Goal: Task Accomplishment & Management: Use online tool/utility

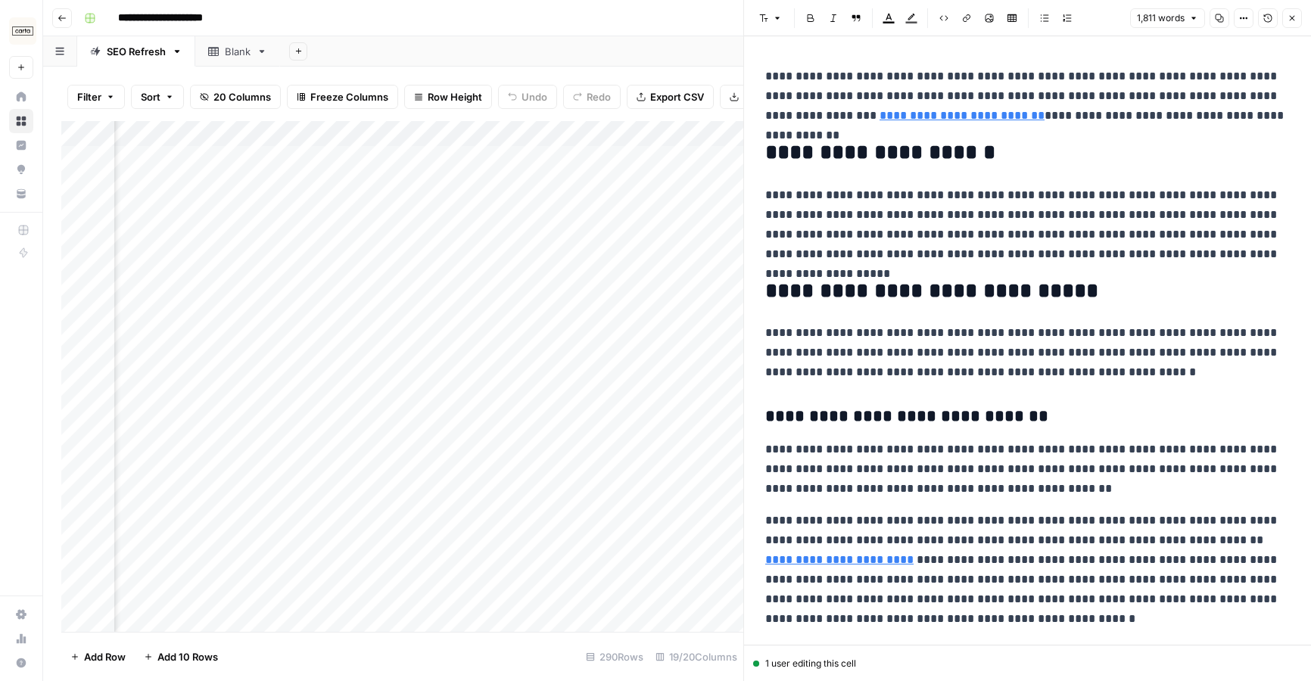
scroll to position [2, 1937]
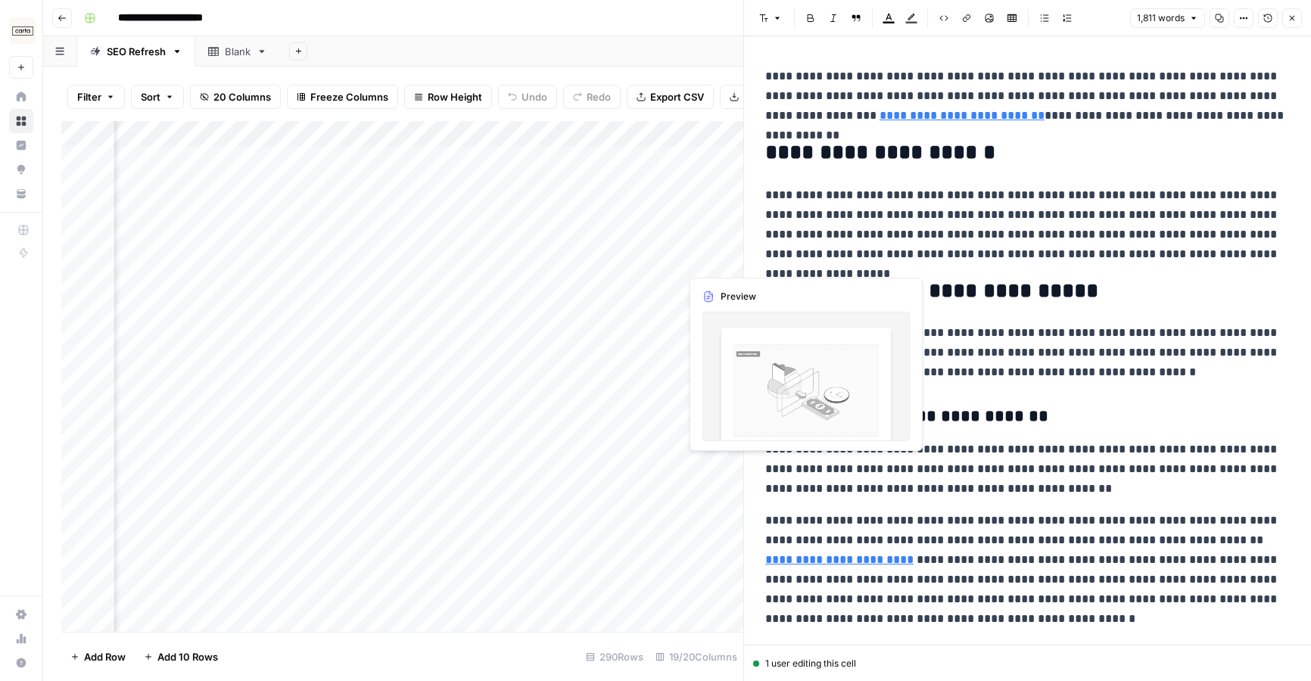
click at [707, 257] on div "Add Column" at bounding box center [402, 376] width 682 height 511
click at [719, 263] on div "Add Column" at bounding box center [402, 376] width 682 height 511
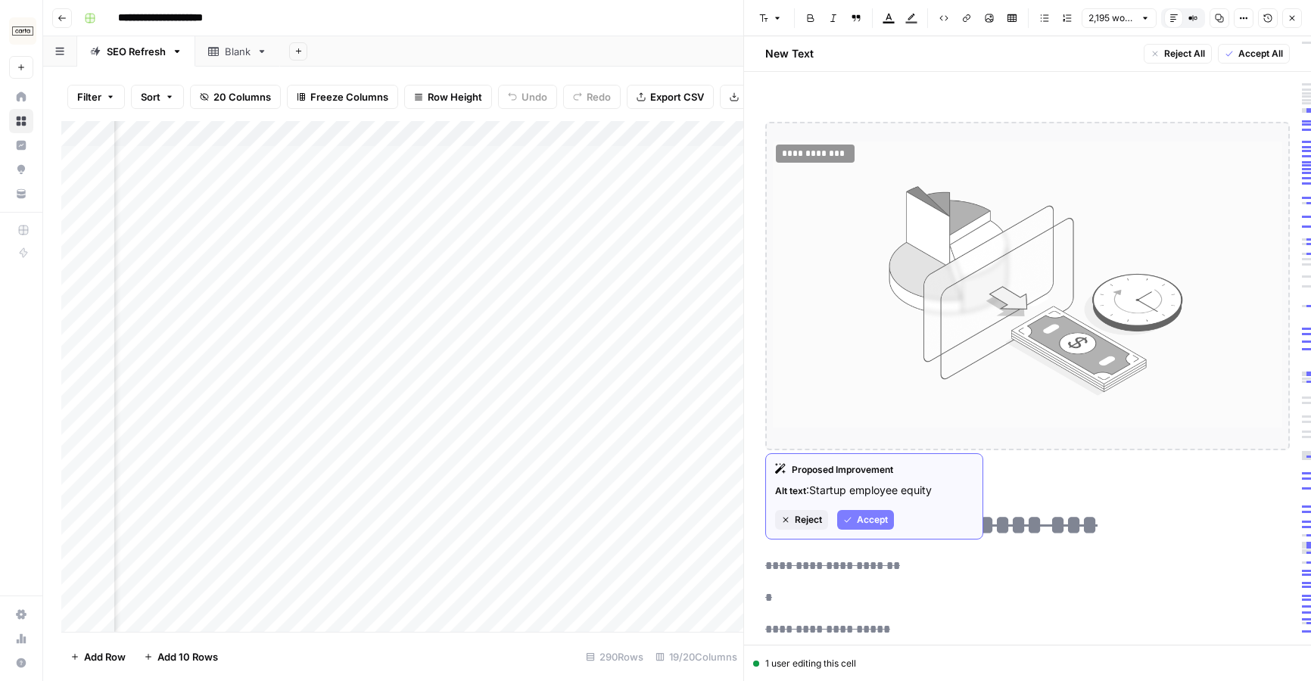
click at [881, 518] on span "Accept" at bounding box center [872, 520] width 31 height 14
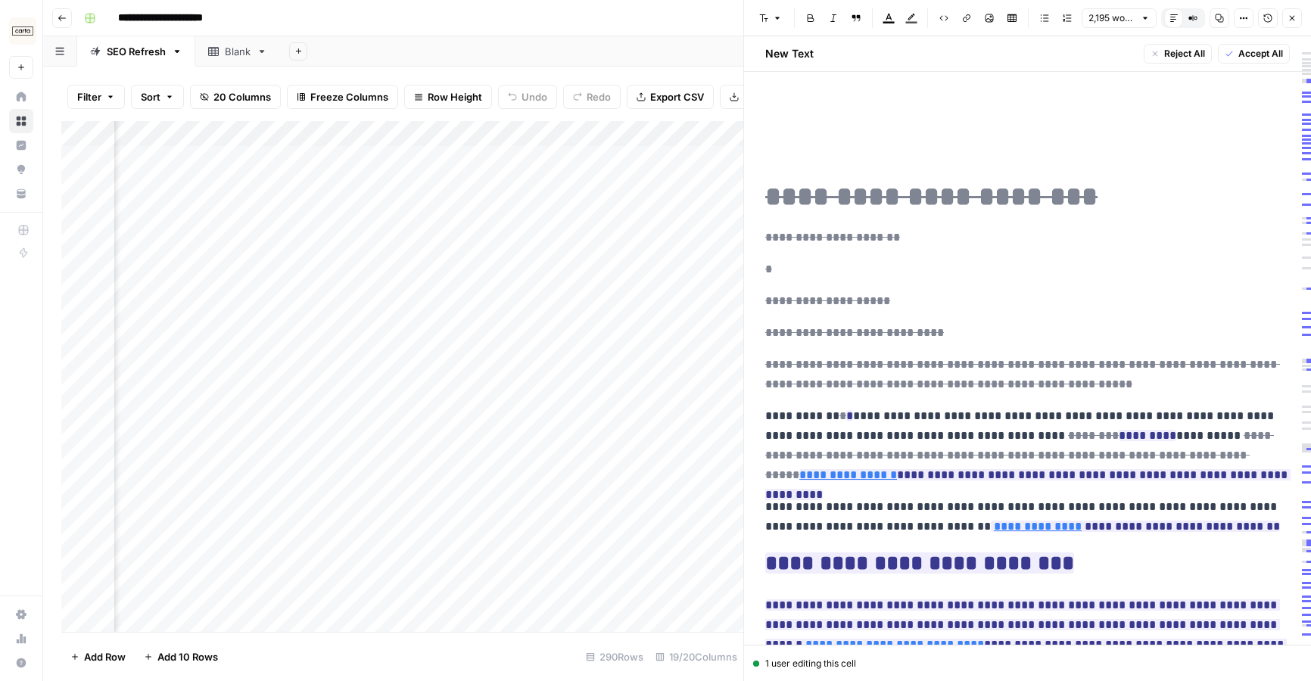
click at [878, 227] on span "**********" at bounding box center [832, 237] width 135 height 20
click at [891, 206] on del "**********" at bounding box center [931, 196] width 332 height 27
click at [882, 372] on span "**********" at bounding box center [1022, 374] width 515 height 40
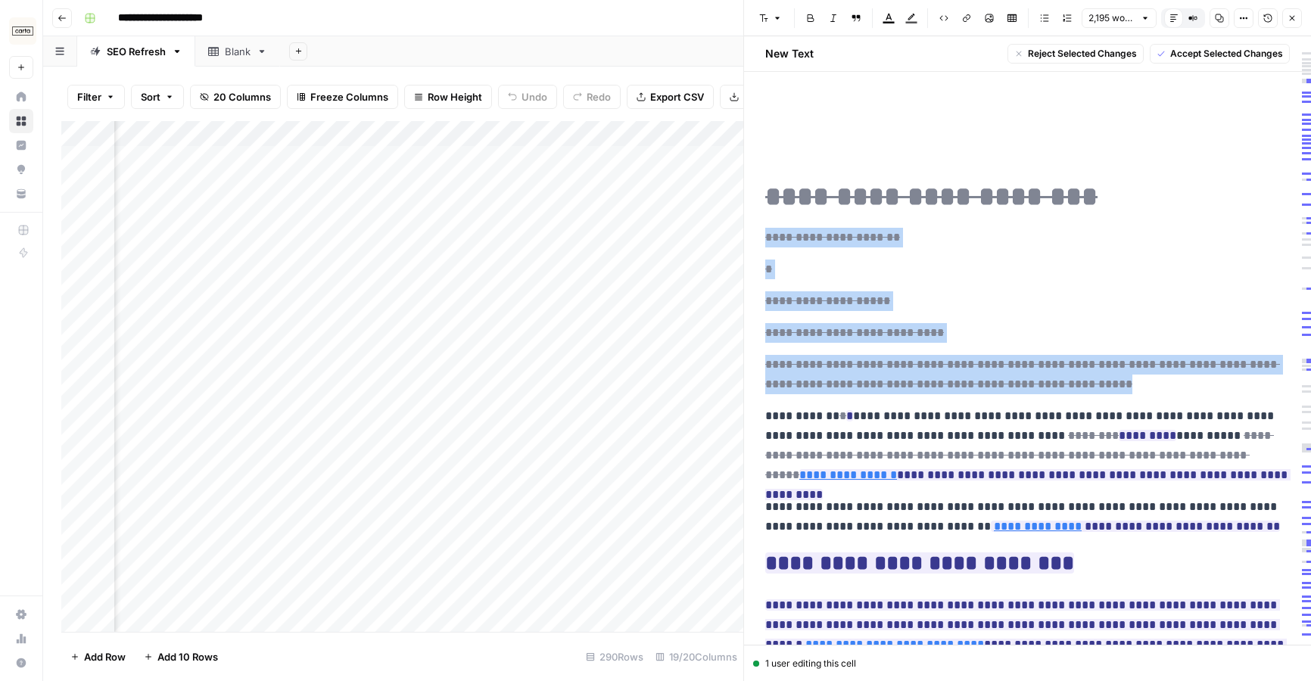
drag, startPoint x: 1098, startPoint y: 384, endPoint x: 755, endPoint y: 243, distance: 370.7
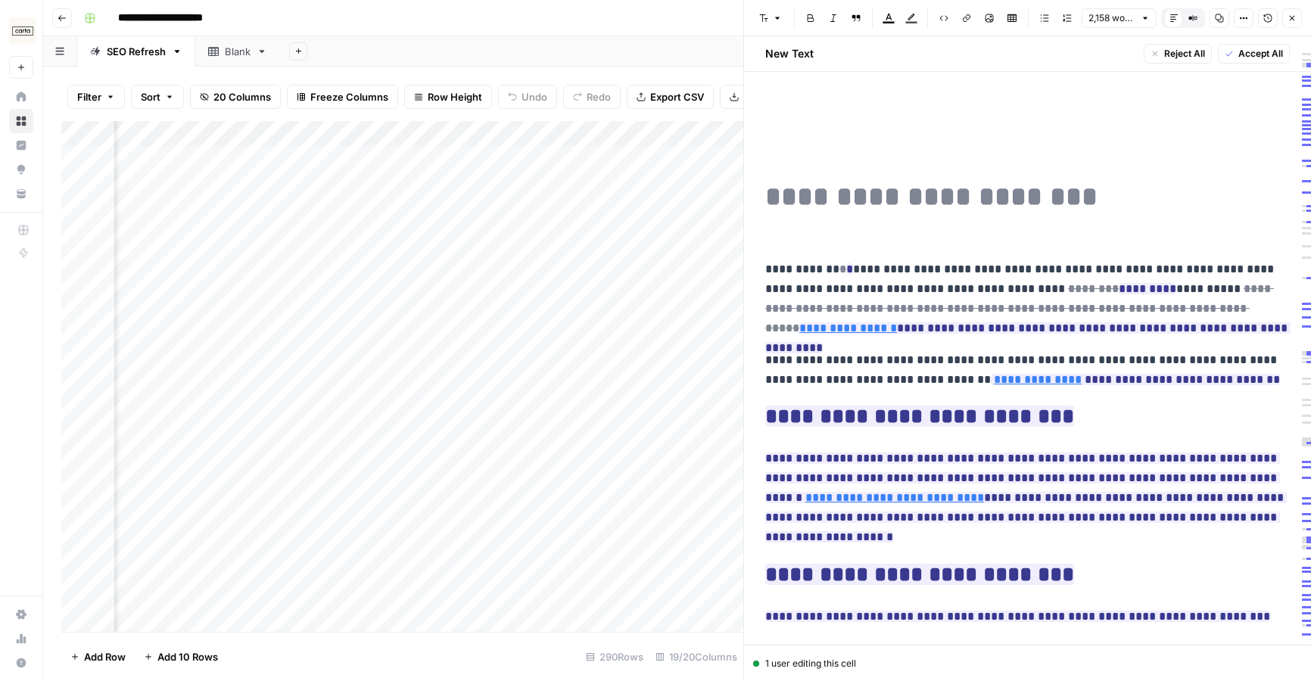
click at [812, 198] on del "**********" at bounding box center [931, 196] width 332 height 27
click at [812, 260] on span "Reject" at bounding box center [808, 267] width 27 height 14
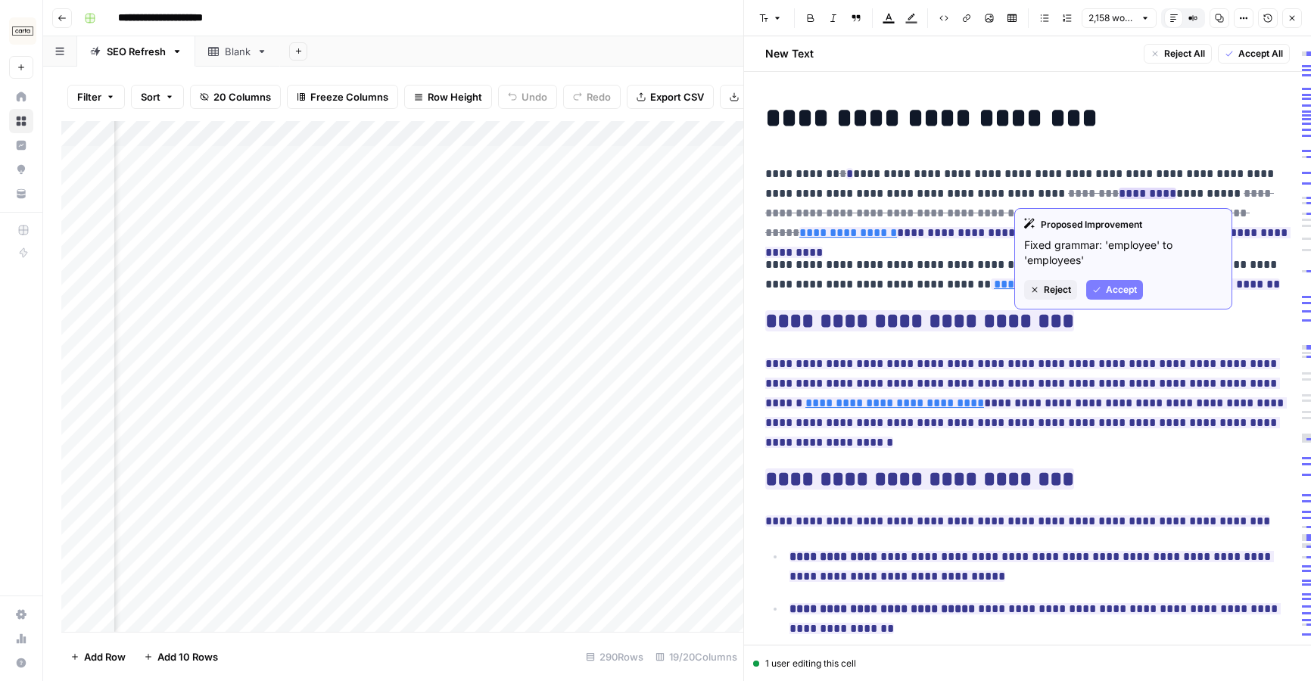
click at [1131, 285] on span "Accept" at bounding box center [1121, 290] width 31 height 14
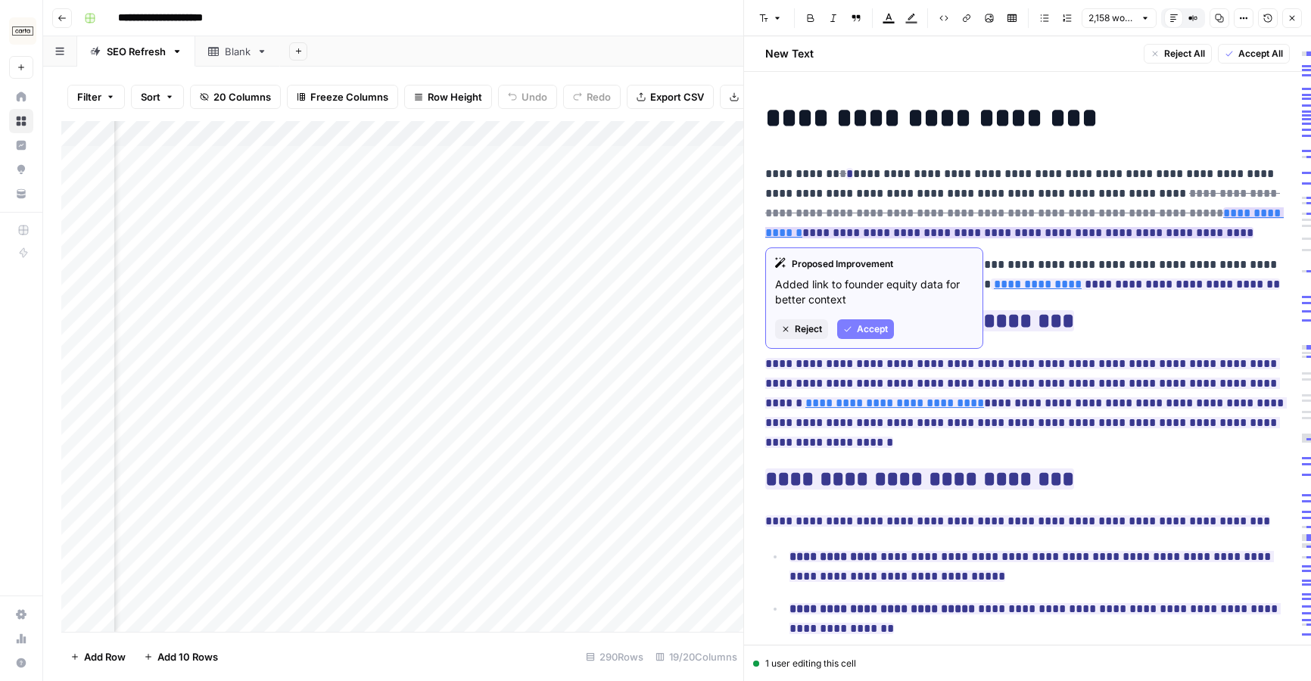
click at [878, 324] on span "Accept" at bounding box center [872, 329] width 31 height 14
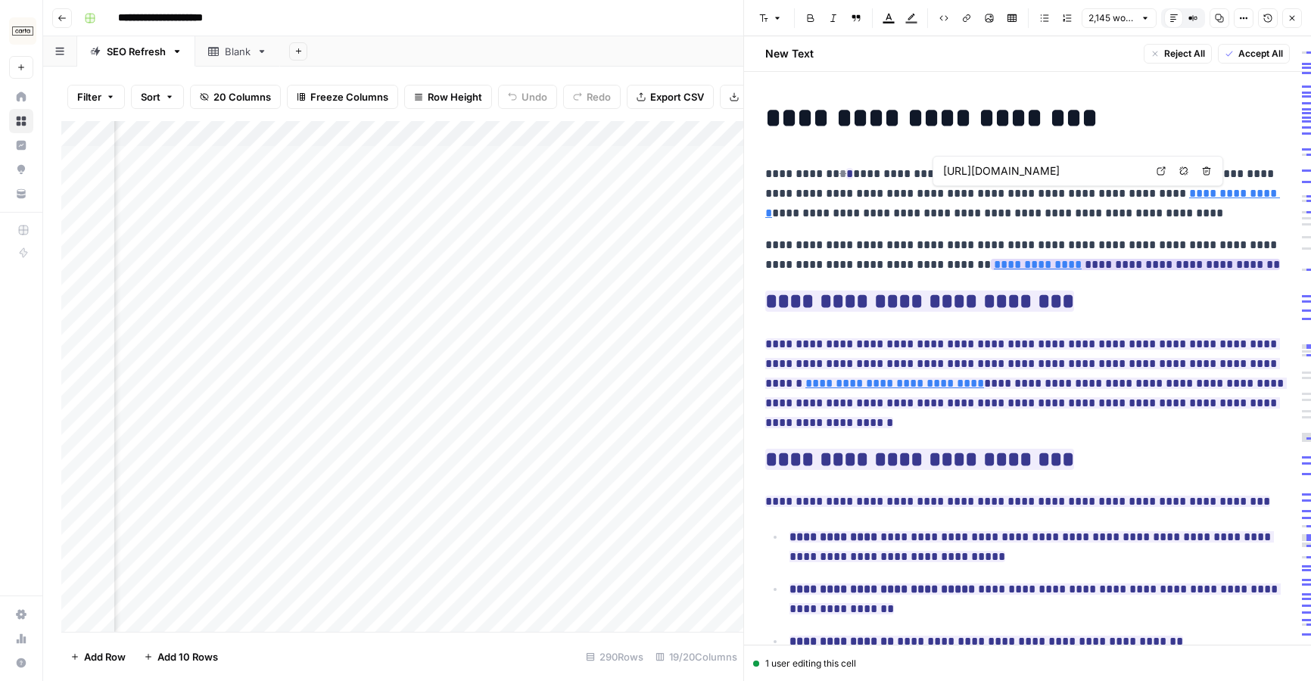
type input "/learn/equity/"
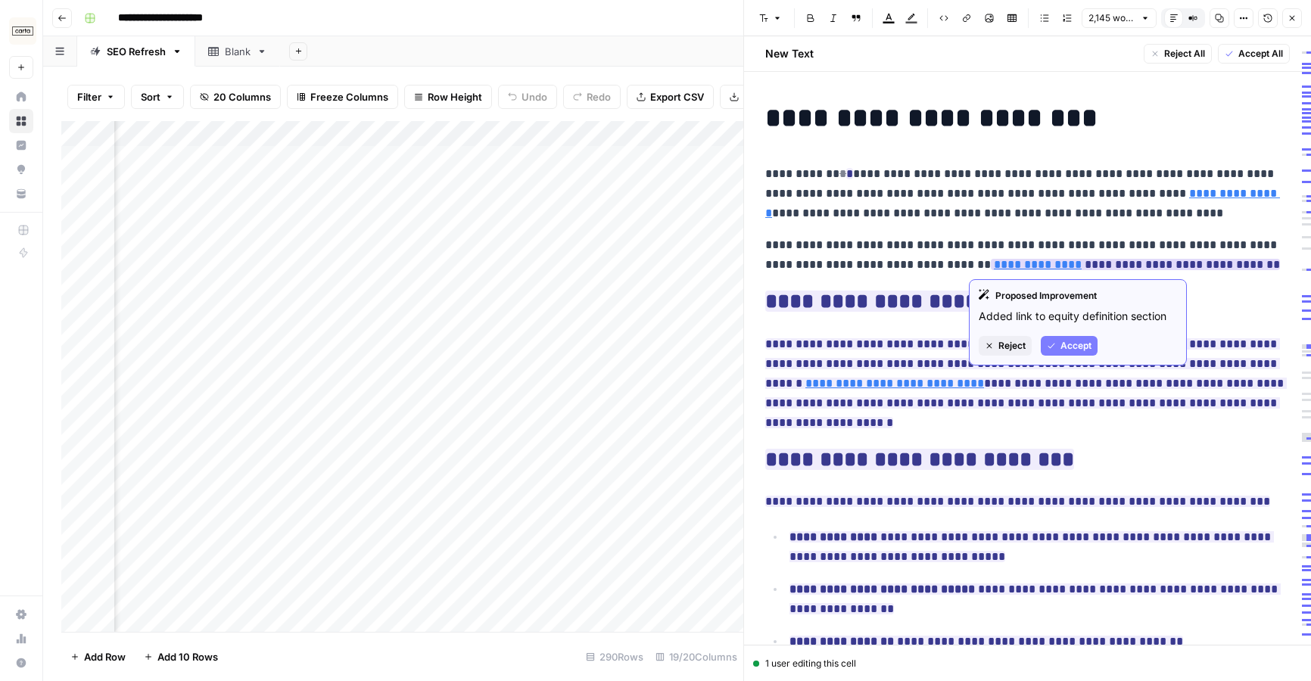
click at [1071, 342] on span "Accept" at bounding box center [1075, 346] width 31 height 14
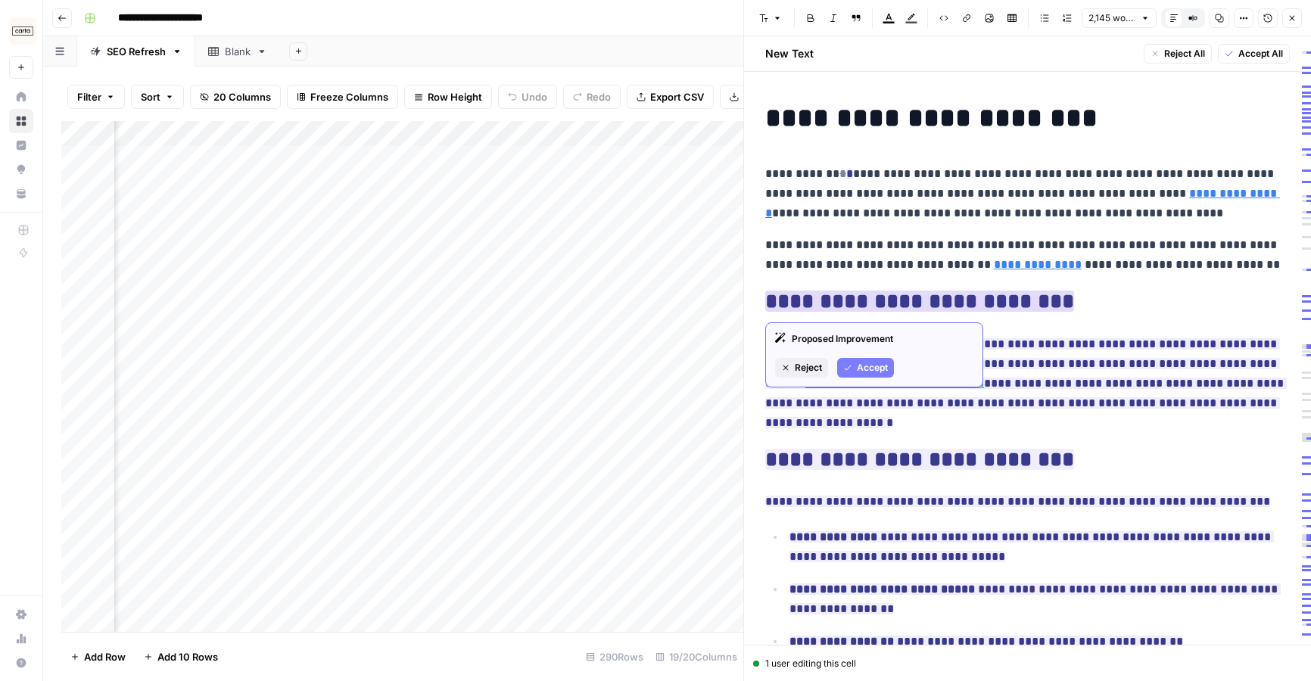
click at [879, 366] on span "Accept" at bounding box center [872, 368] width 31 height 14
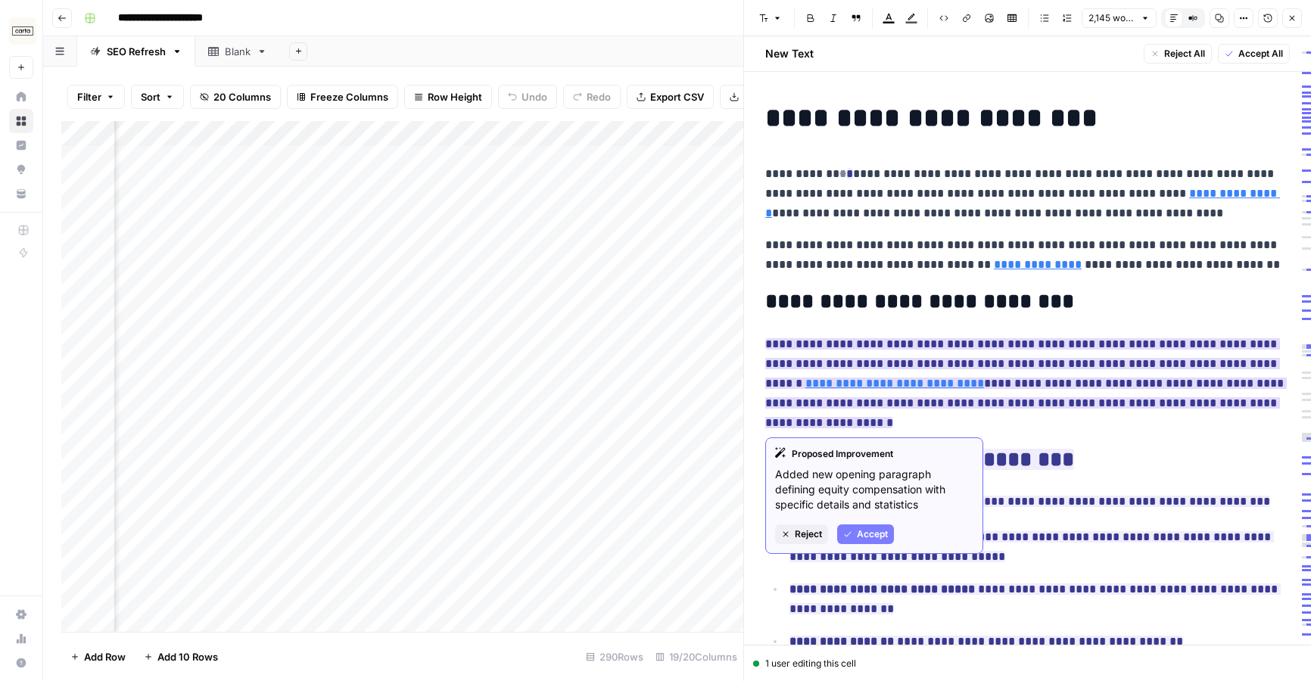
click at [861, 537] on span "Accept" at bounding box center [872, 535] width 31 height 14
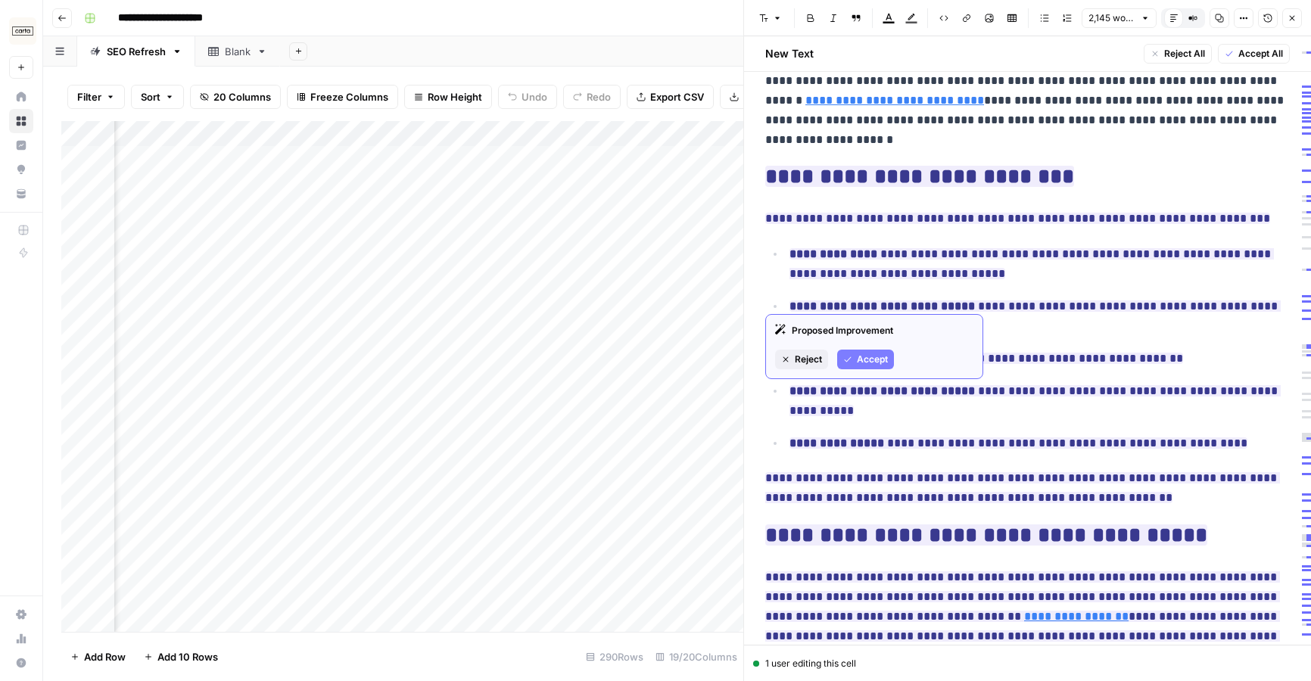
scroll to position [329, 0]
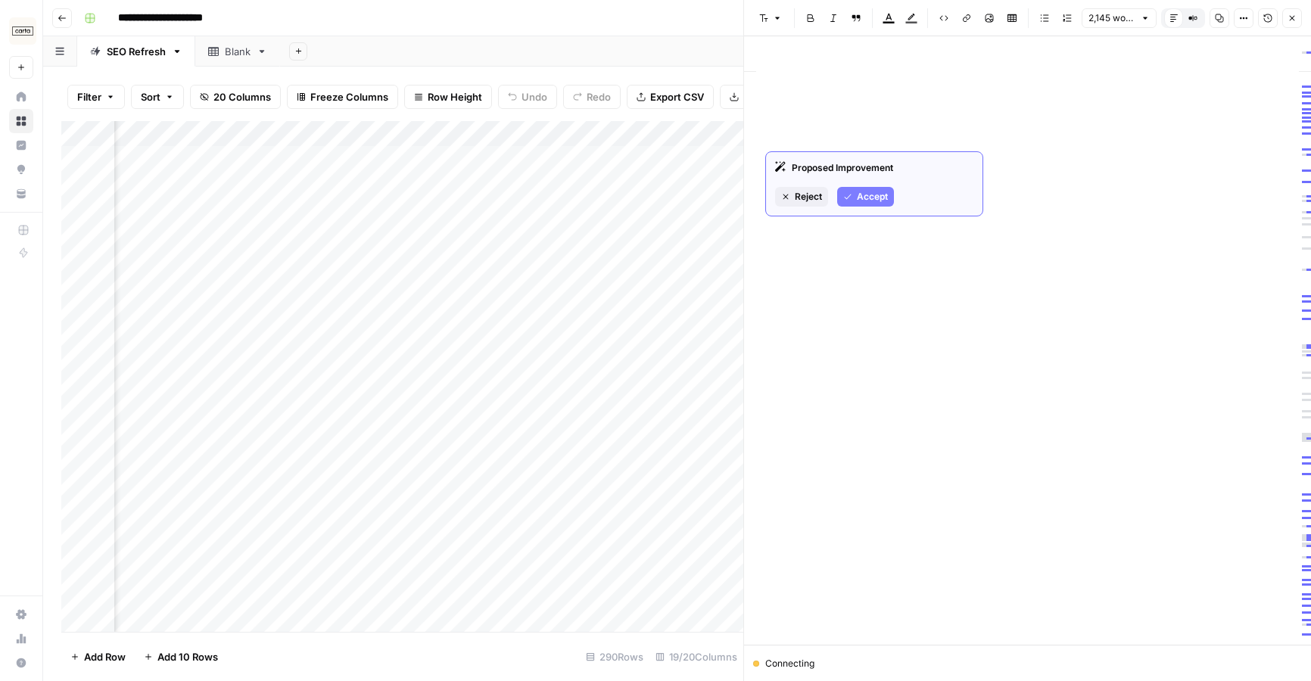
click at [863, 193] on span "Accept" at bounding box center [872, 197] width 31 height 14
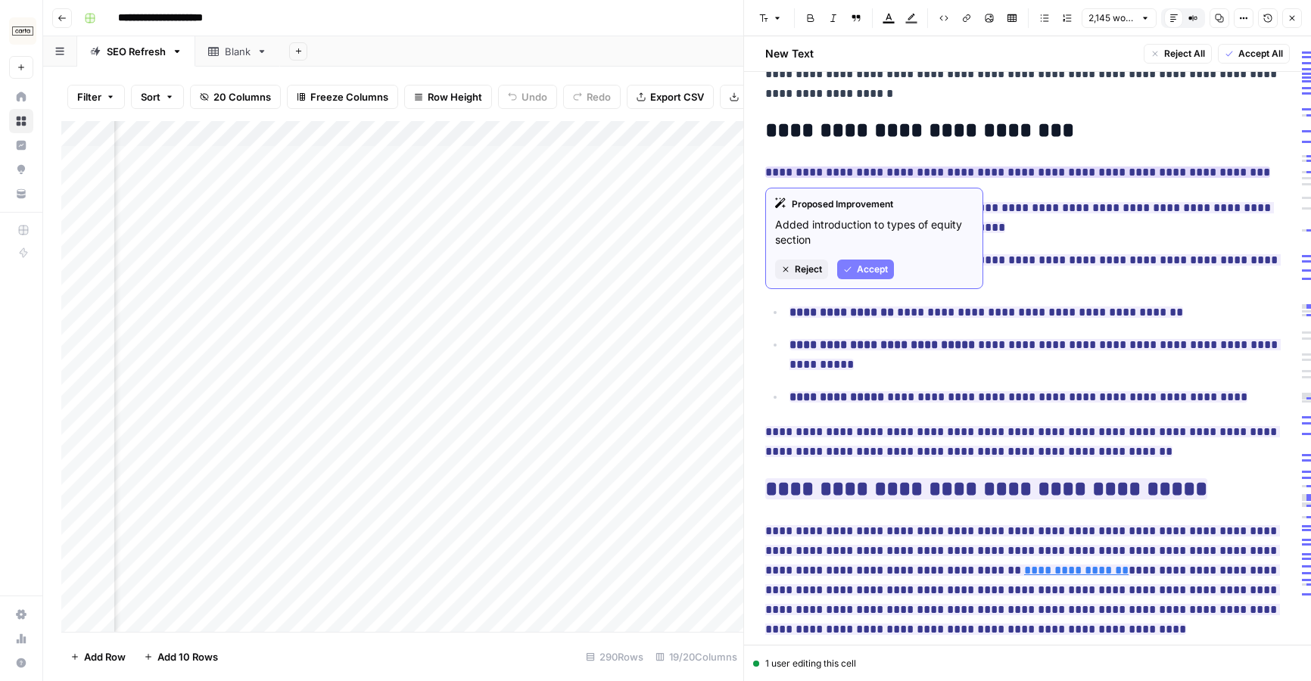
click at [870, 272] on span "Accept" at bounding box center [872, 270] width 31 height 14
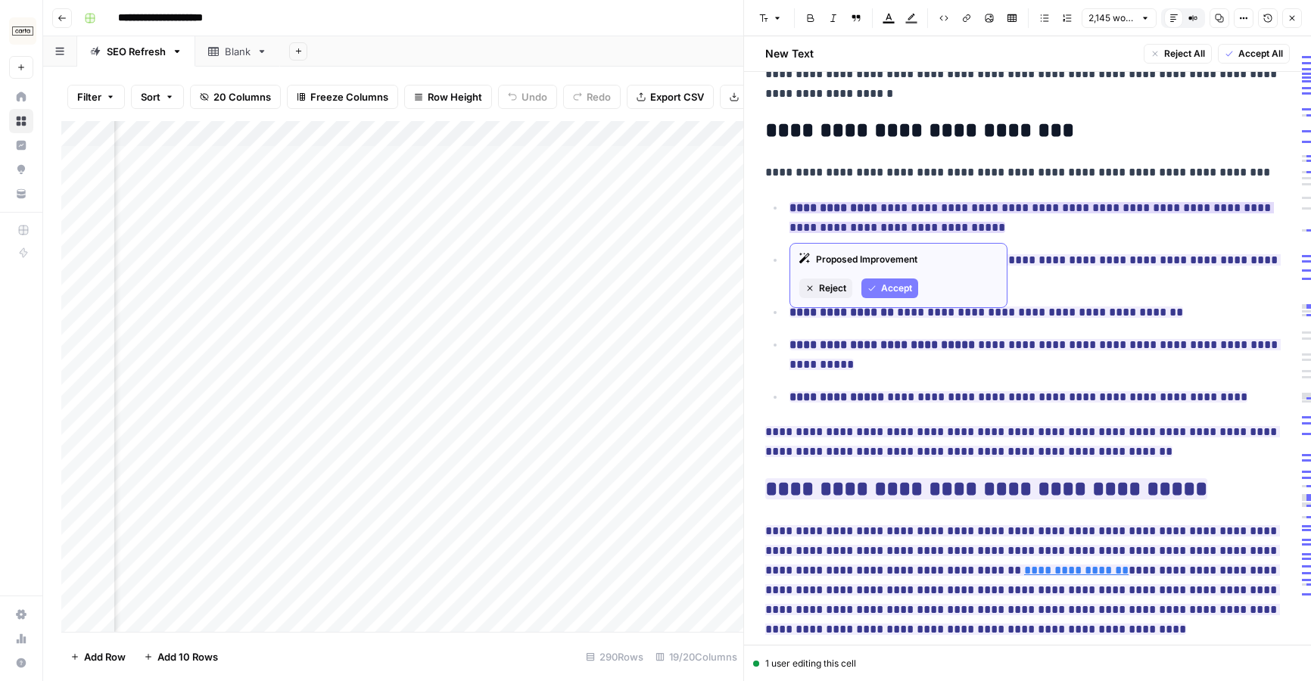
click at [883, 294] on span "Accept" at bounding box center [896, 289] width 31 height 14
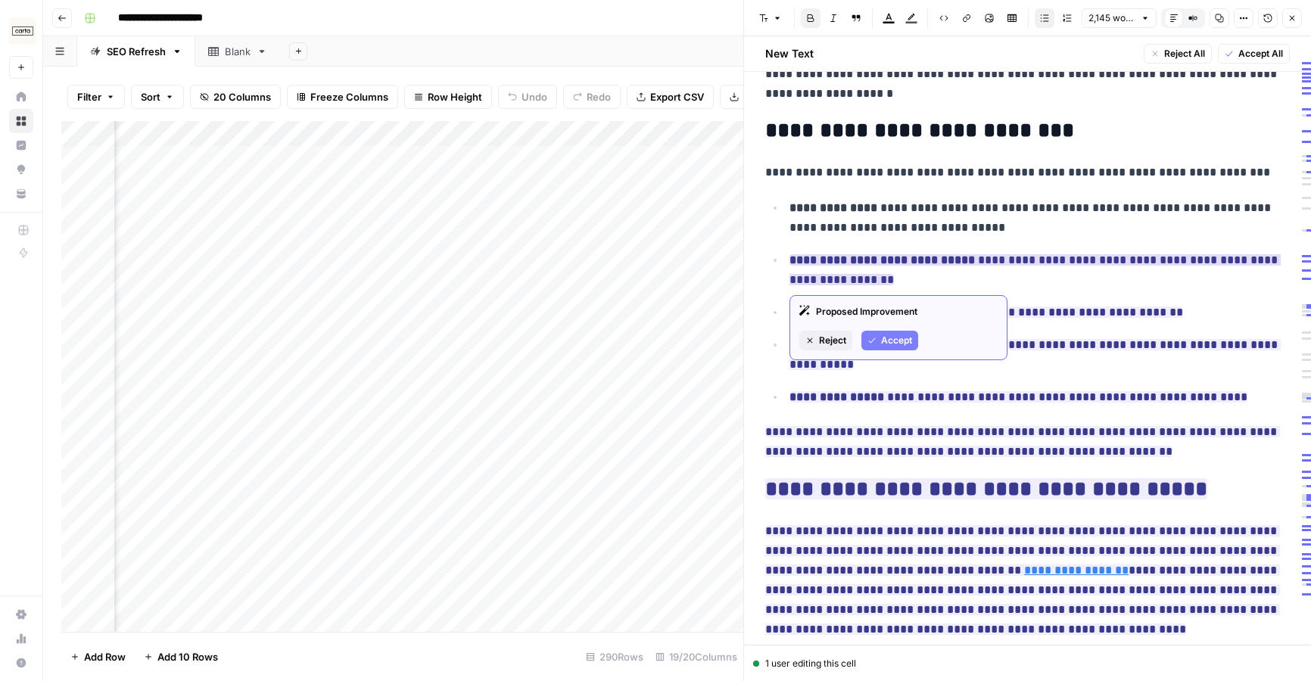
click at [884, 332] on button "Accept" at bounding box center [889, 341] width 57 height 20
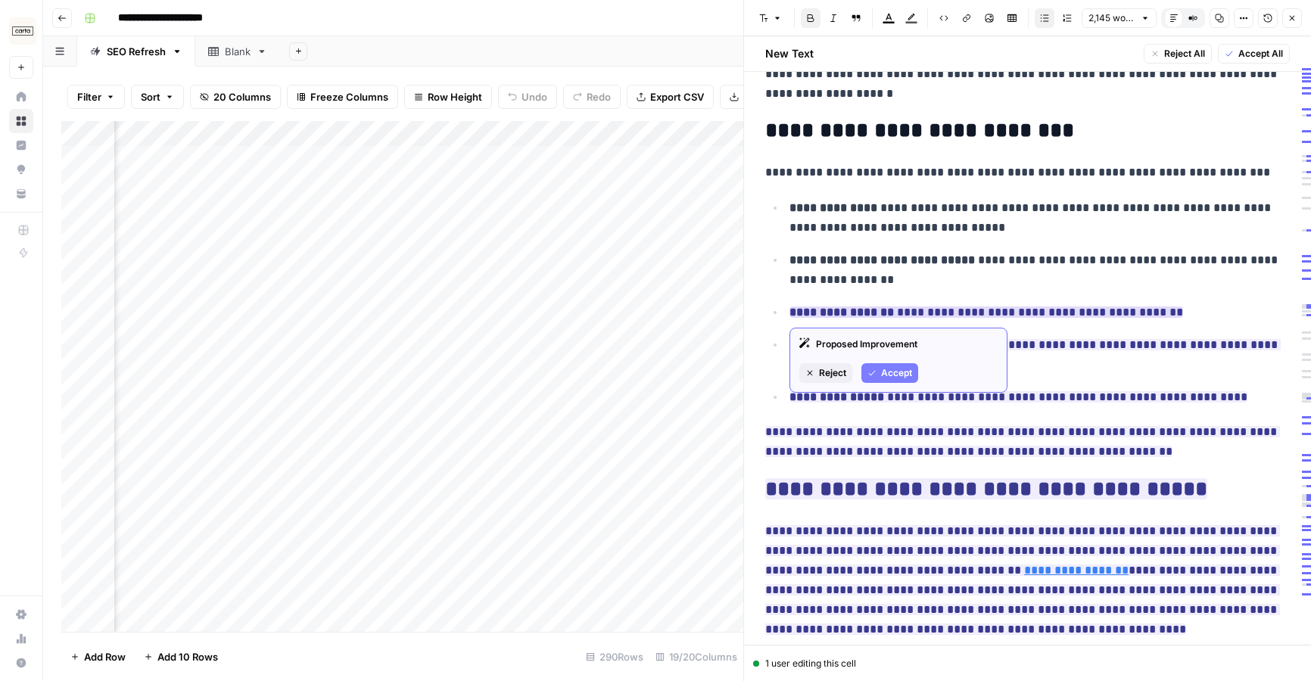
click at [886, 375] on span "Accept" at bounding box center [896, 373] width 31 height 14
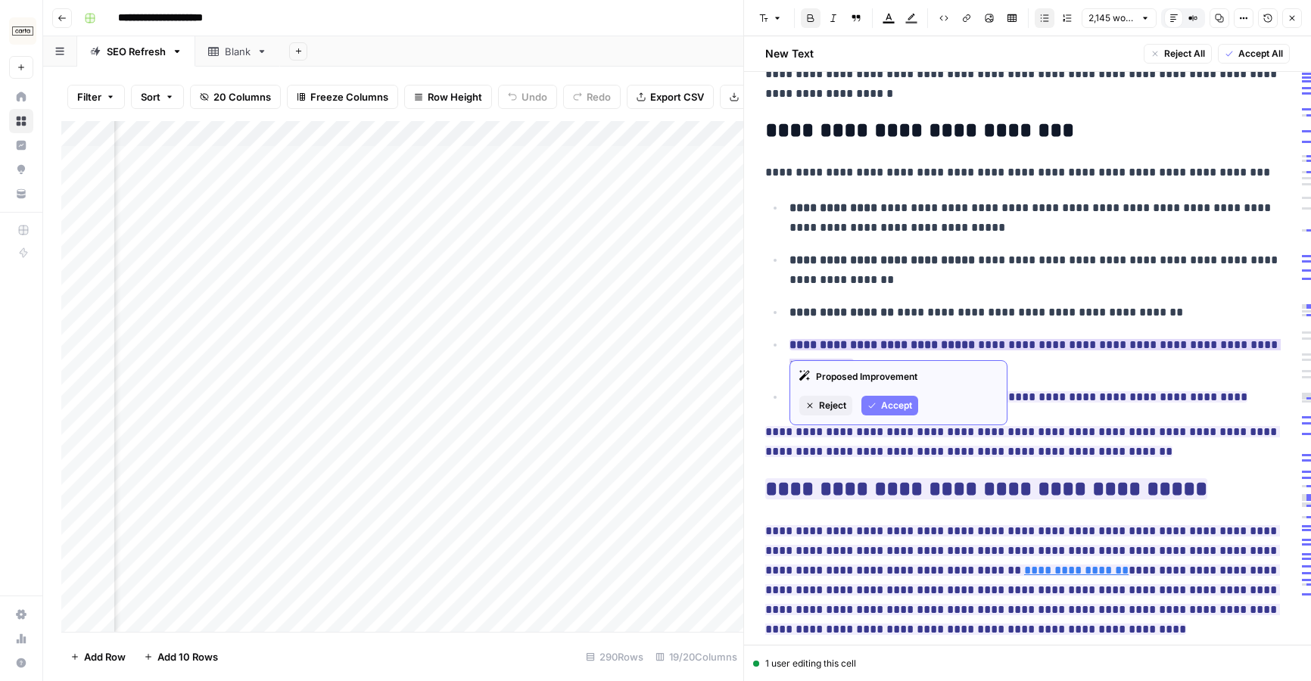
click at [892, 407] on span "Accept" at bounding box center [896, 406] width 31 height 14
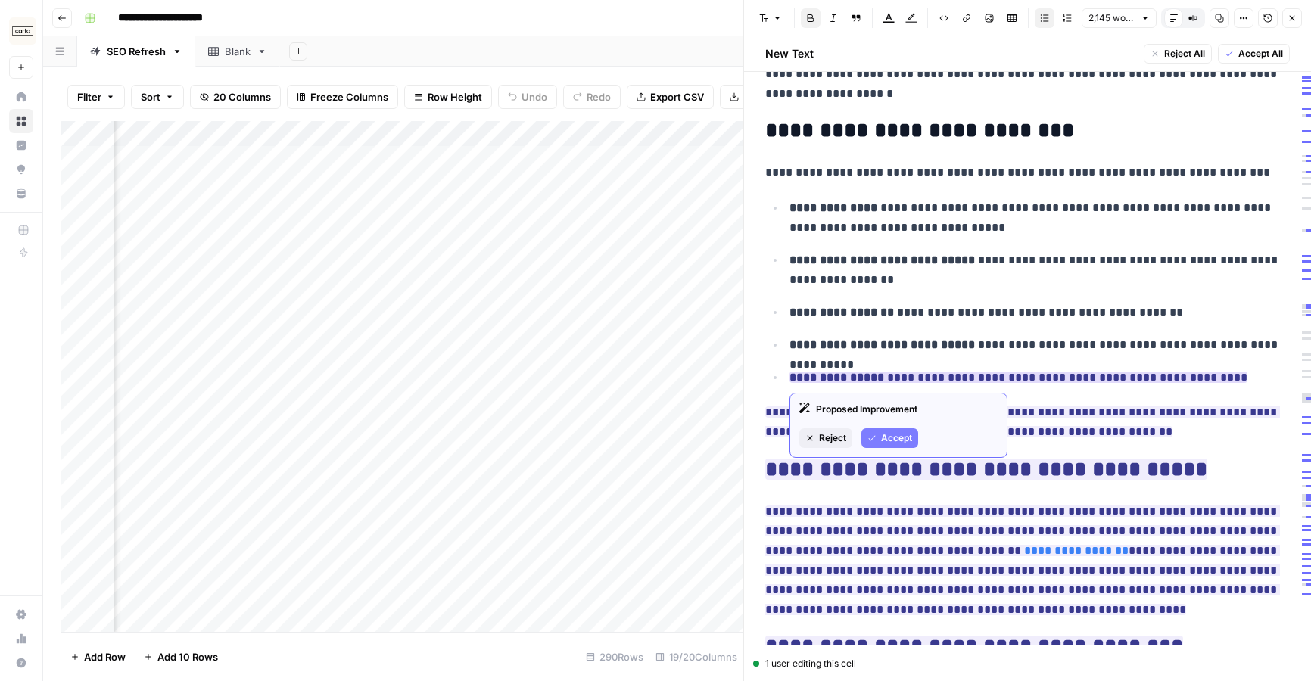
click at [892, 447] on button "Accept" at bounding box center [889, 438] width 57 height 20
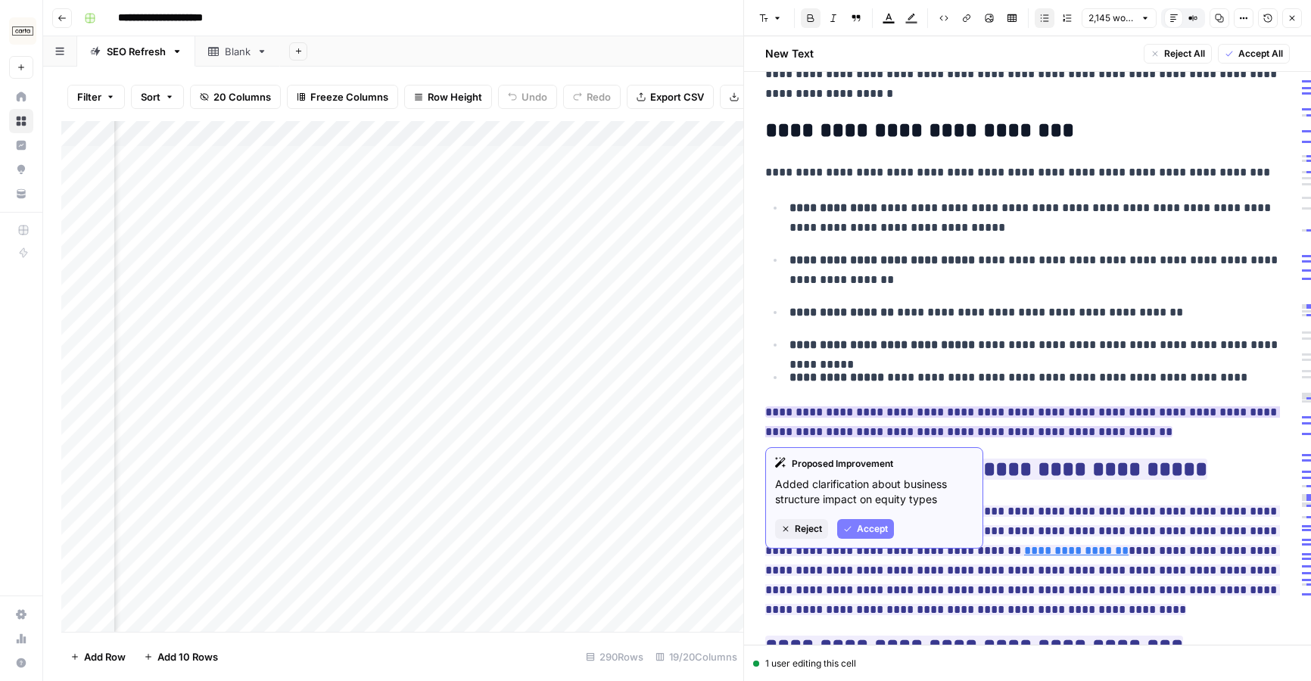
click at [875, 522] on span "Accept" at bounding box center [872, 529] width 31 height 14
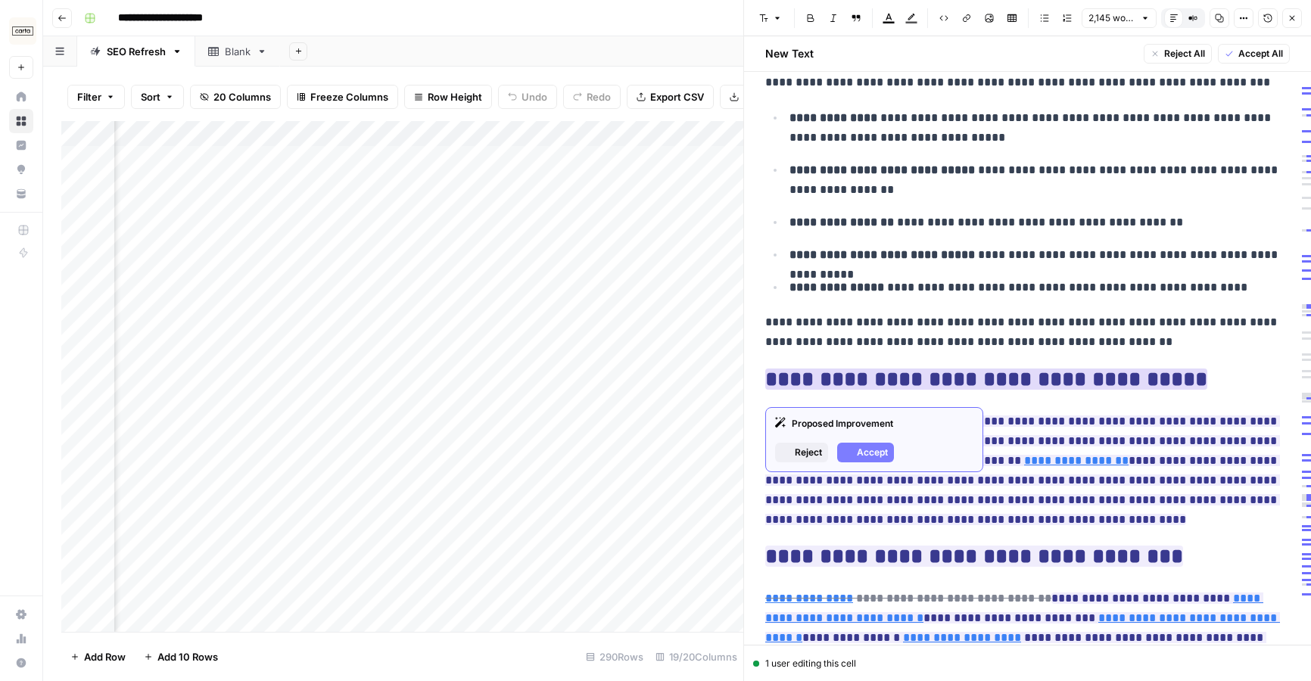
scroll to position [429, 0]
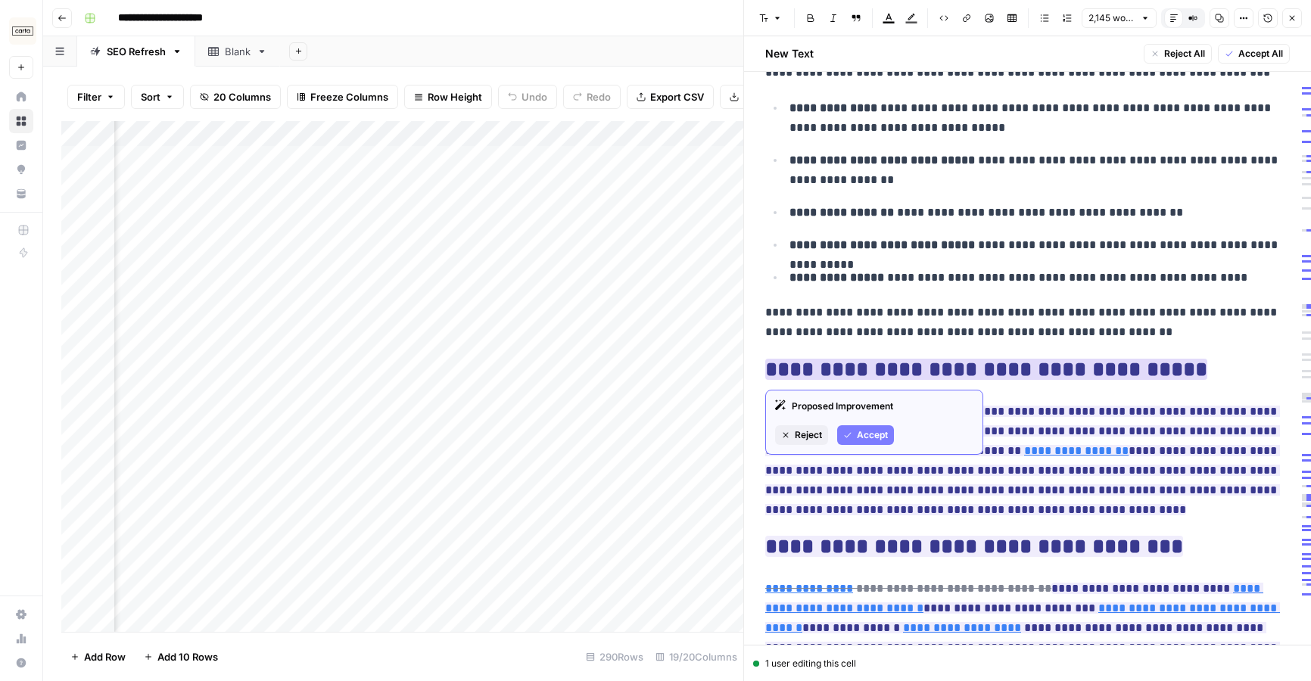
click at [876, 438] on span "Accept" at bounding box center [872, 435] width 31 height 14
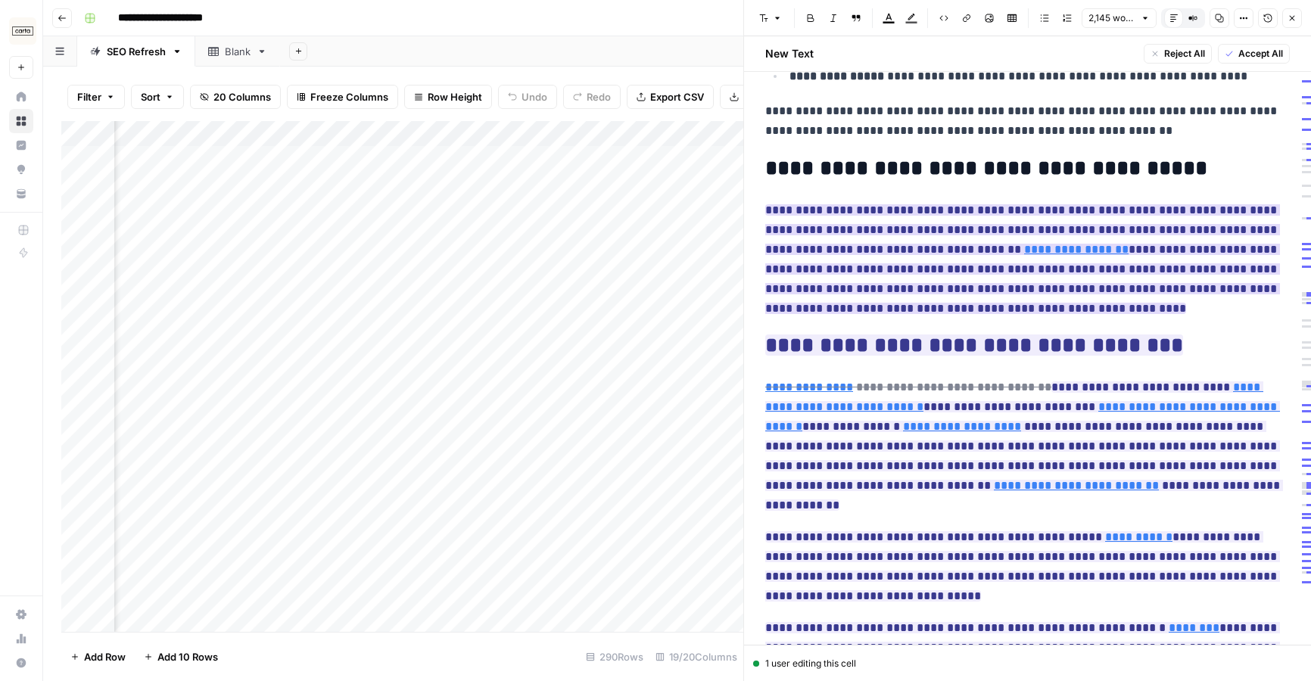
scroll to position [651, 0]
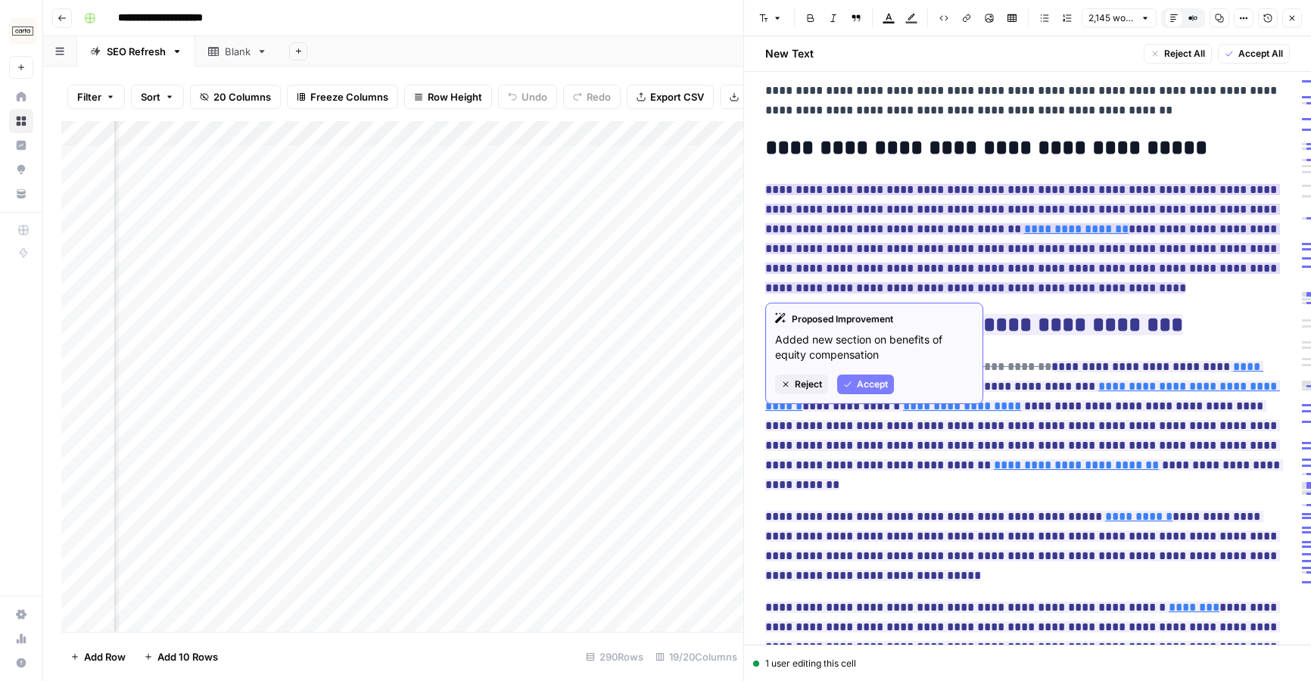
click at [873, 388] on span "Accept" at bounding box center [872, 385] width 31 height 14
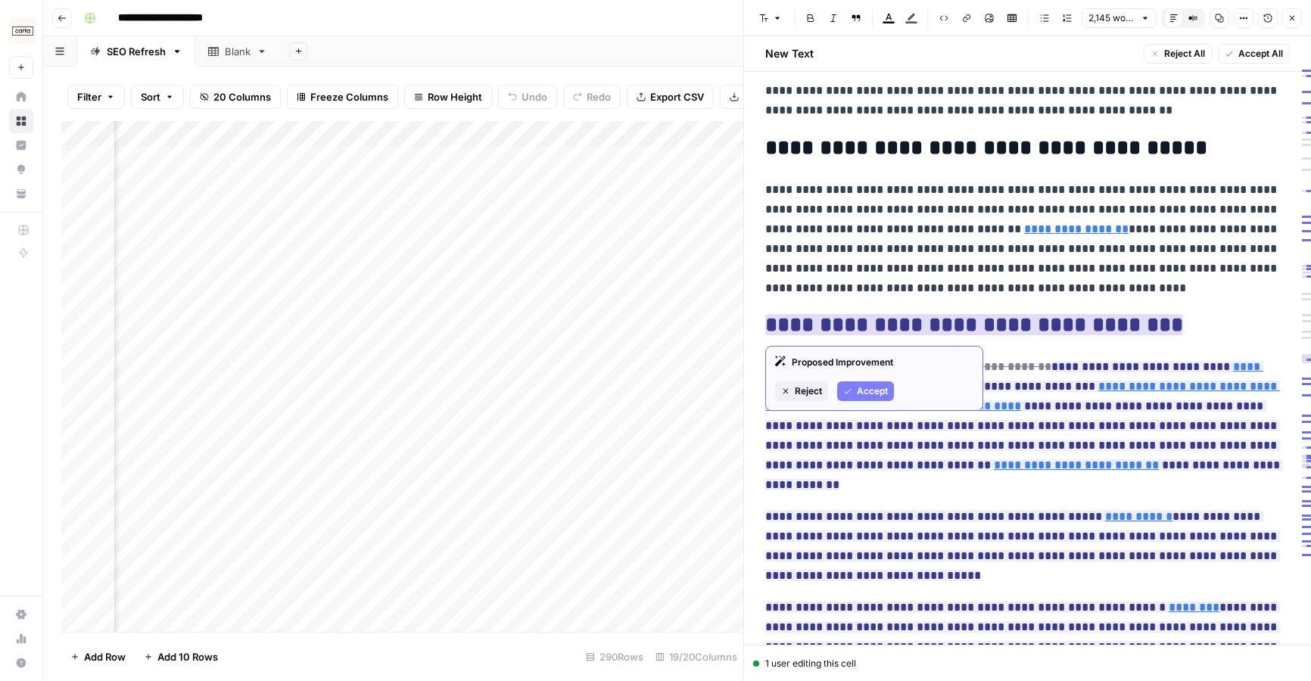
click at [871, 389] on span "Accept" at bounding box center [872, 392] width 31 height 14
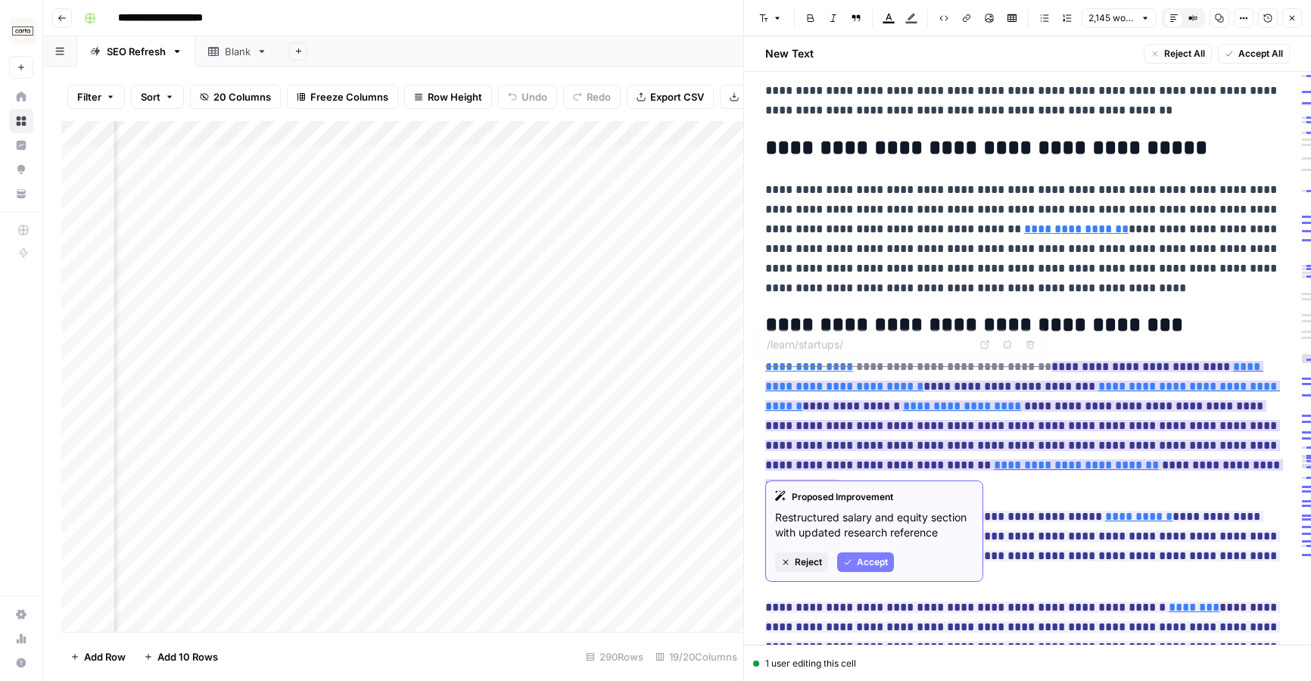
type input "[URL][DOMAIN_NAME]"
click at [871, 565] on span "Accept" at bounding box center [872, 563] width 31 height 14
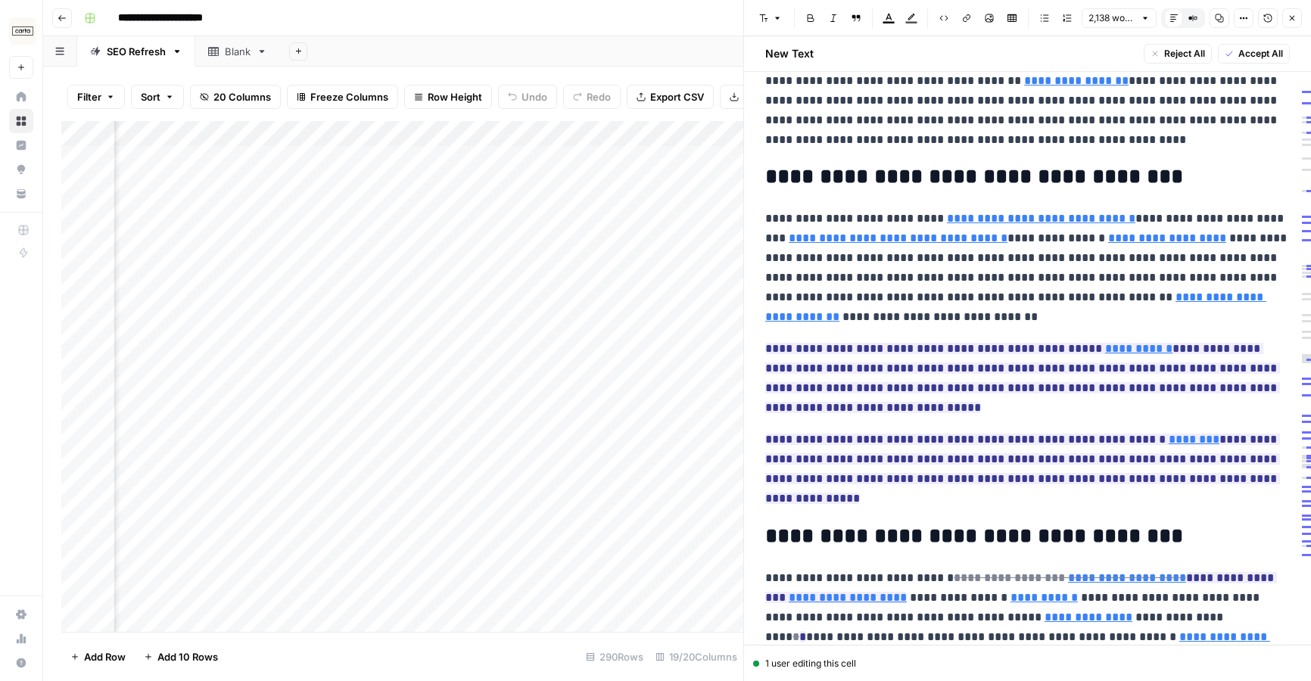
scroll to position [821, 0]
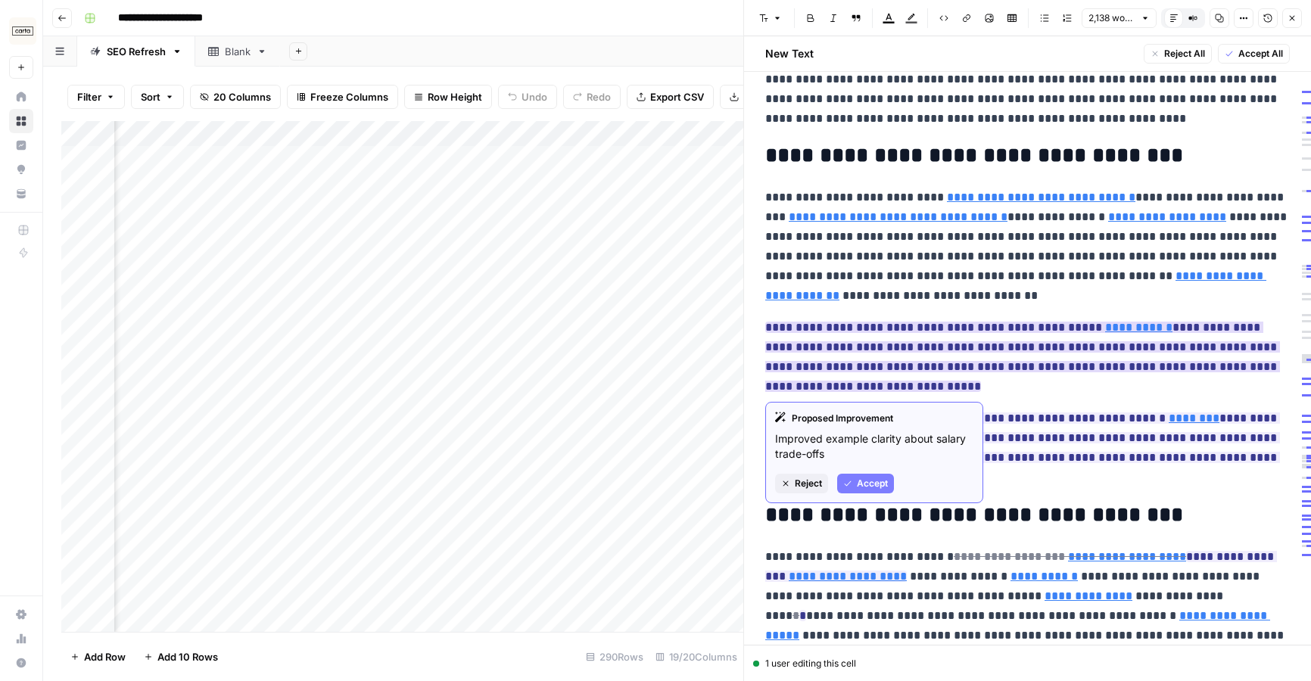
click at [858, 480] on span "Accept" at bounding box center [872, 484] width 31 height 14
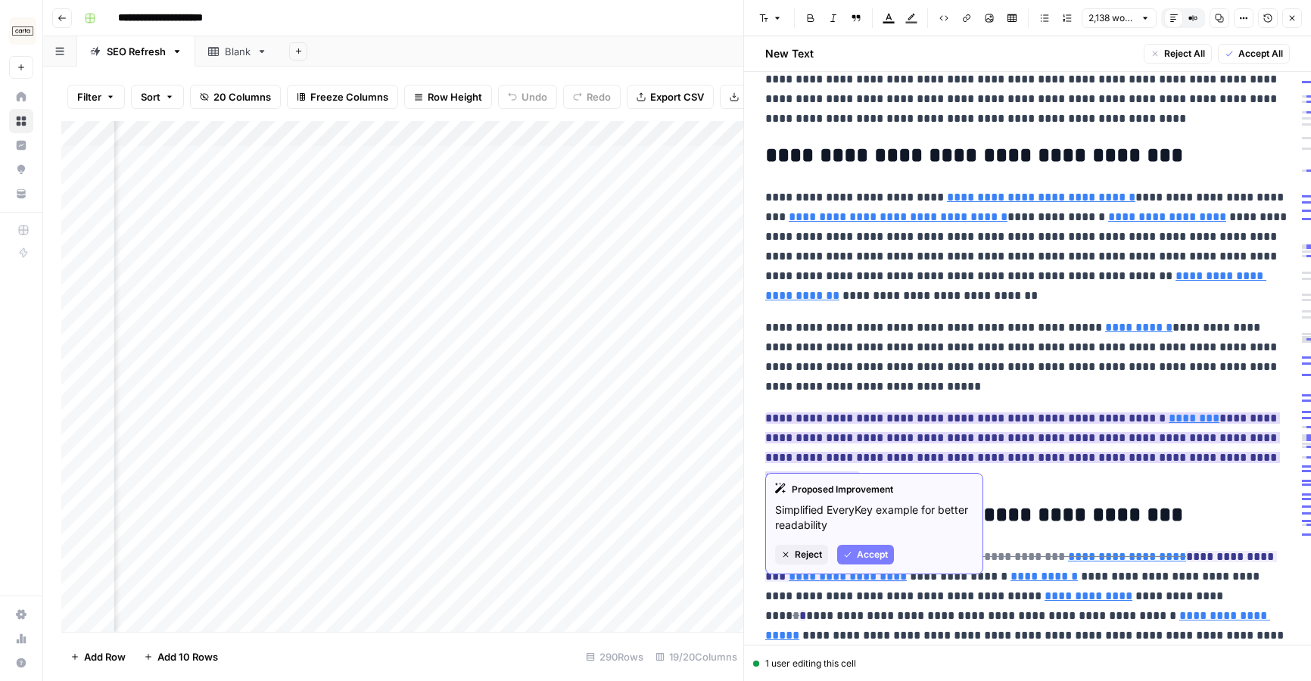
click at [871, 550] on span "Accept" at bounding box center [872, 555] width 31 height 14
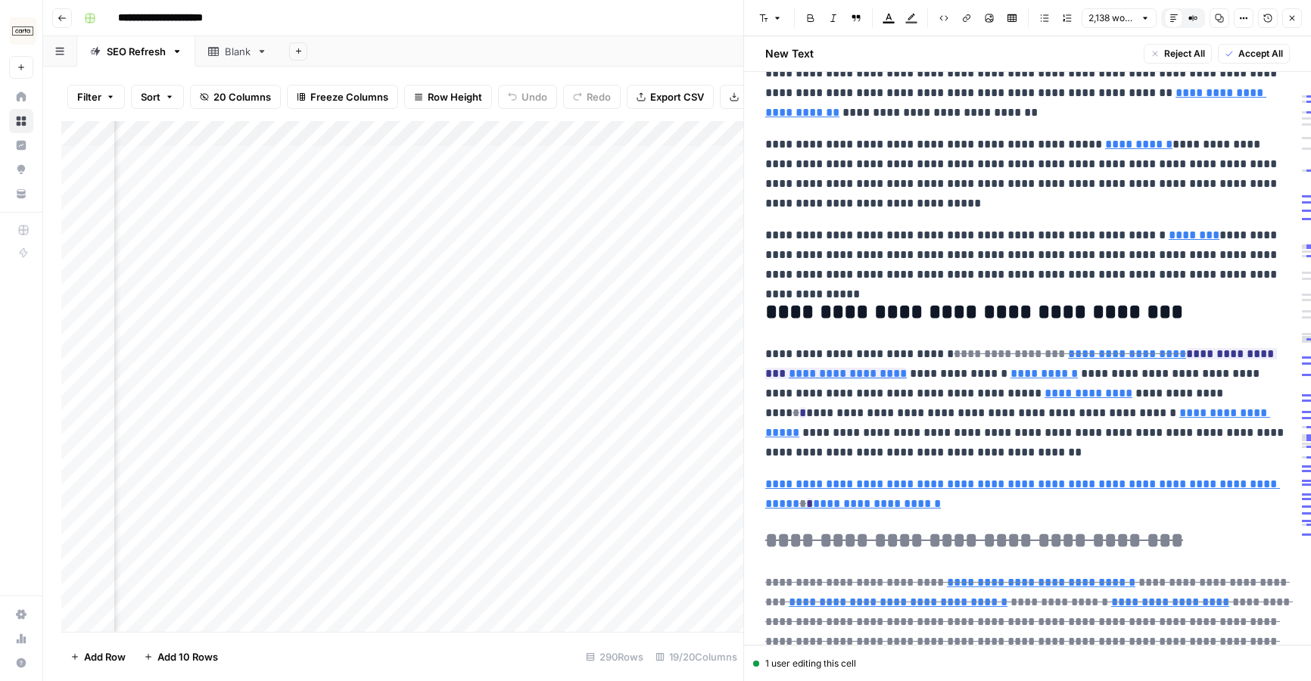
scroll to position [1007, 0]
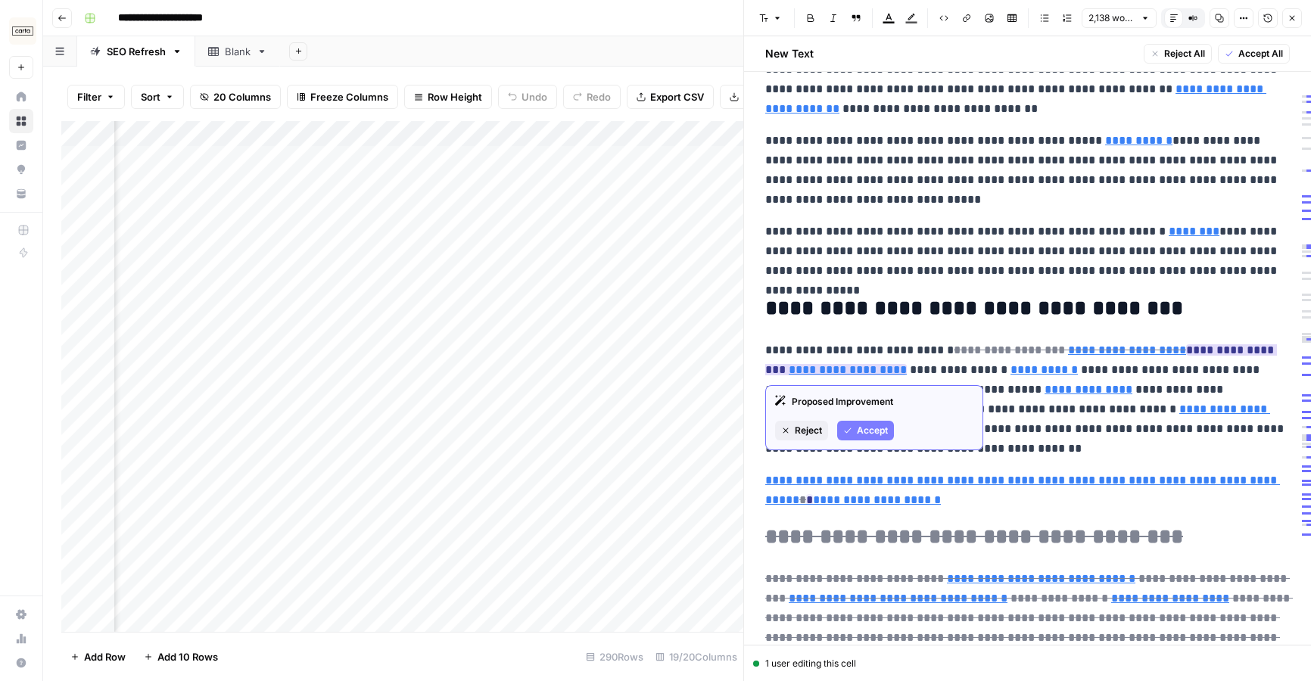
click at [867, 434] on span "Accept" at bounding box center [872, 431] width 31 height 14
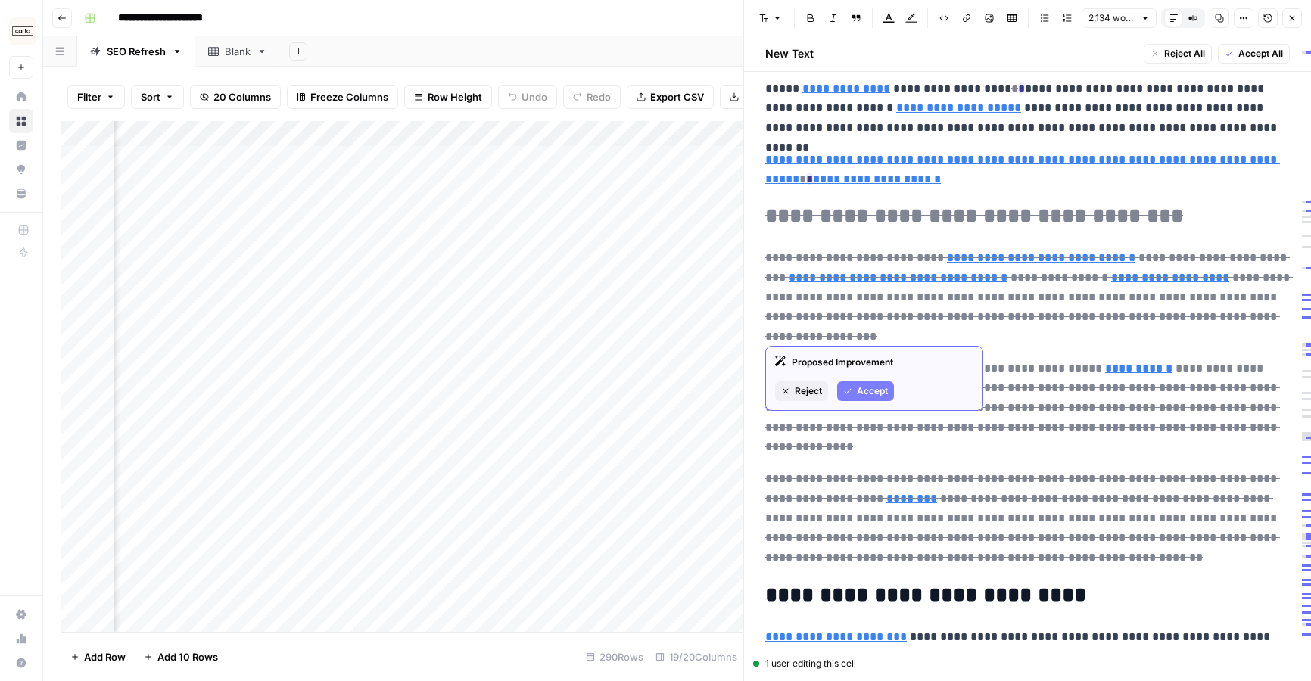
scroll to position [1325, 0]
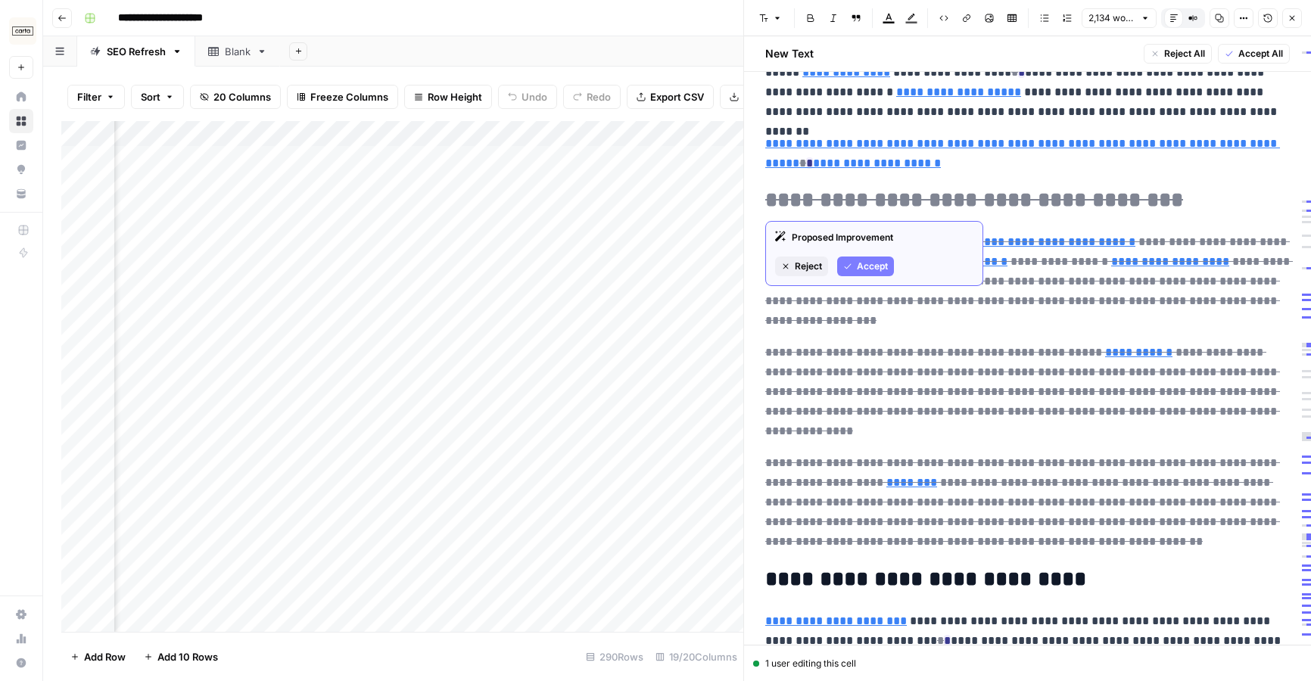
click at [870, 268] on span "Accept" at bounding box center [872, 267] width 31 height 14
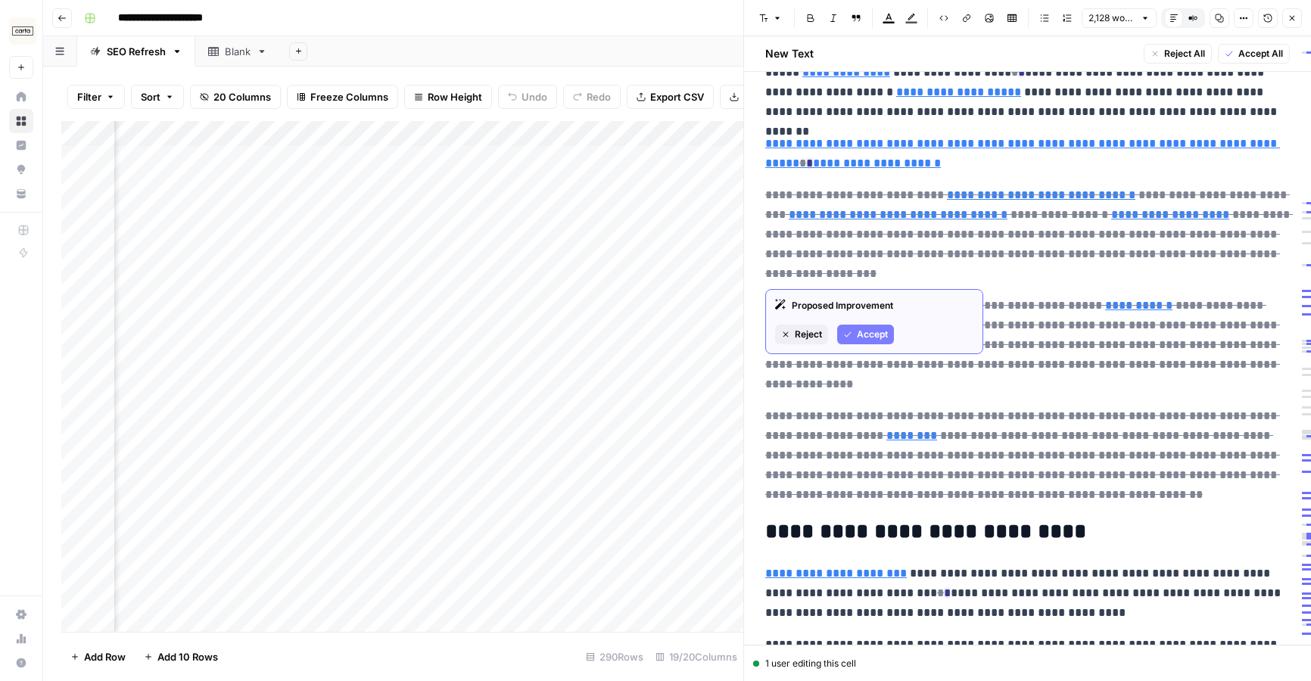
click at [863, 333] on span "Accept" at bounding box center [872, 335] width 31 height 14
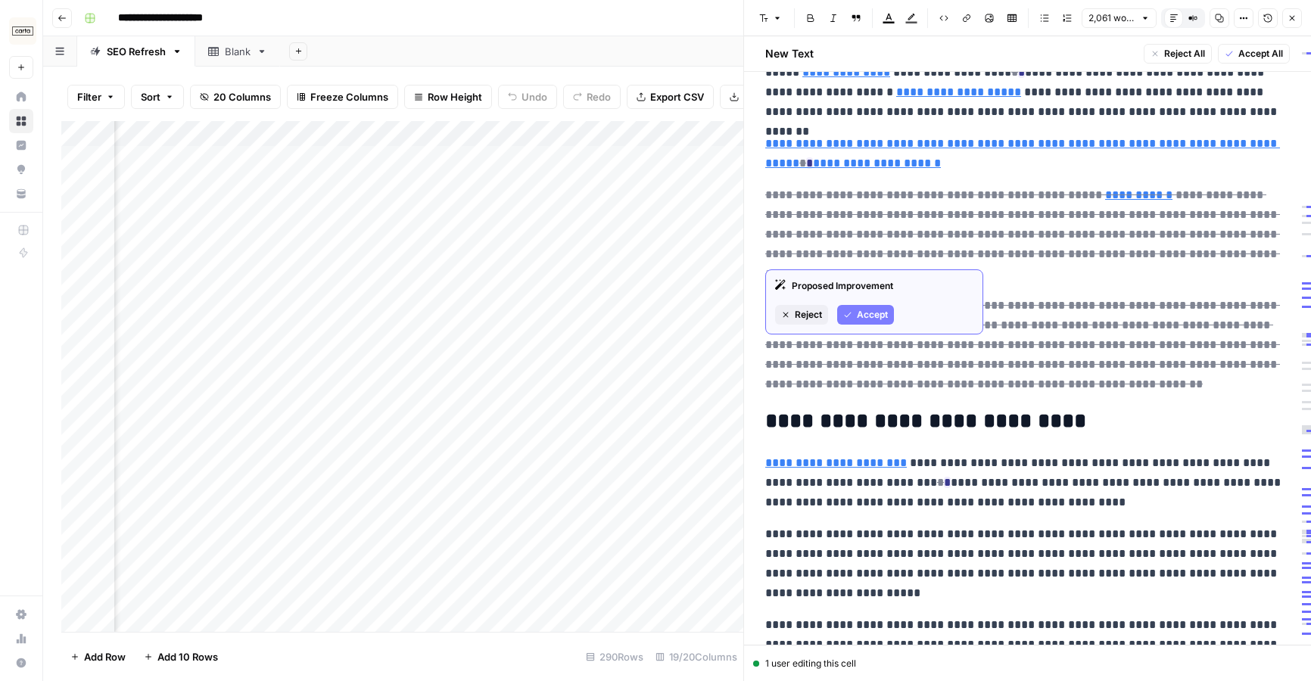
click at [874, 310] on span "Accept" at bounding box center [872, 315] width 31 height 14
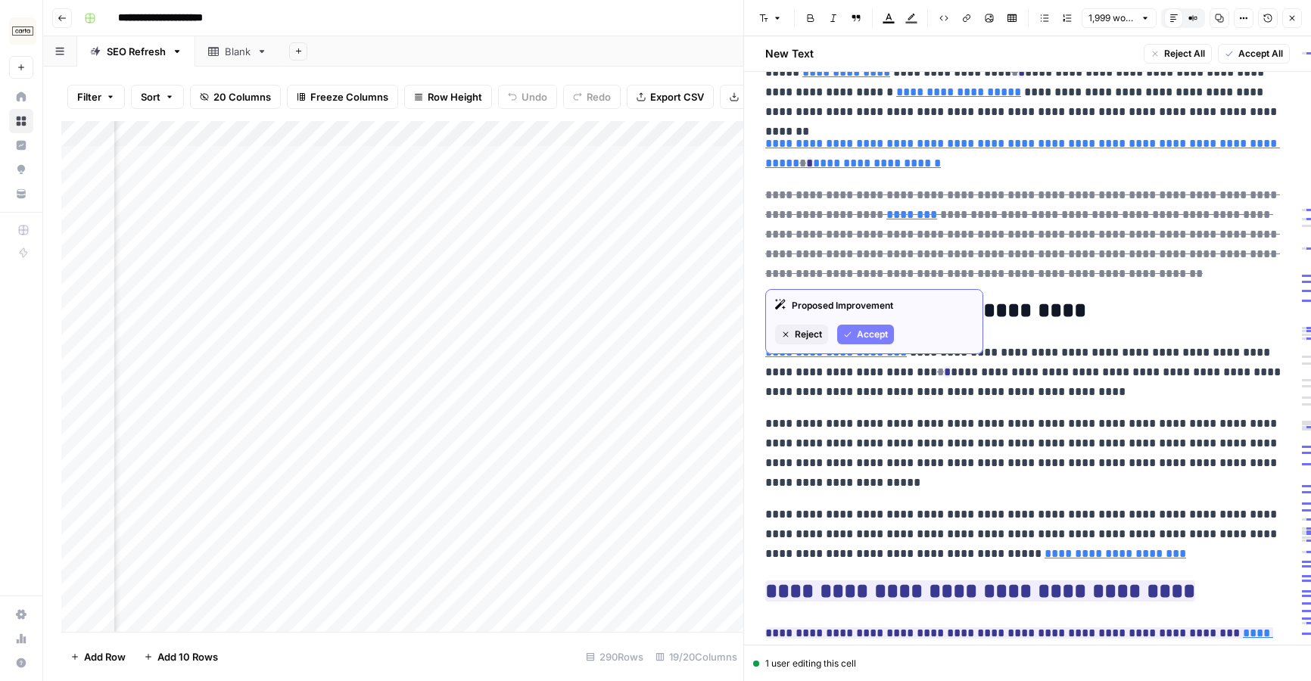
click at [874, 337] on span "Accept" at bounding box center [872, 335] width 31 height 14
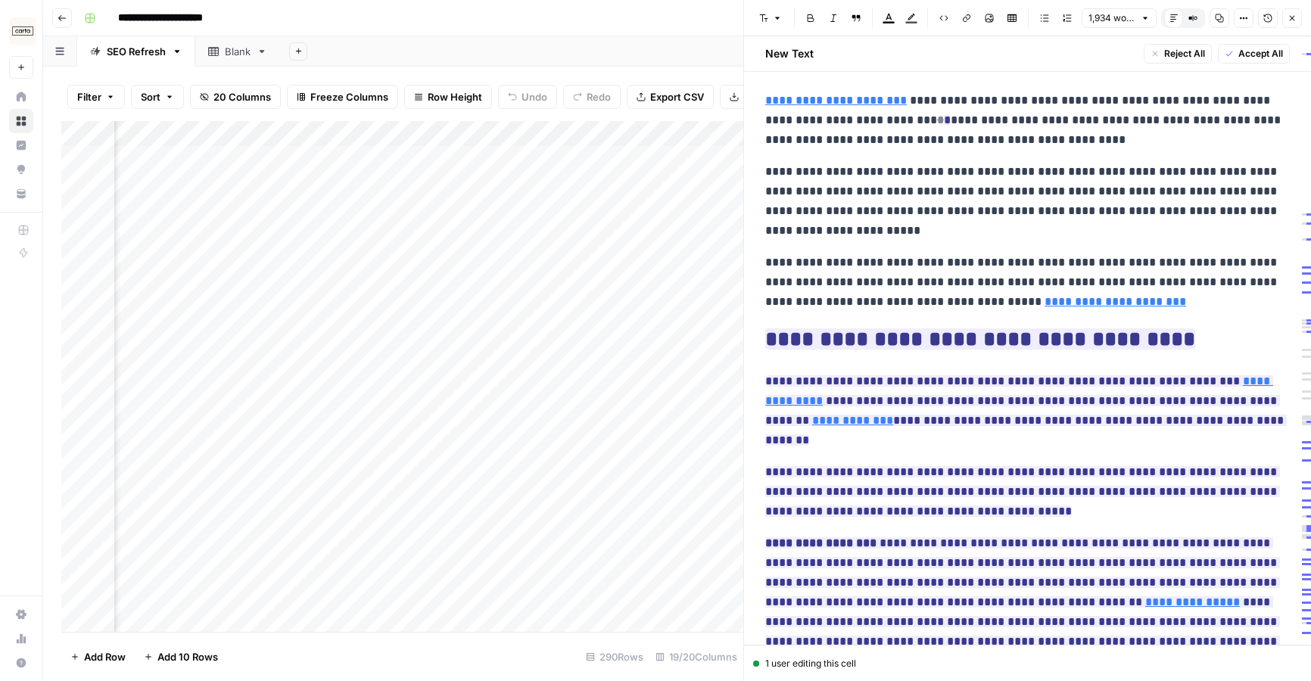
scroll to position [1477, 0]
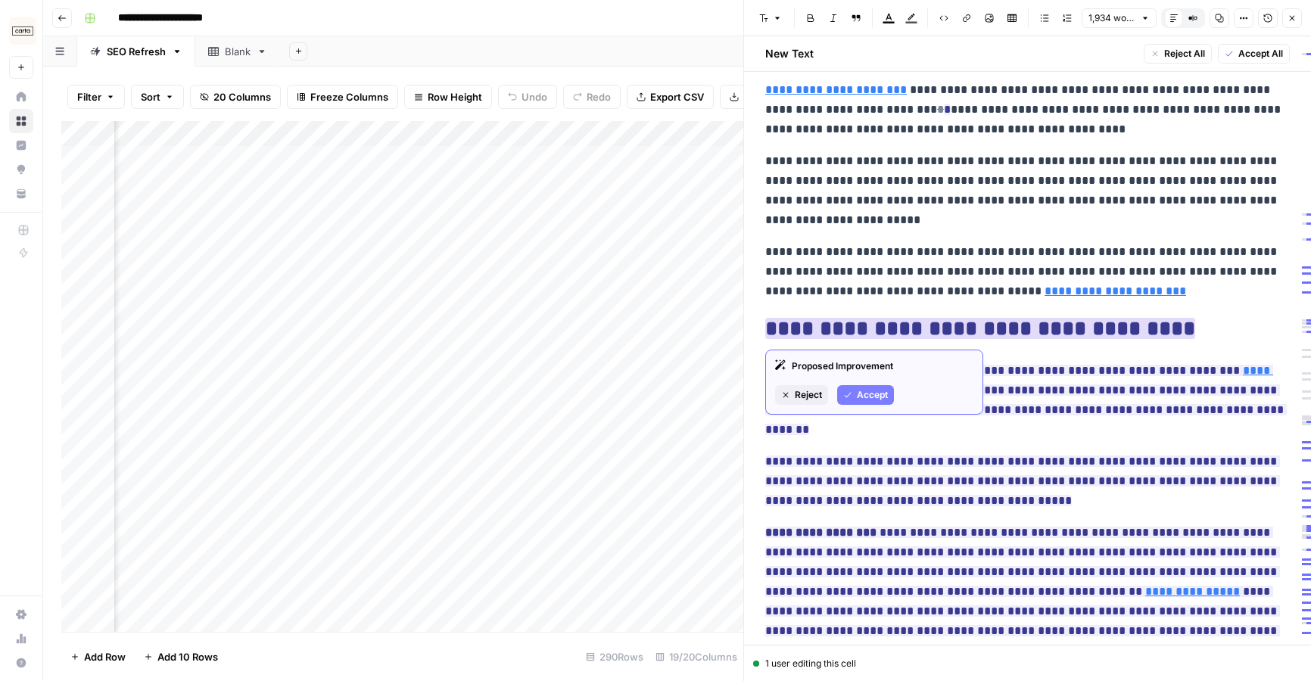
click at [882, 395] on span "Accept" at bounding box center [872, 395] width 31 height 14
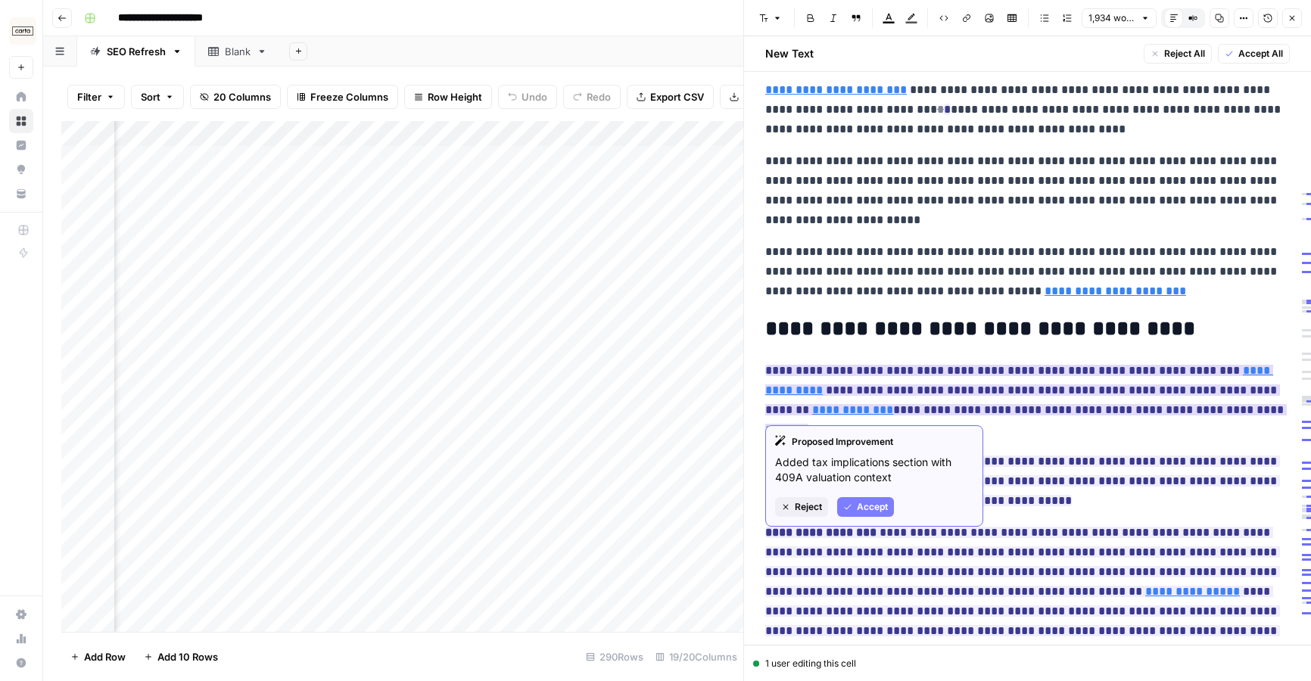
click at [877, 506] on span "Accept" at bounding box center [872, 507] width 31 height 14
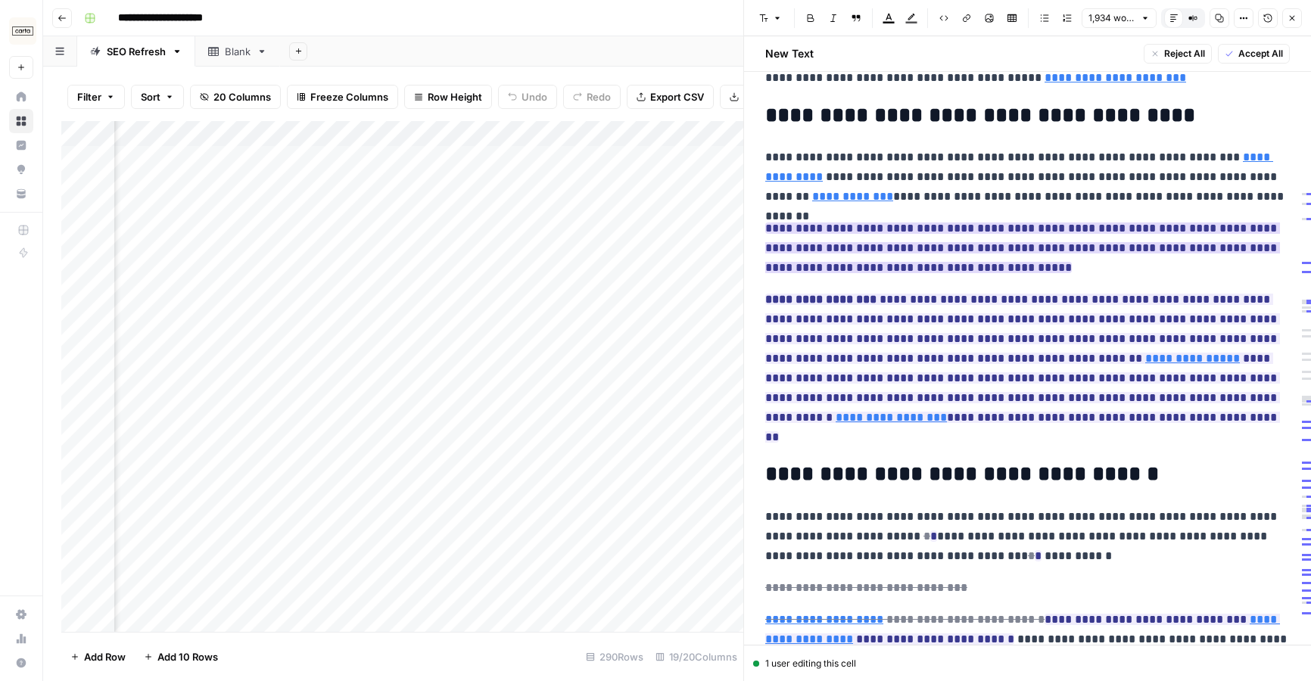
scroll to position [1700, 0]
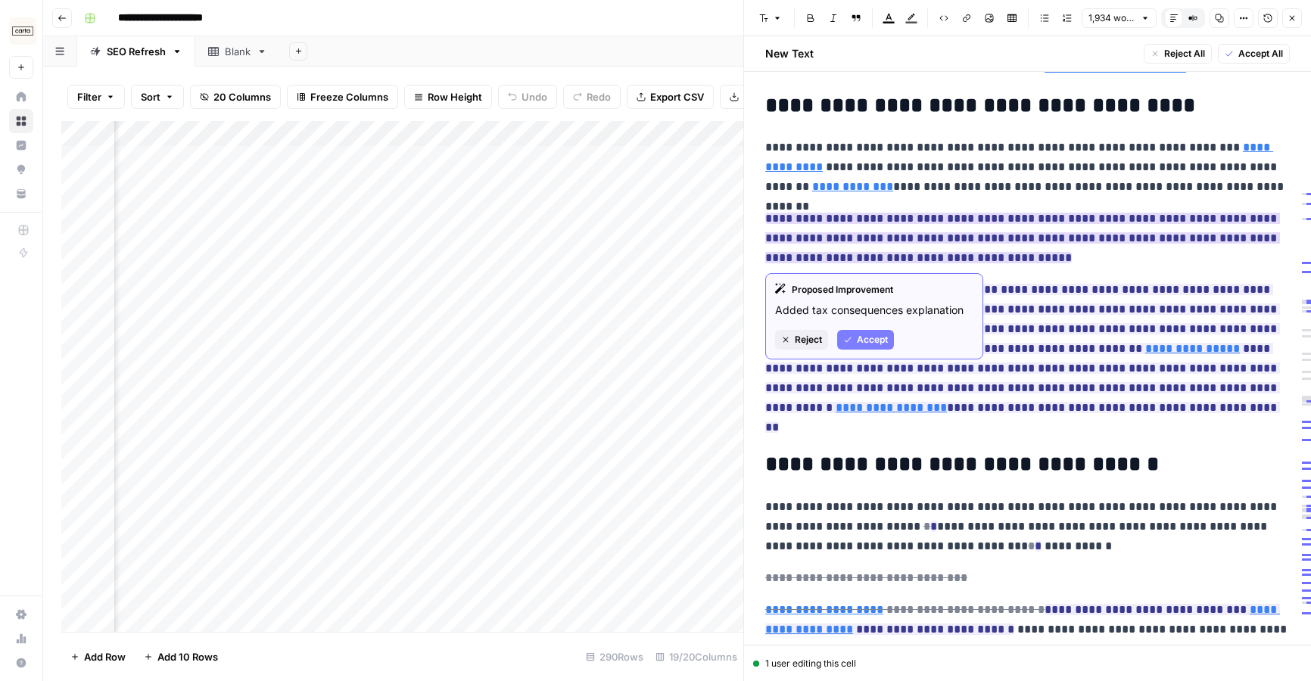
click at [868, 339] on span "Accept" at bounding box center [872, 340] width 31 height 14
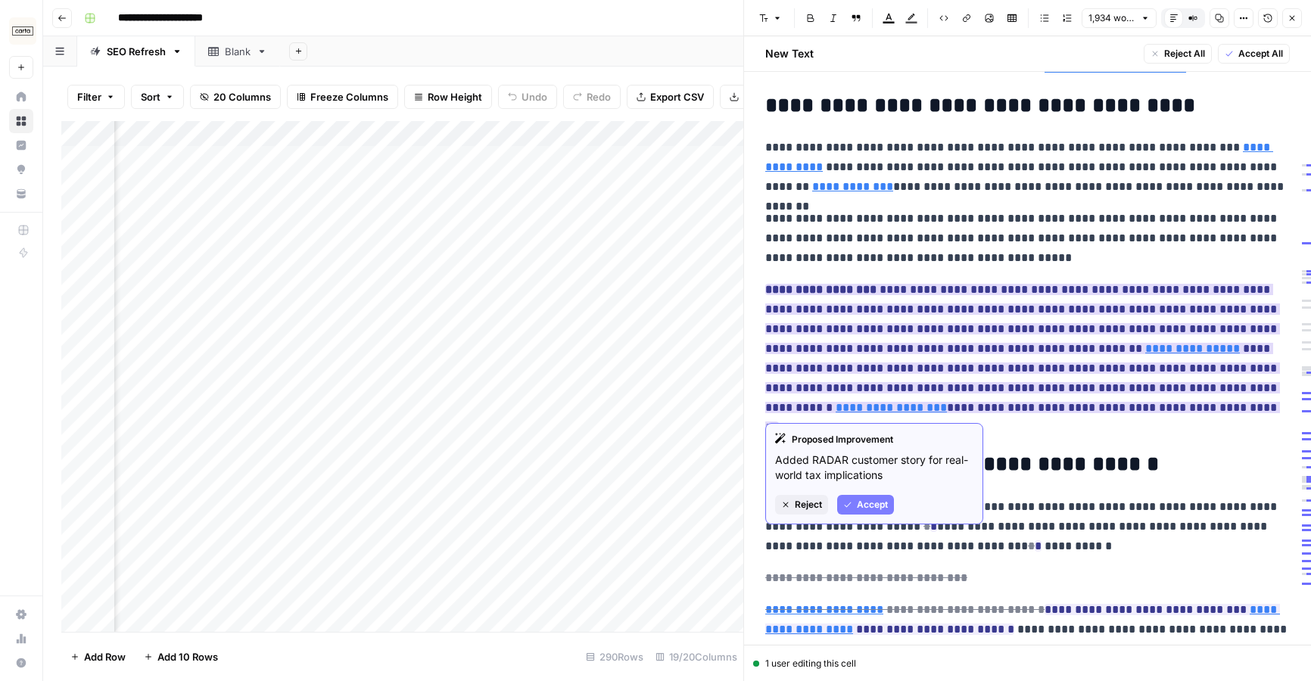
click at [875, 502] on span "Accept" at bounding box center [872, 505] width 31 height 14
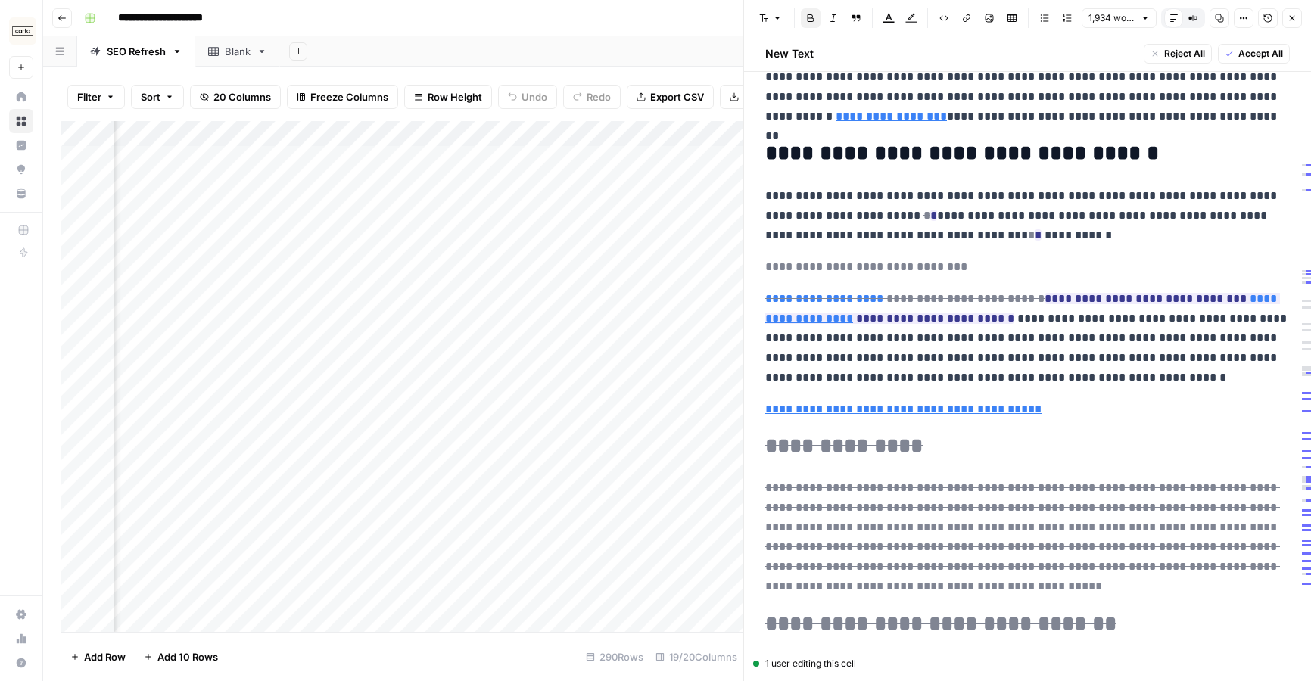
scroll to position [2002, 0]
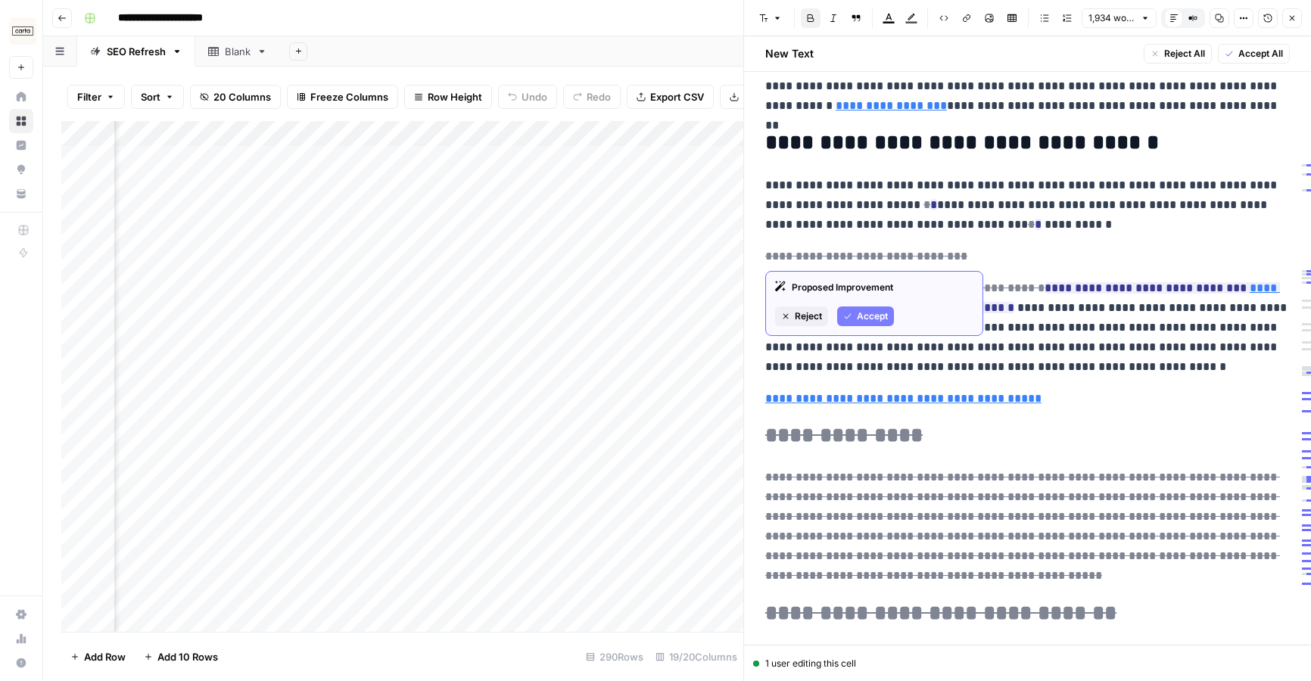
click at [883, 314] on span "Accept" at bounding box center [872, 317] width 31 height 14
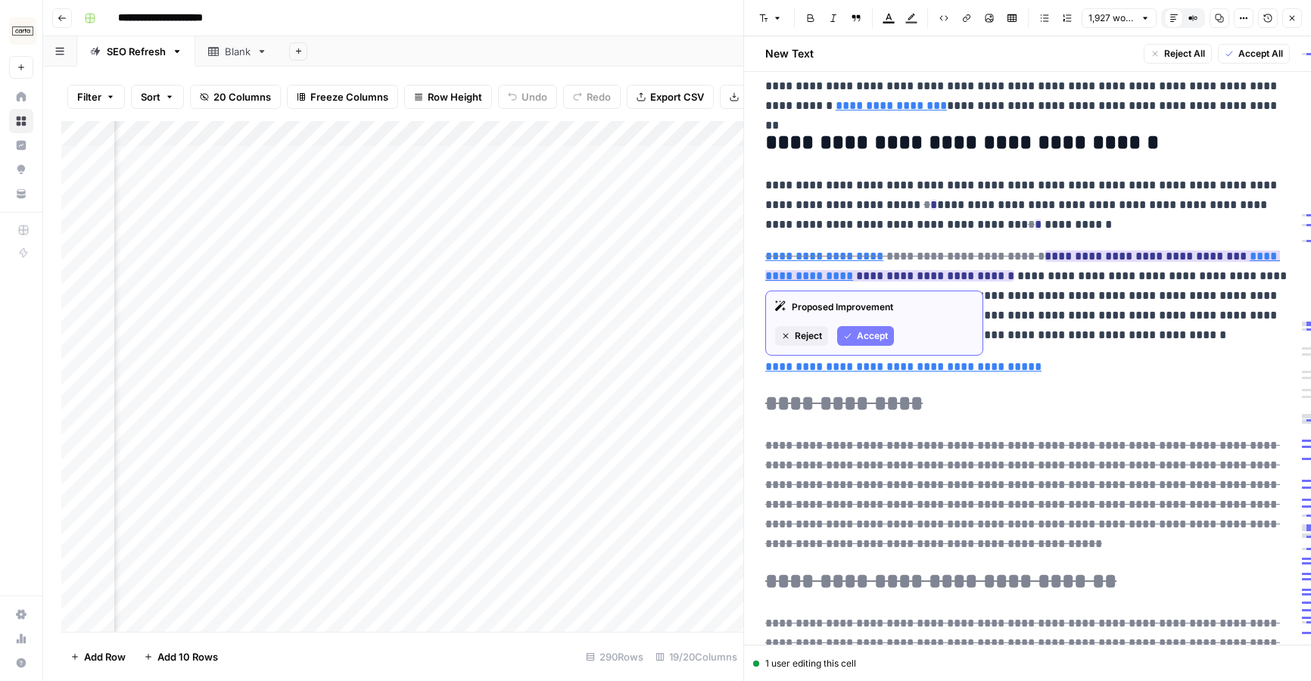
click at [891, 335] on button "Accept" at bounding box center [865, 336] width 57 height 20
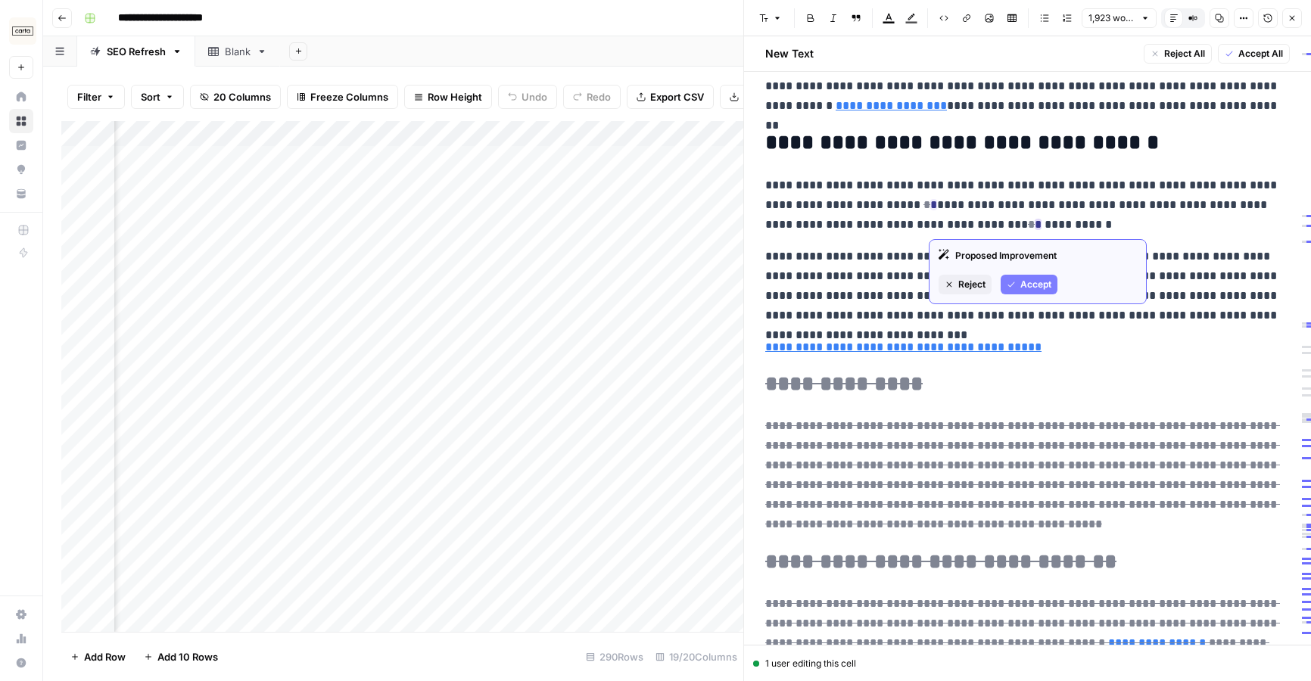
click at [1007, 281] on icon "button" at bounding box center [1011, 284] width 9 height 9
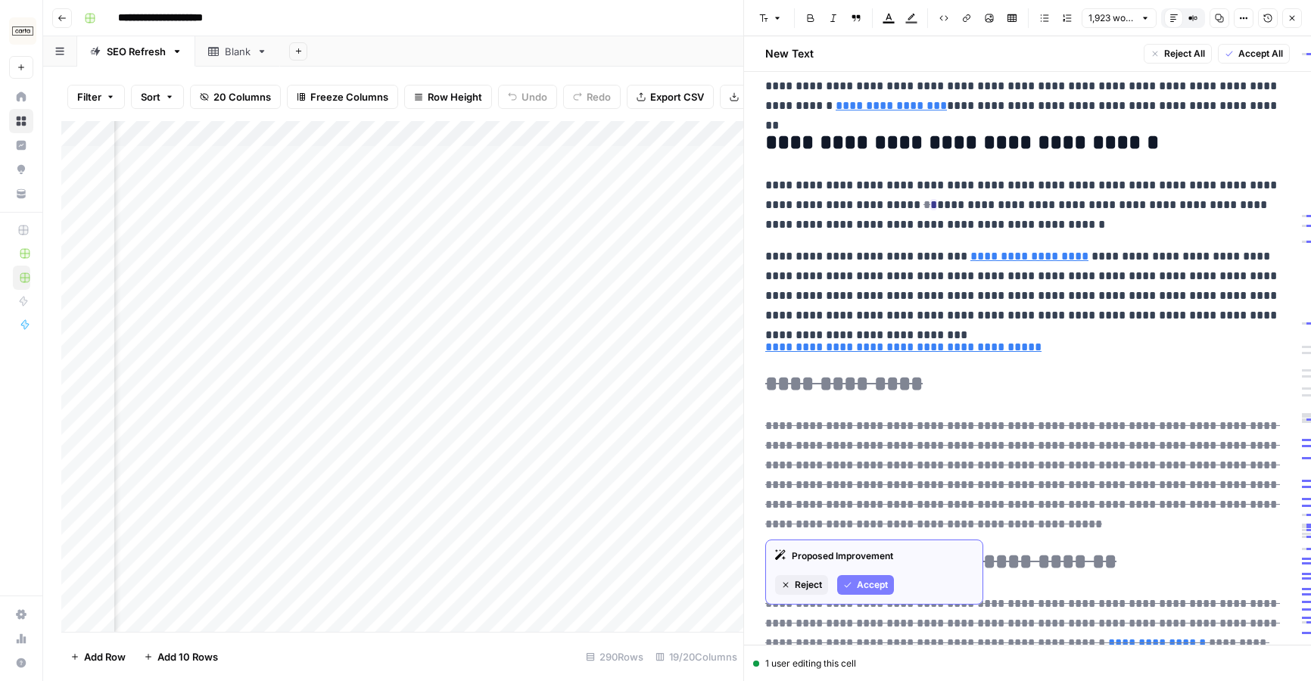
click at [871, 587] on span "Accept" at bounding box center [872, 585] width 31 height 14
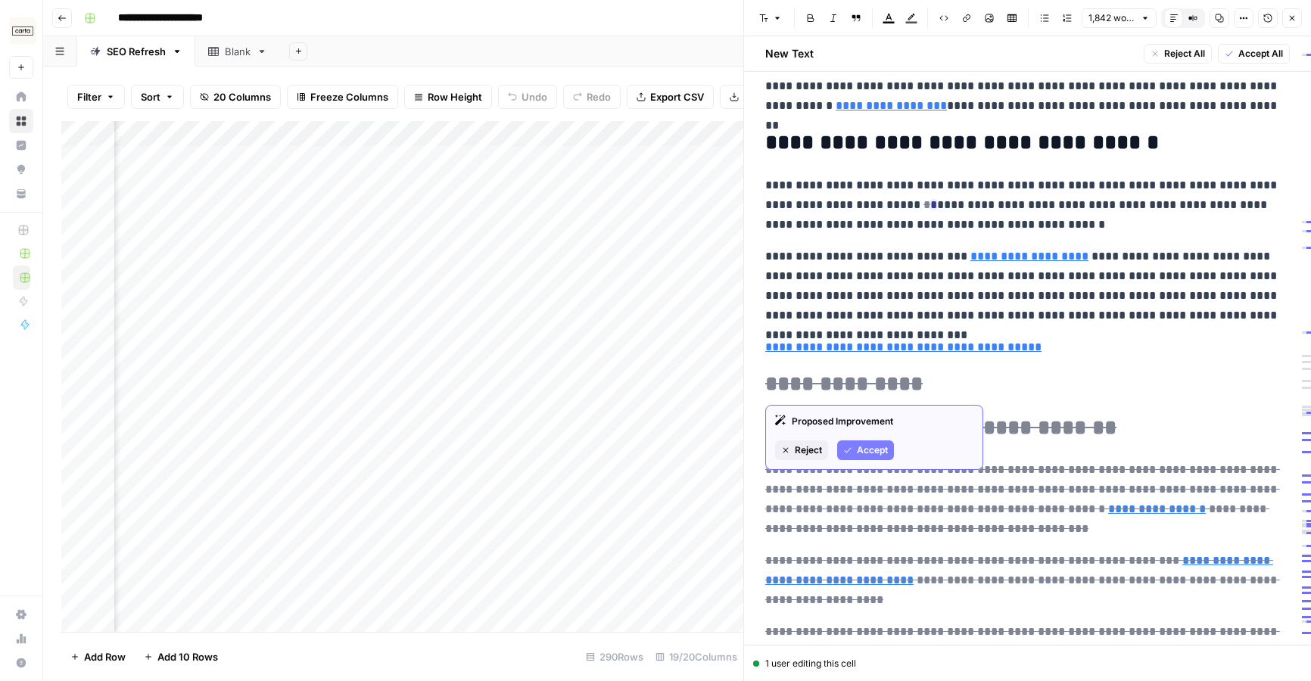
click at [859, 450] on span "Accept" at bounding box center [872, 451] width 31 height 14
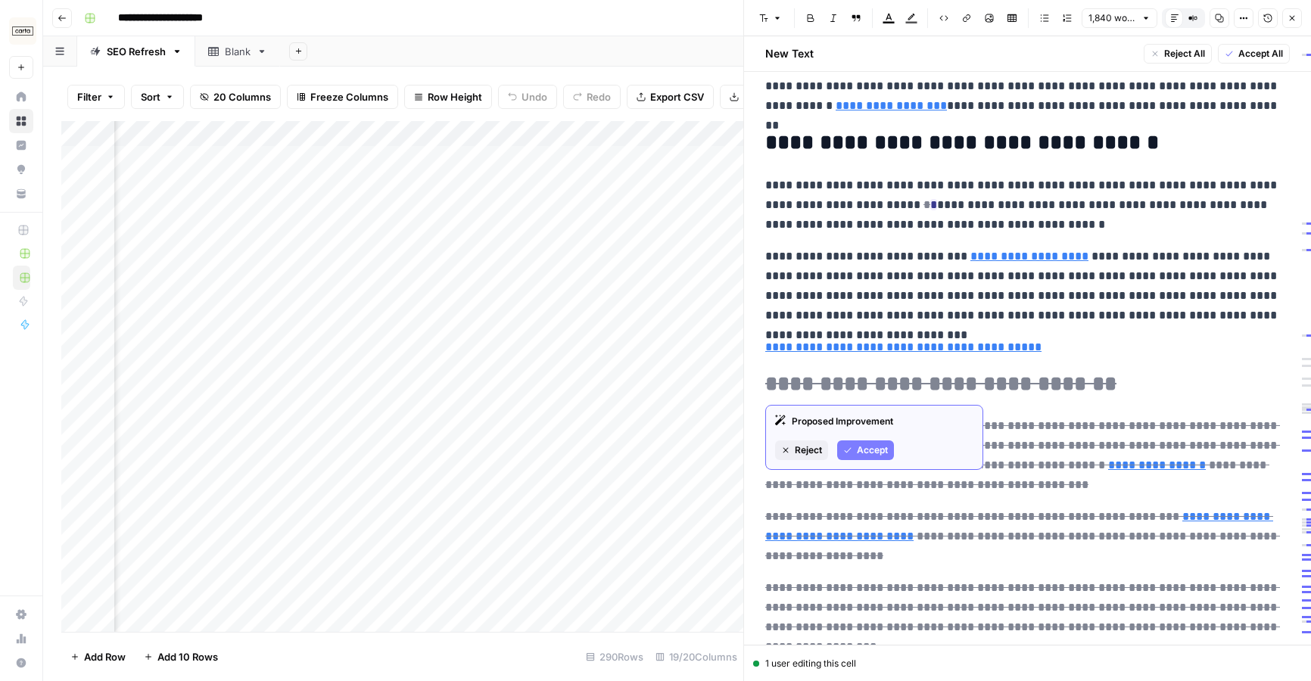
click at [861, 452] on span "Accept" at bounding box center [872, 451] width 31 height 14
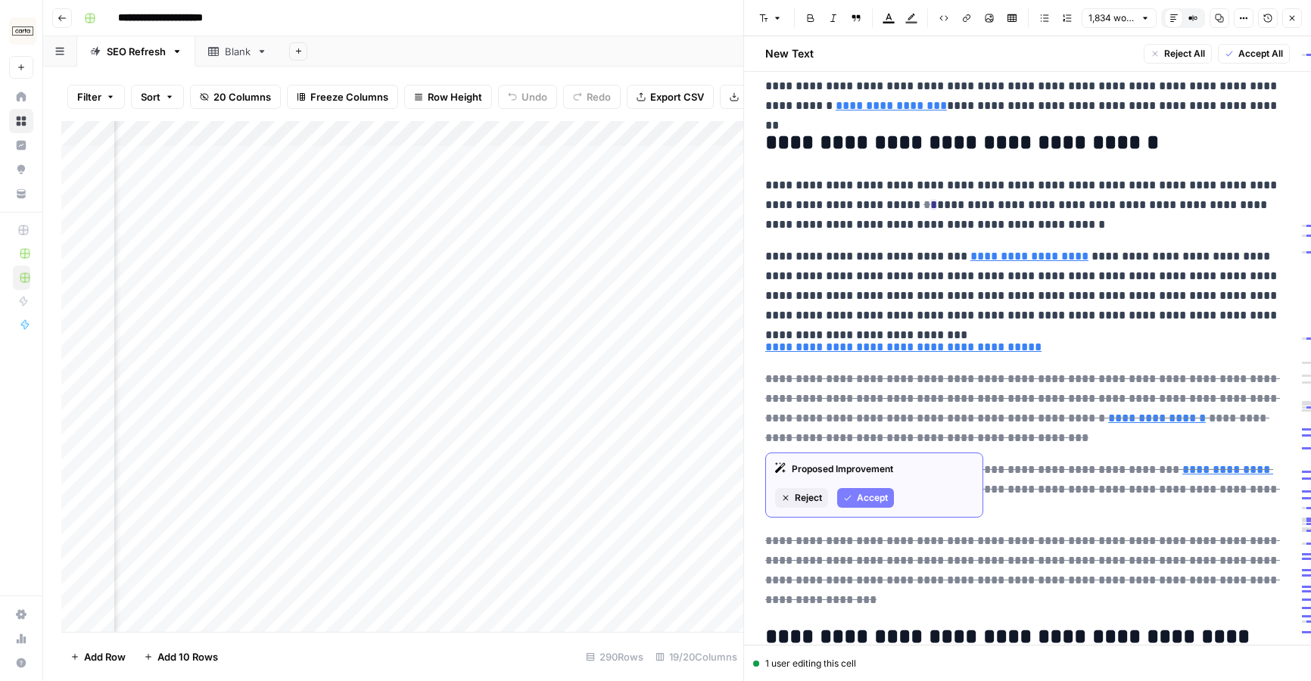
click at [870, 500] on span "Accept" at bounding box center [872, 498] width 31 height 14
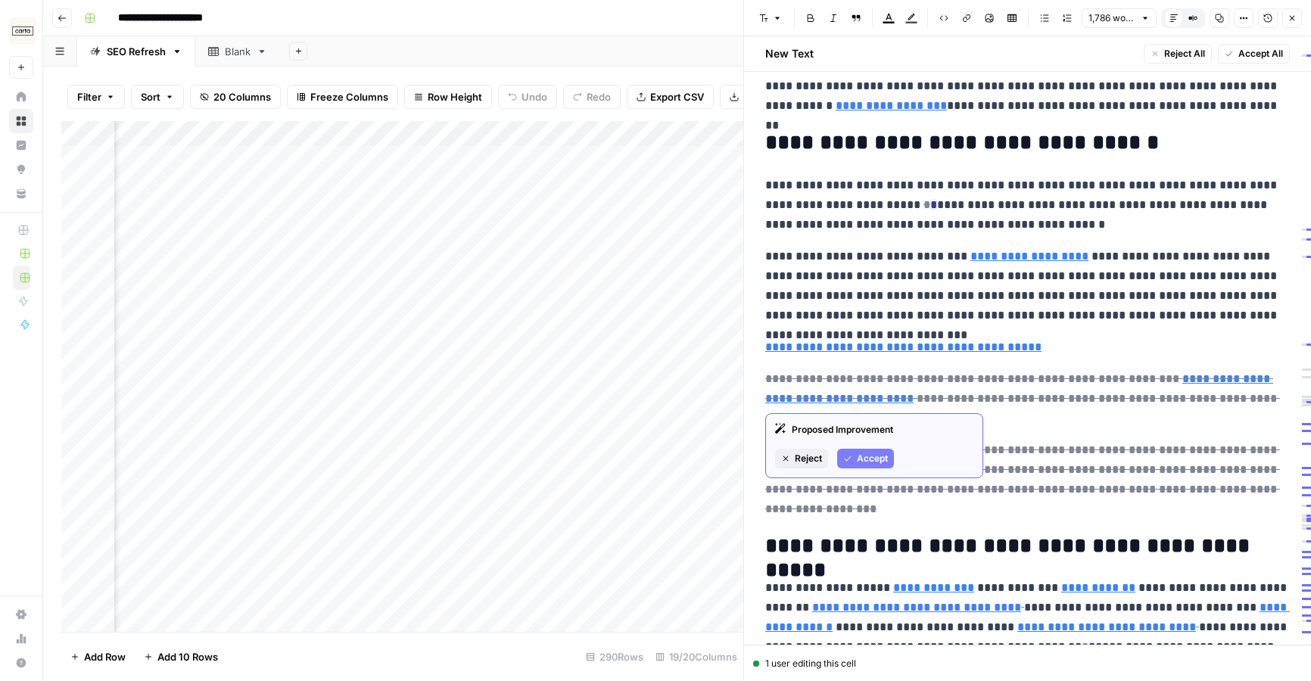
click at [871, 459] on span "Accept" at bounding box center [872, 459] width 31 height 14
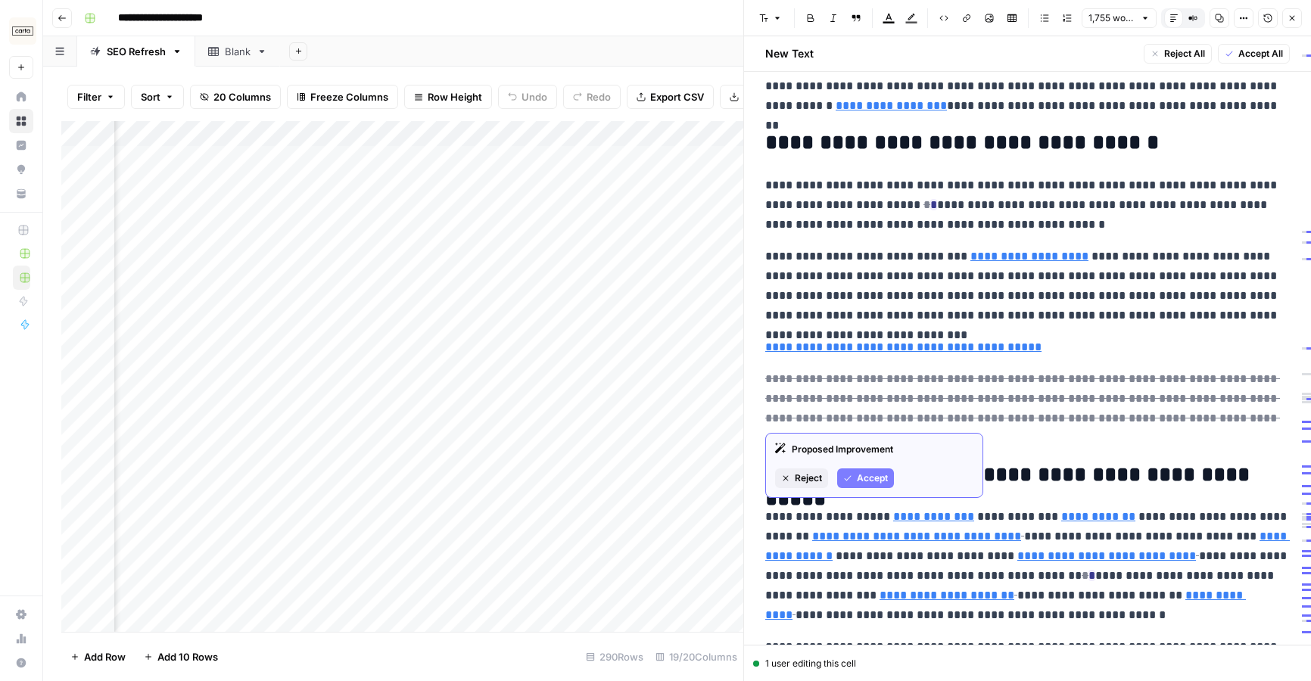
click at [869, 472] on span "Accept" at bounding box center [872, 479] width 31 height 14
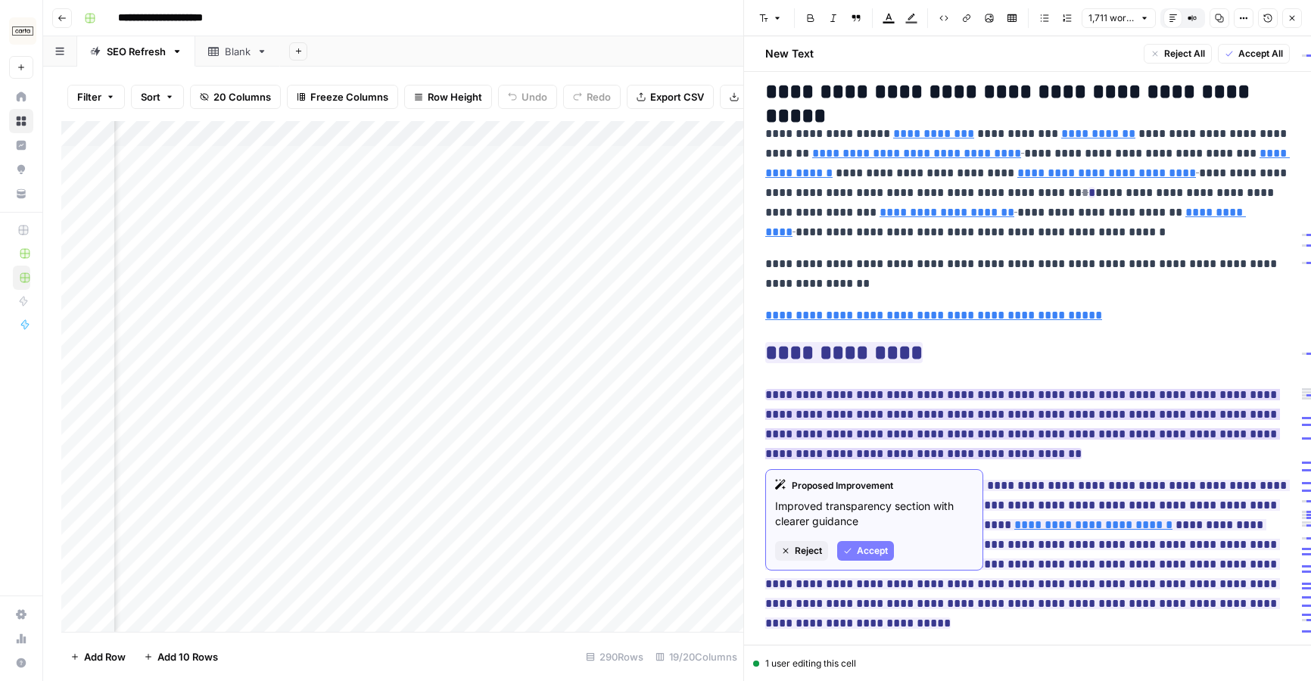
scroll to position [2298, 0]
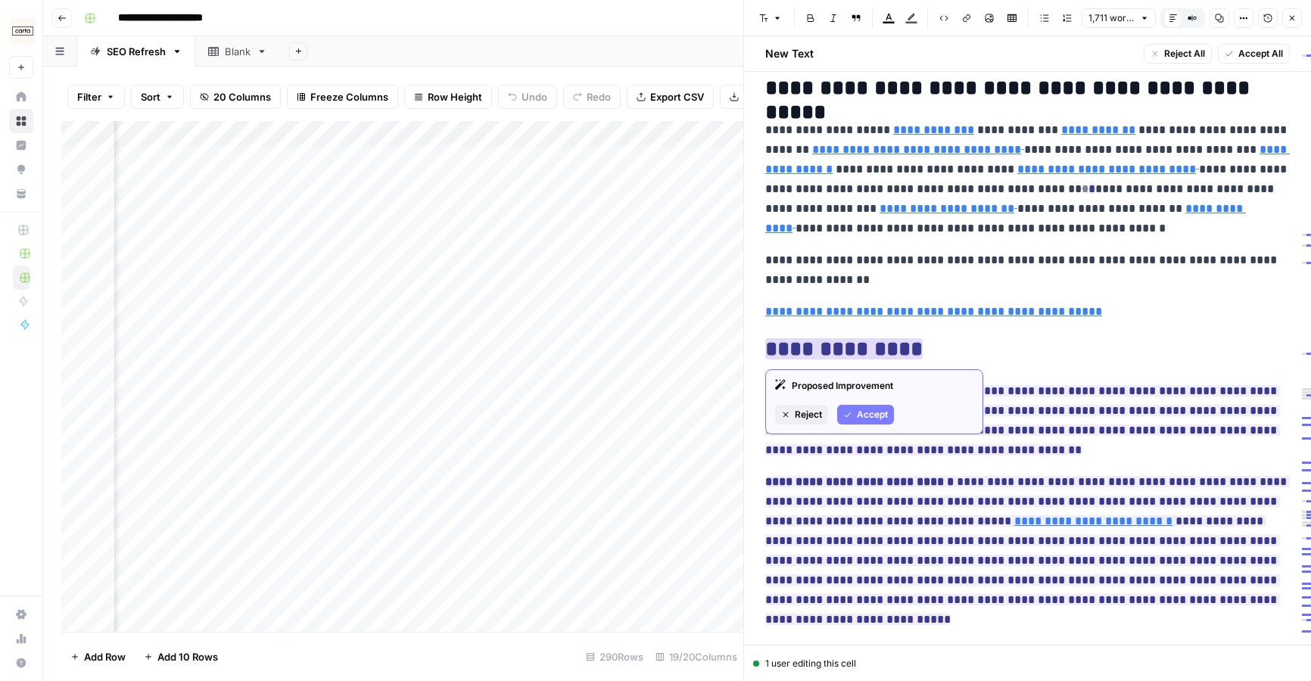
click at [849, 409] on button "Accept" at bounding box center [865, 415] width 57 height 20
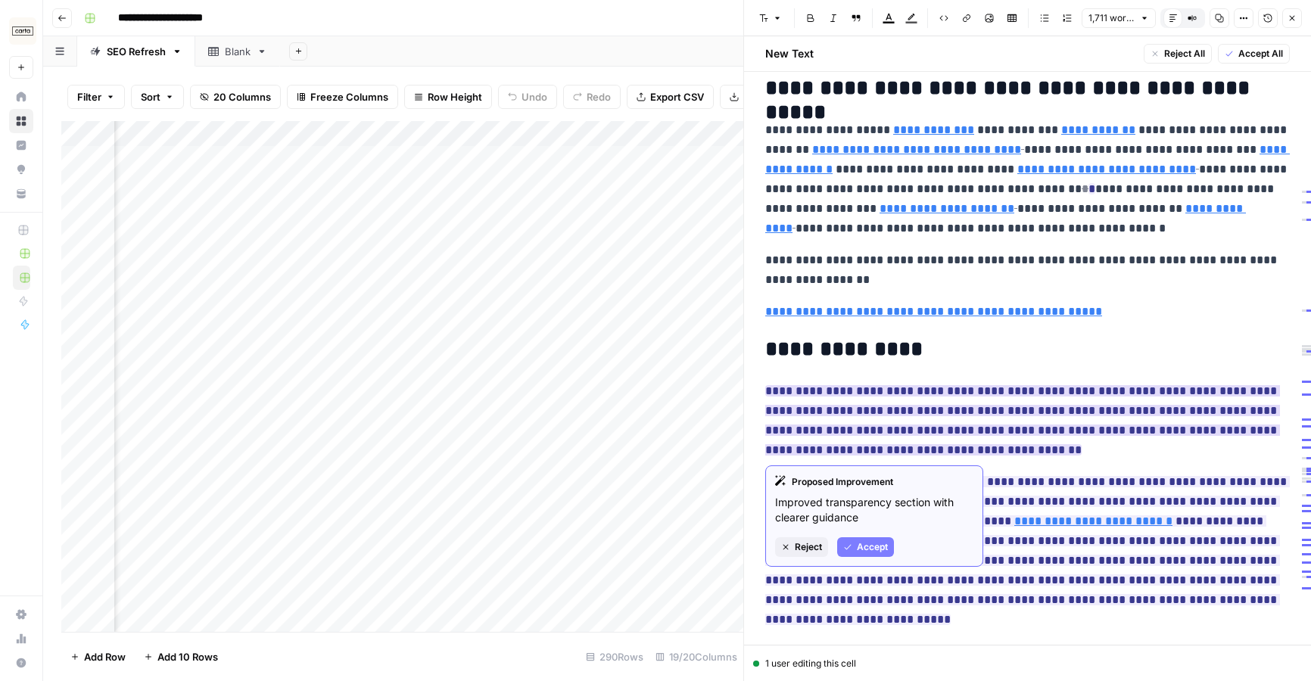
click at [864, 547] on span "Accept" at bounding box center [872, 547] width 31 height 14
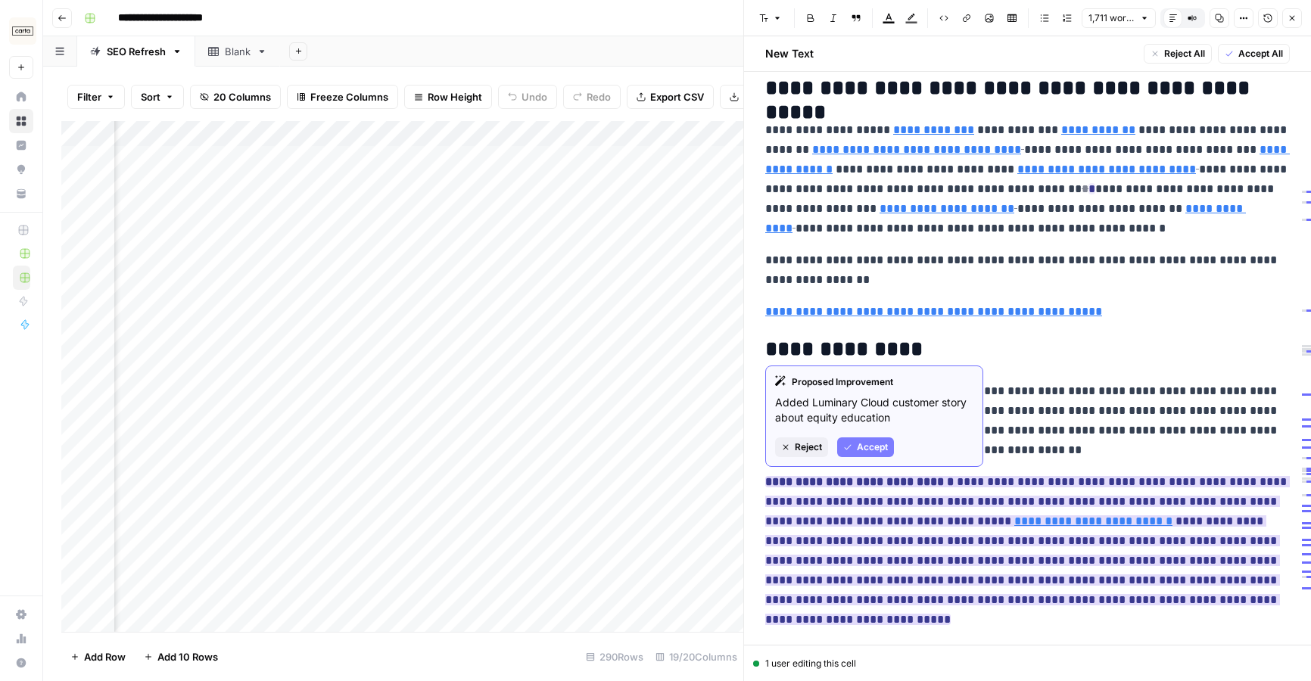
click at [874, 447] on span "Accept" at bounding box center [872, 448] width 31 height 14
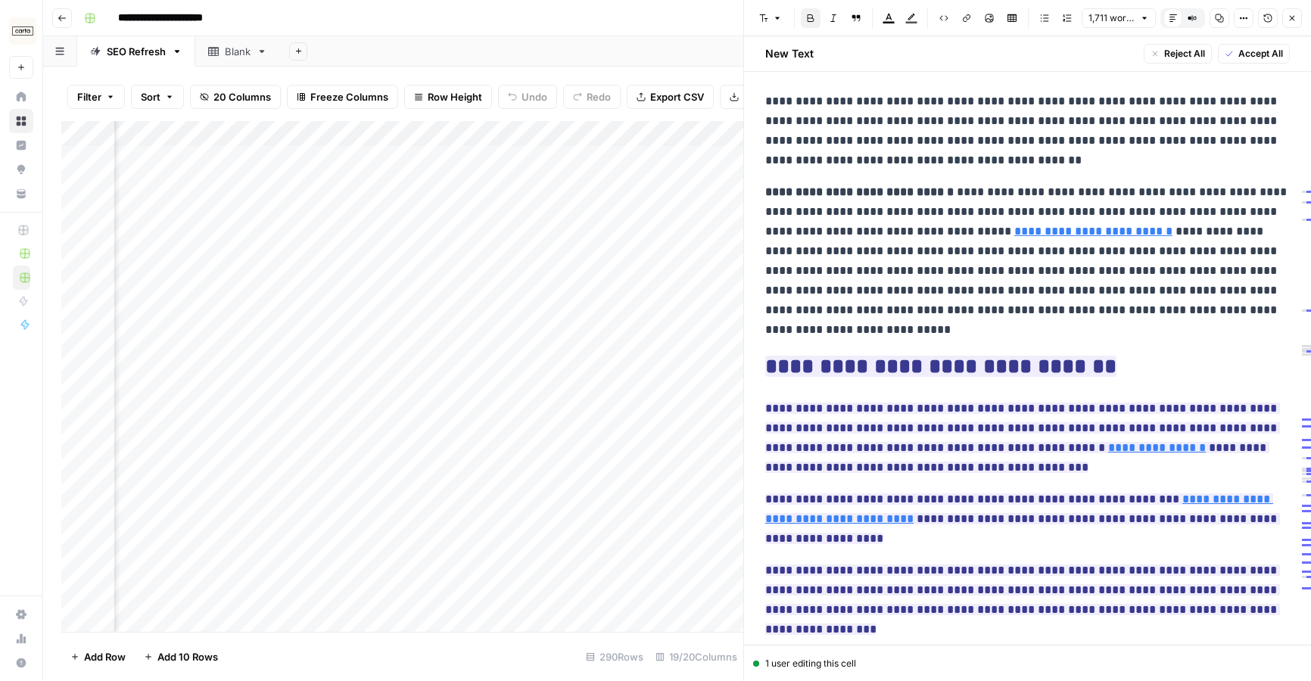
scroll to position [2586, 0]
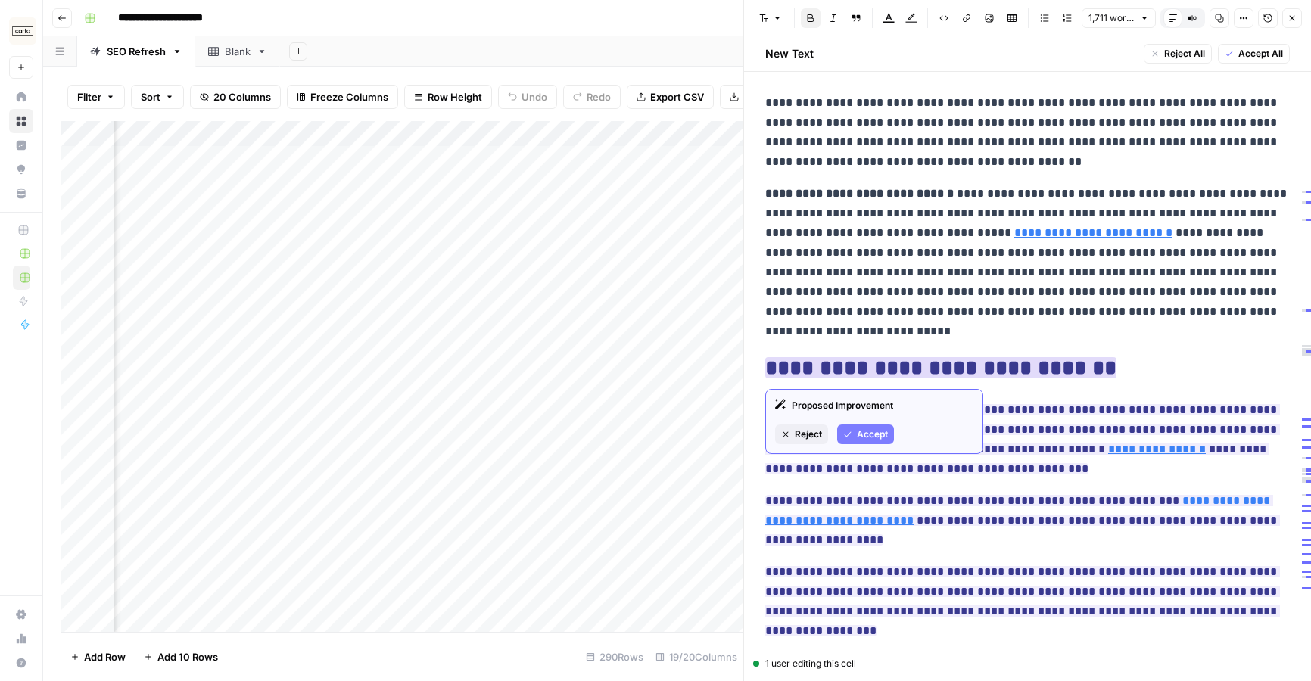
click at [872, 428] on span "Accept" at bounding box center [872, 435] width 31 height 14
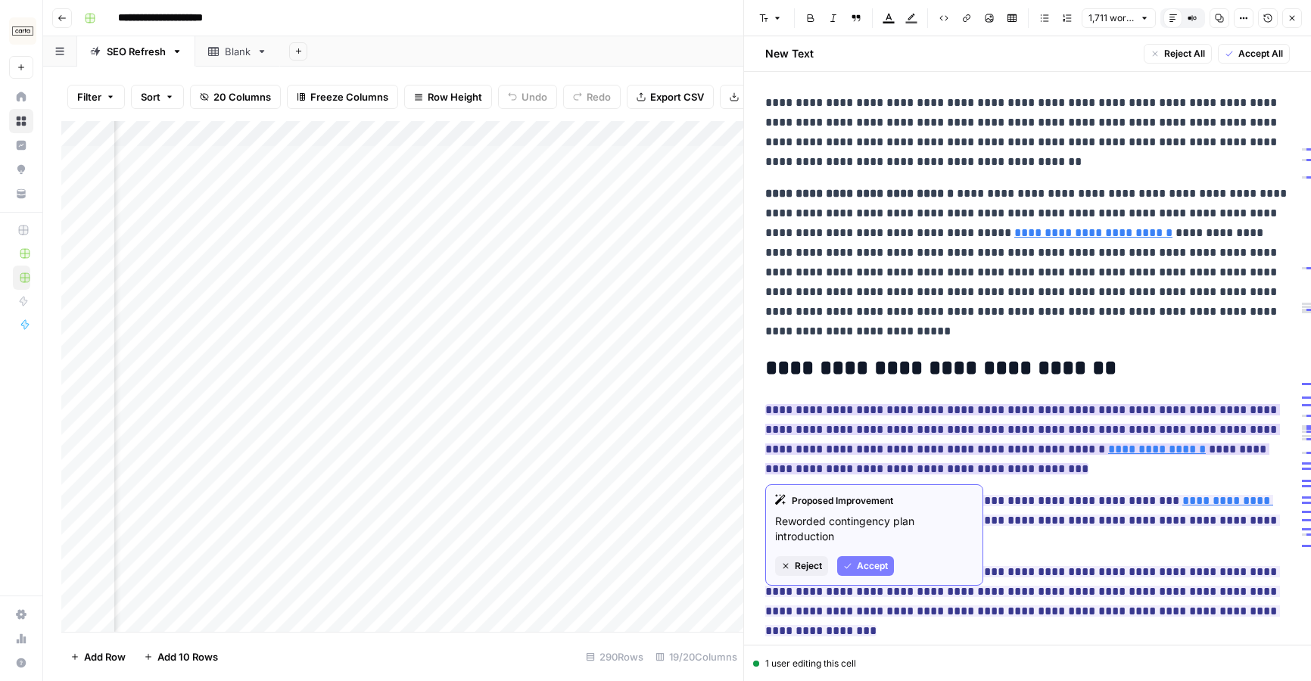
click at [864, 566] on span "Accept" at bounding box center [872, 566] width 31 height 14
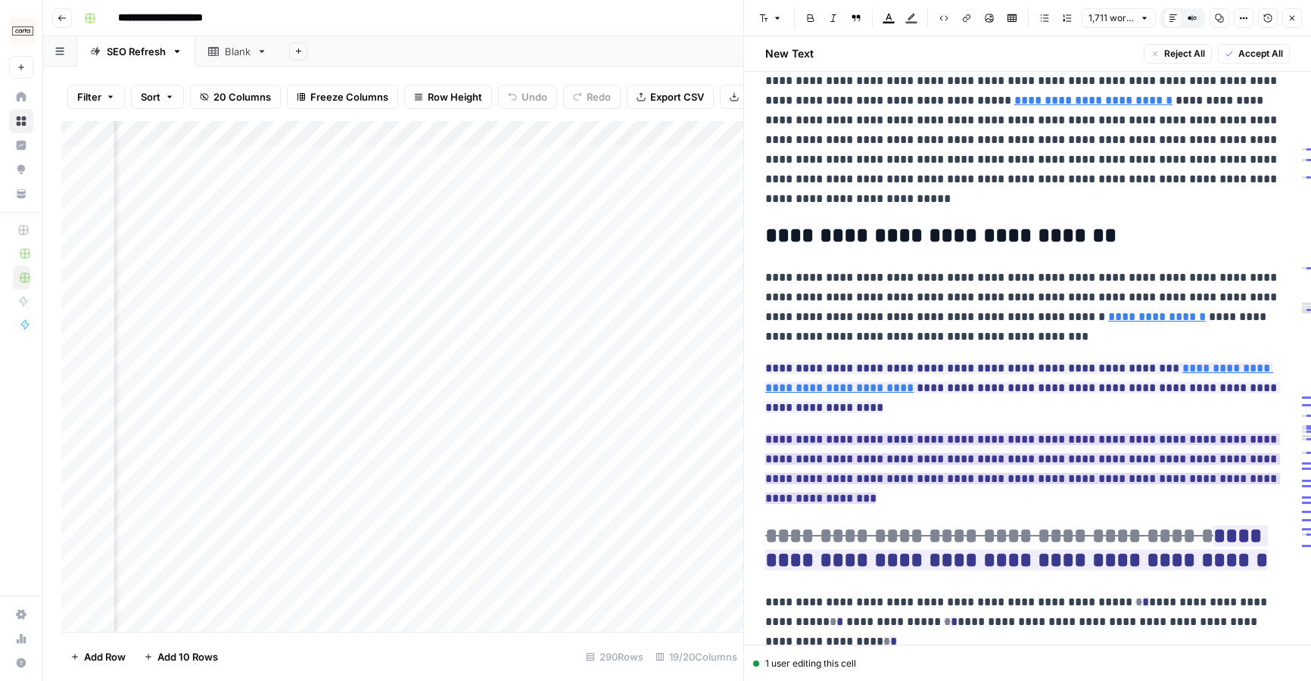
scroll to position [2737, 0]
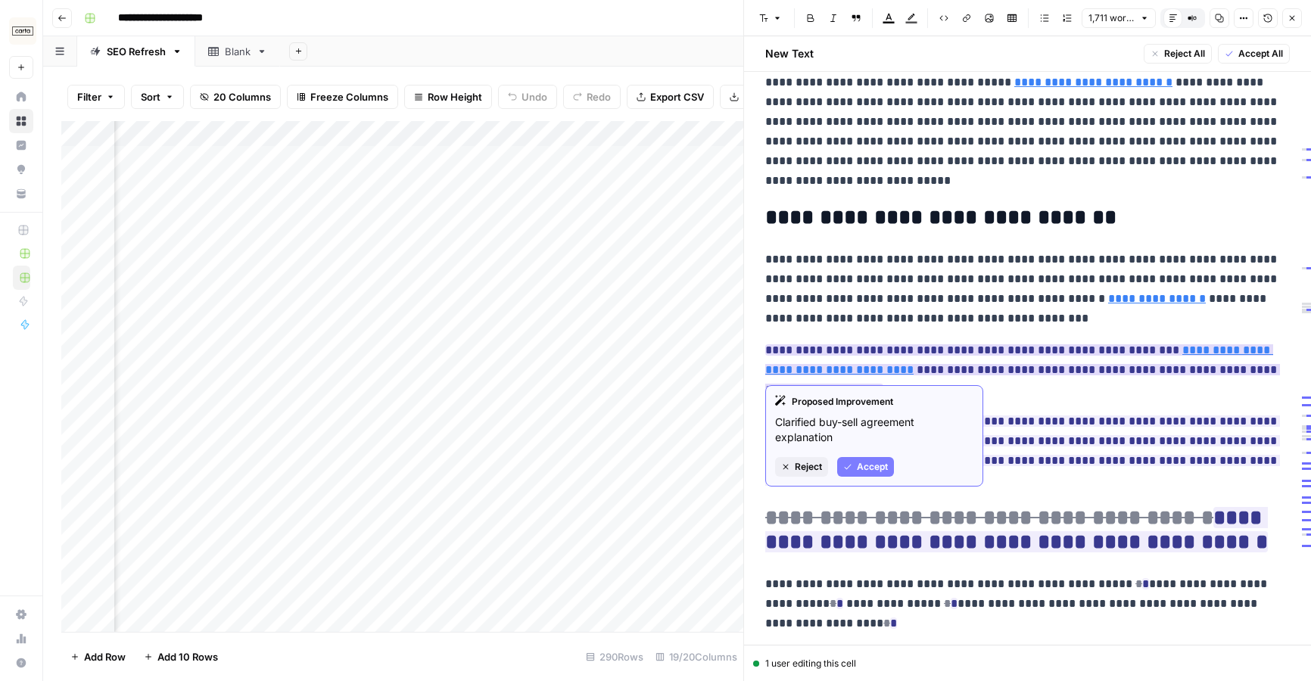
click at [874, 466] on span "Accept" at bounding box center [872, 467] width 31 height 14
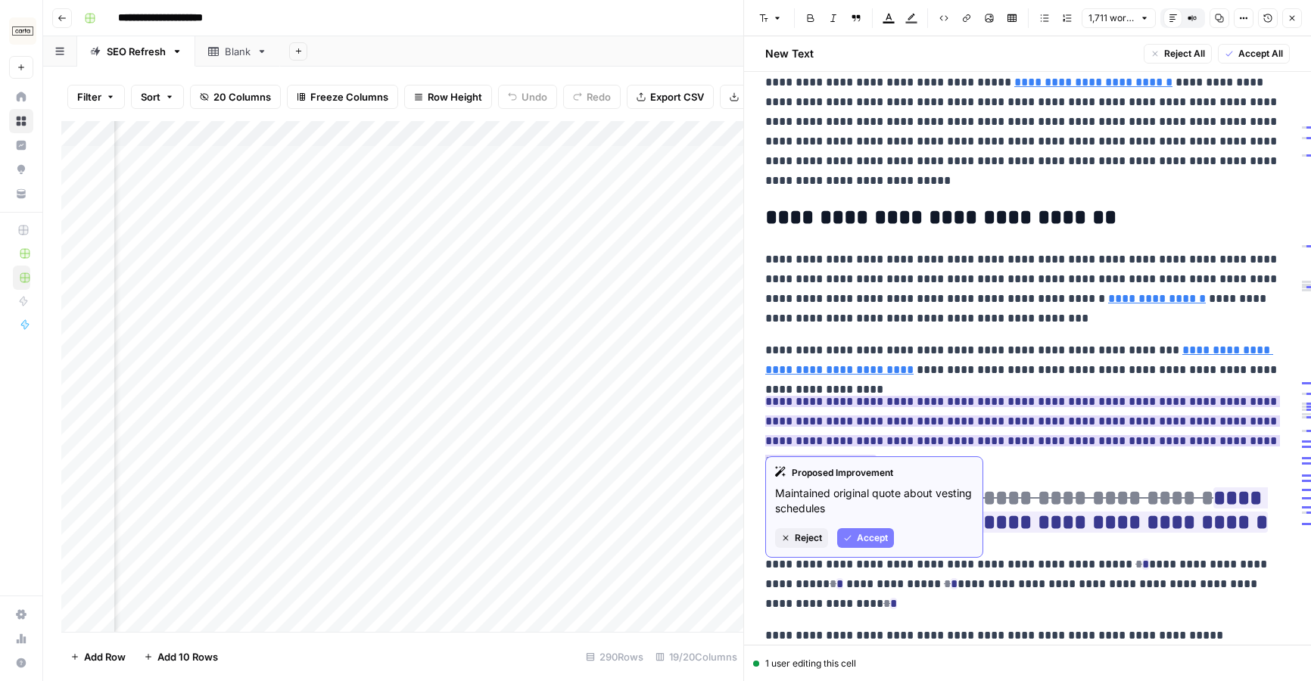
click at [869, 534] on span "Accept" at bounding box center [872, 538] width 31 height 14
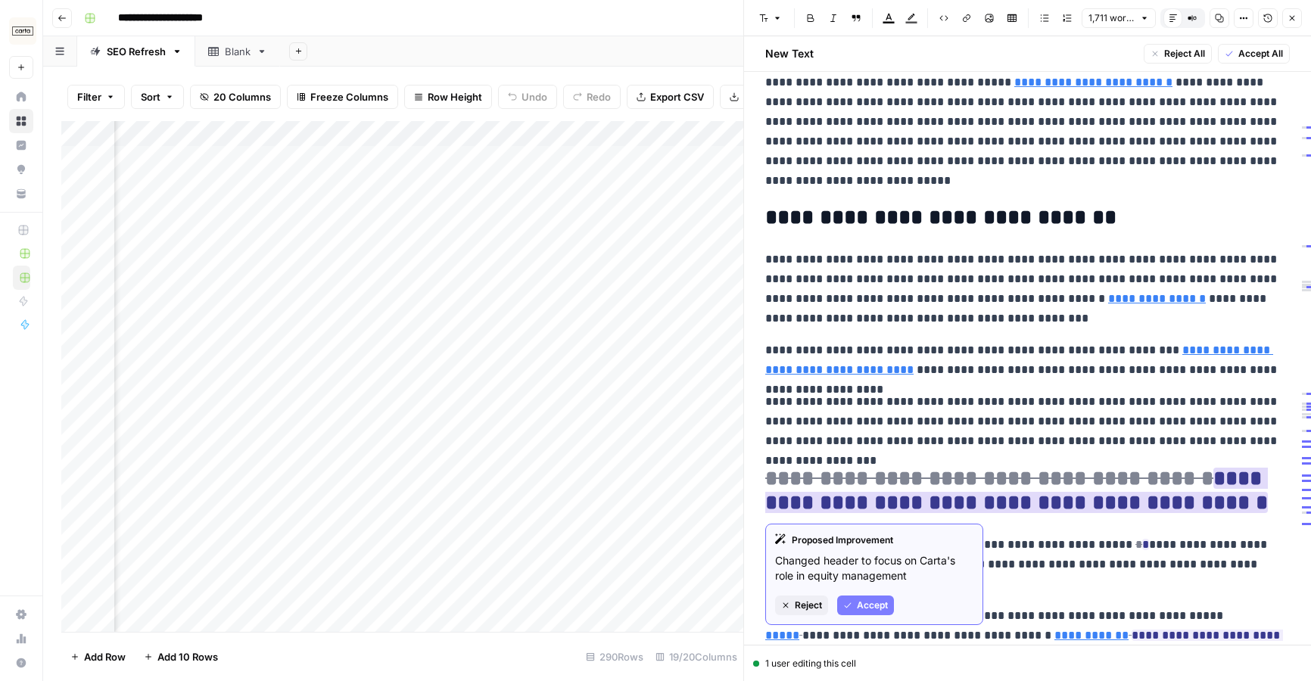
click at [860, 603] on span "Accept" at bounding box center [872, 606] width 31 height 14
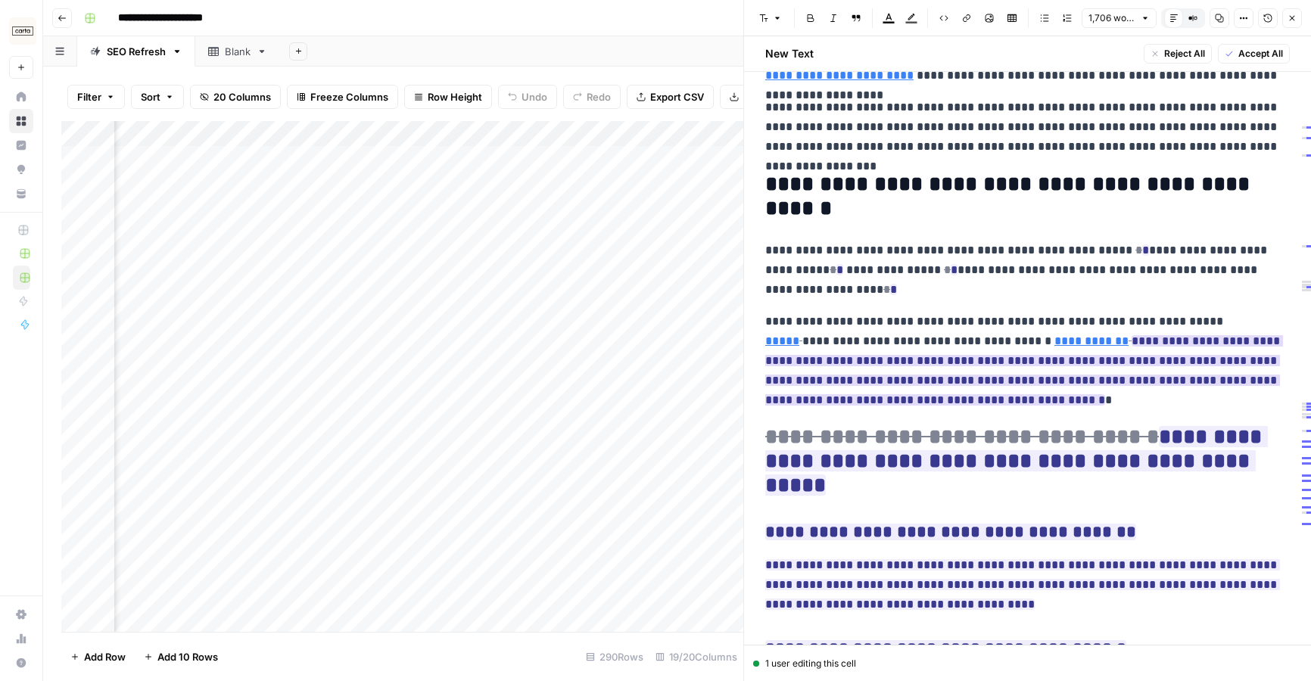
scroll to position [3036, 0]
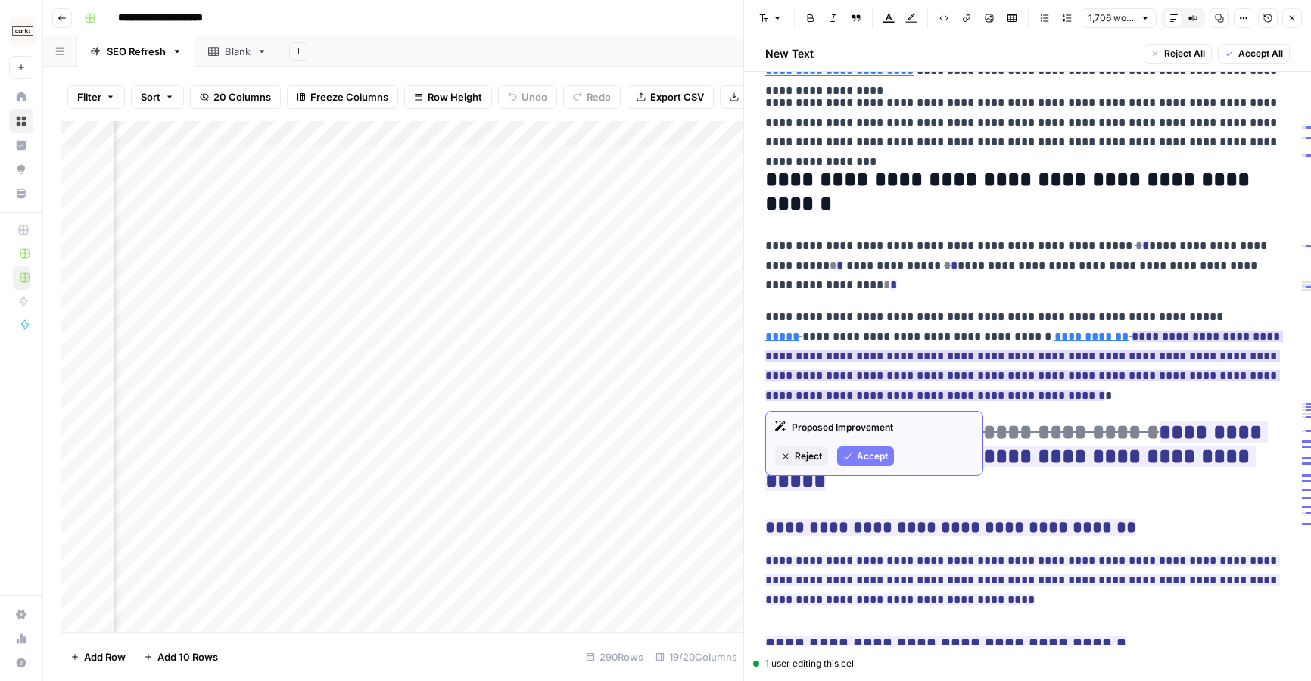
click at [883, 457] on span "Accept" at bounding box center [872, 457] width 31 height 14
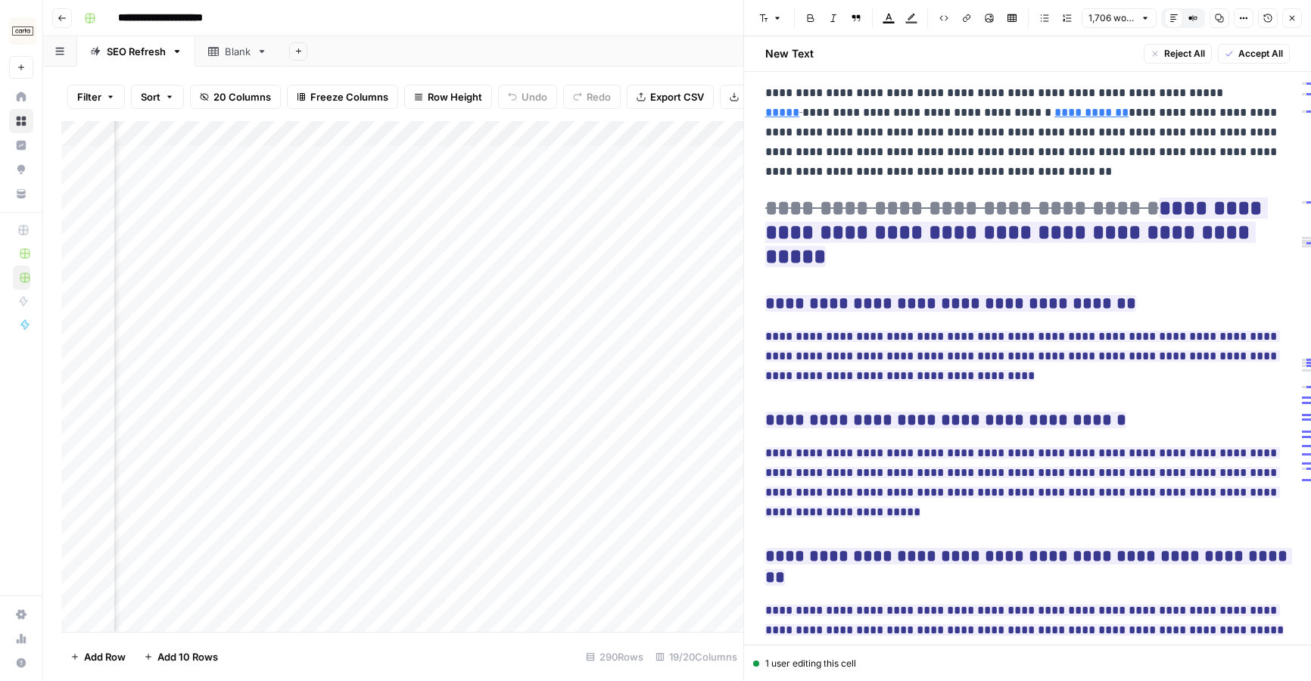
scroll to position [3290, 0]
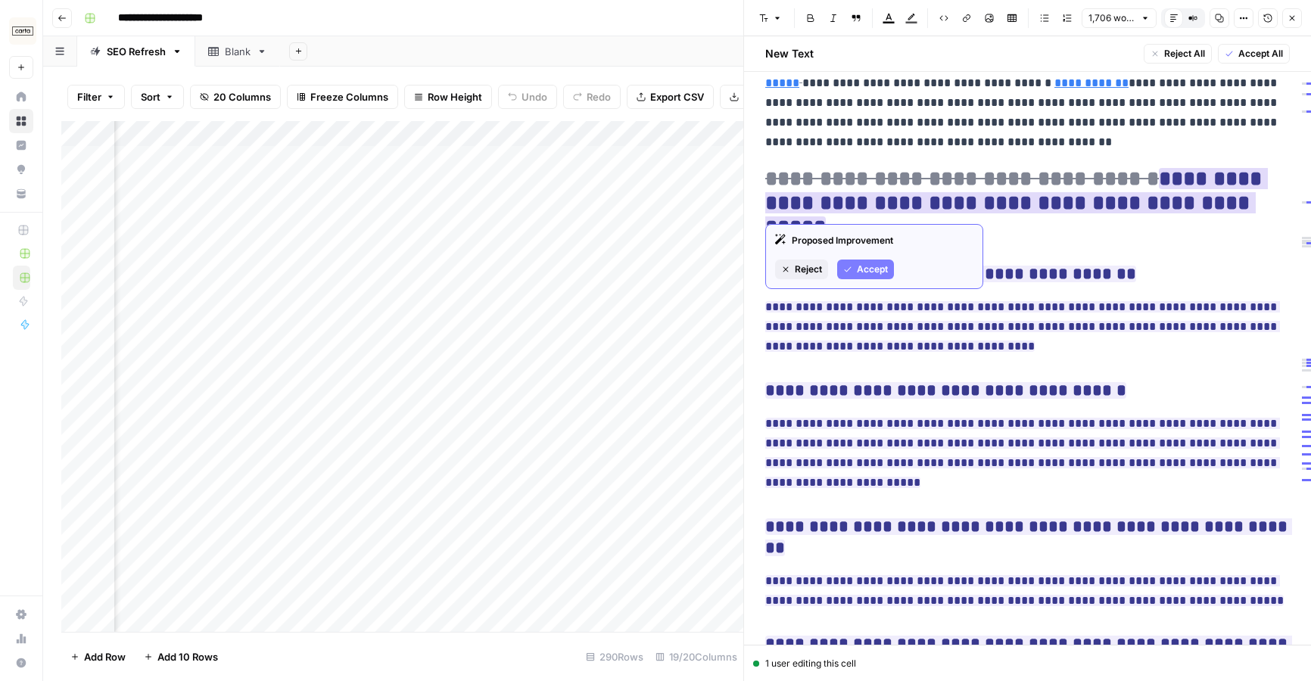
click at [868, 270] on span "Accept" at bounding box center [872, 270] width 31 height 14
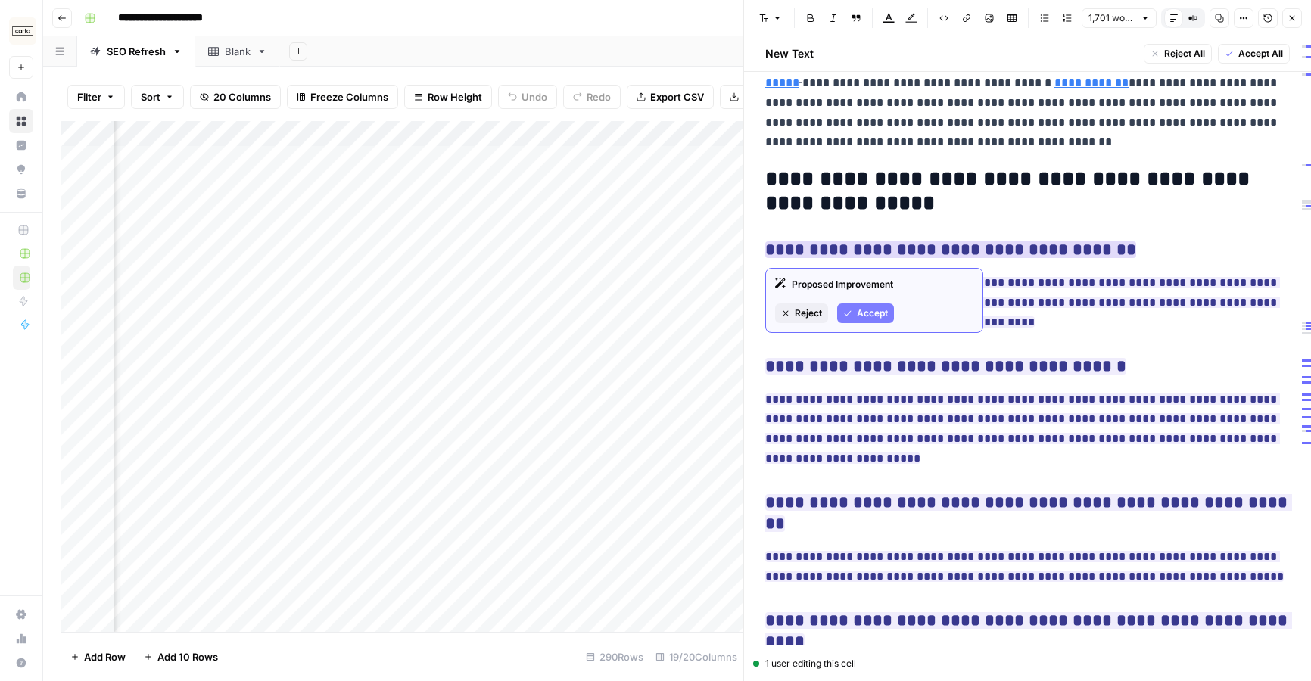
click at [875, 307] on span "Accept" at bounding box center [872, 314] width 31 height 14
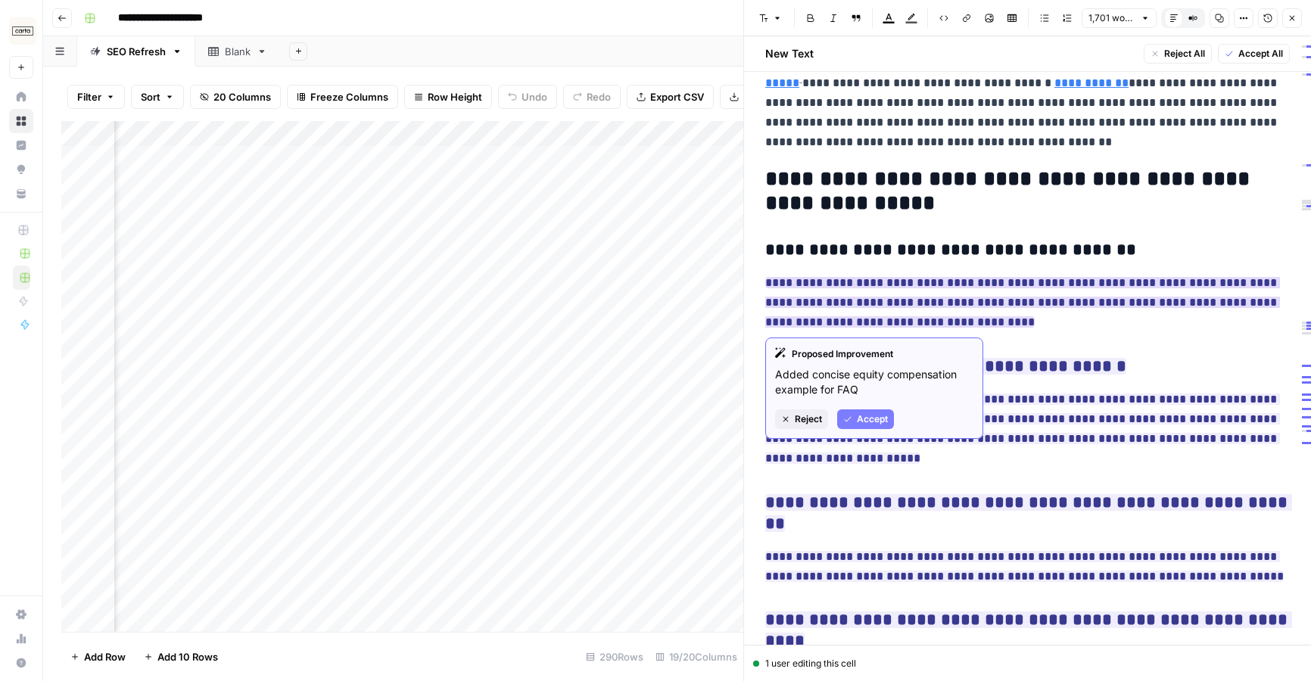
click at [858, 413] on span "Accept" at bounding box center [872, 420] width 31 height 14
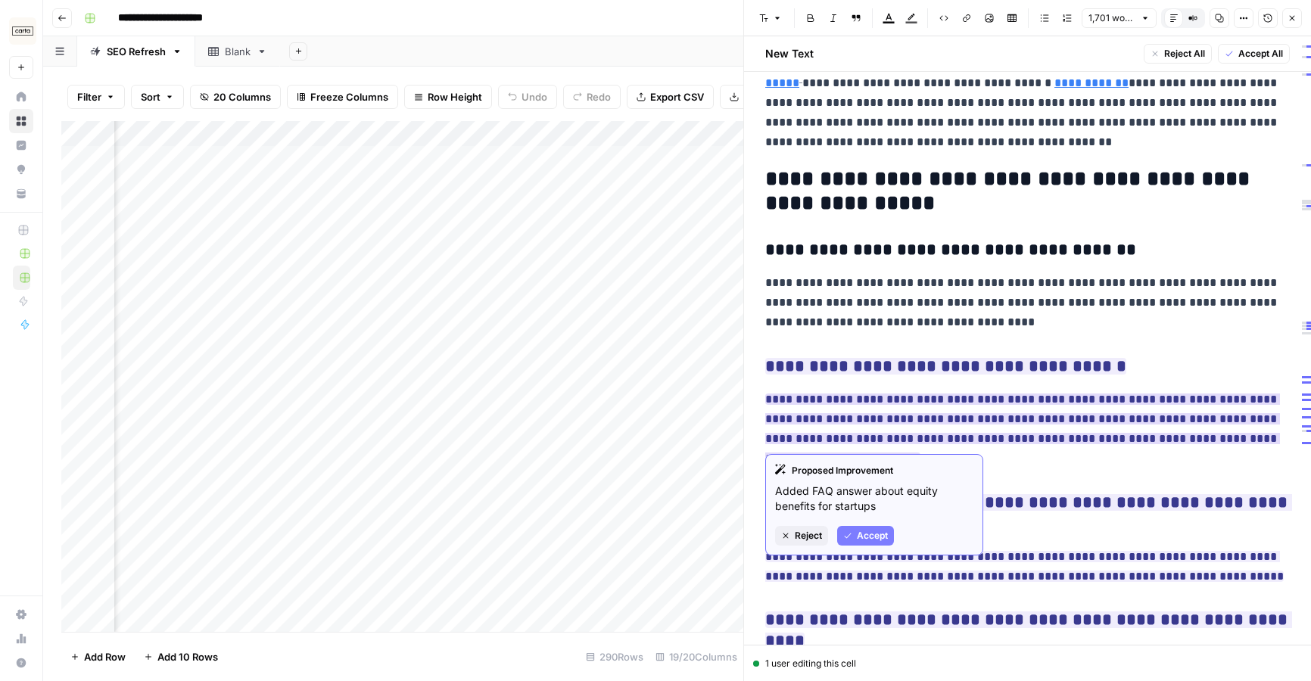
click at [854, 538] on button "Accept" at bounding box center [865, 536] width 57 height 20
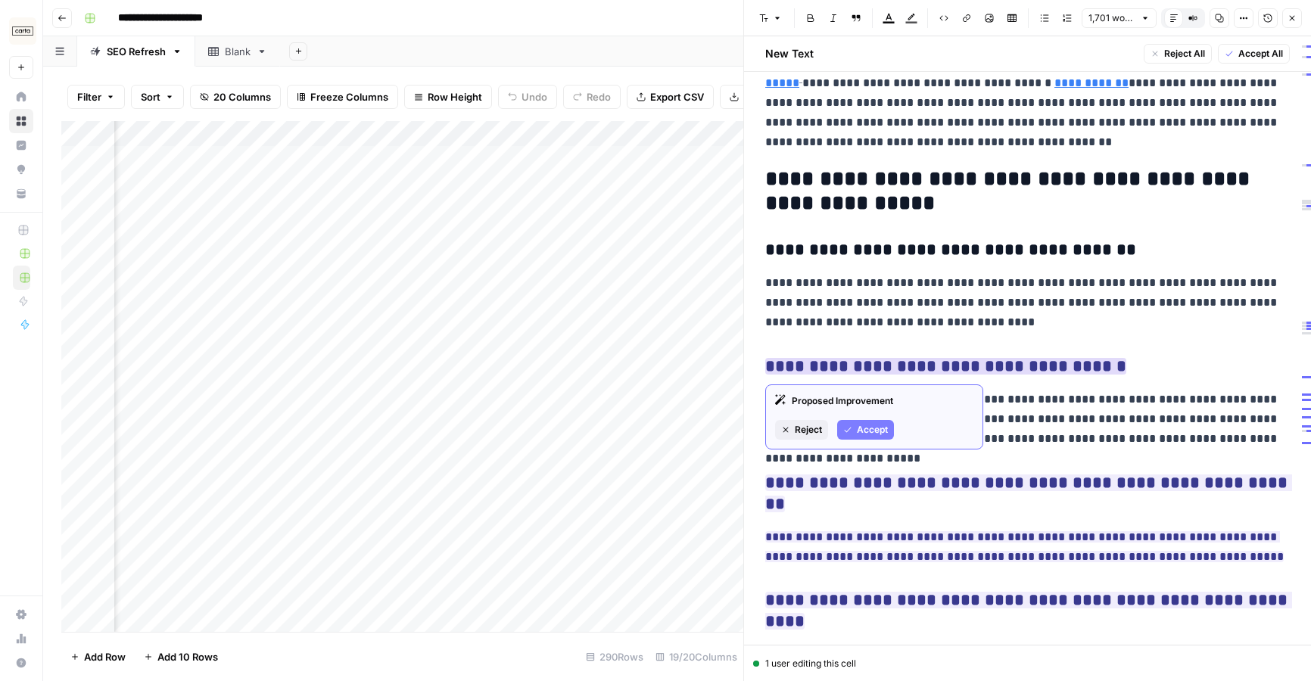
click at [866, 436] on span "Accept" at bounding box center [872, 430] width 31 height 14
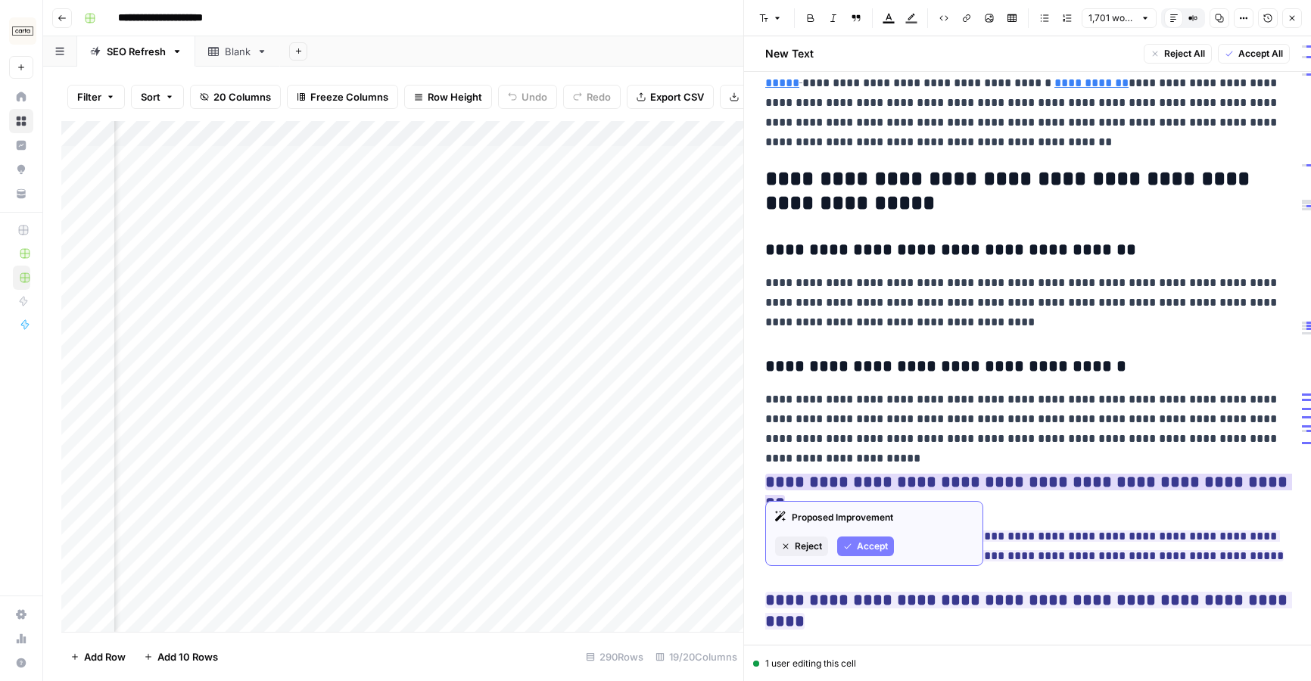
click at [858, 554] on button "Accept" at bounding box center [865, 547] width 57 height 20
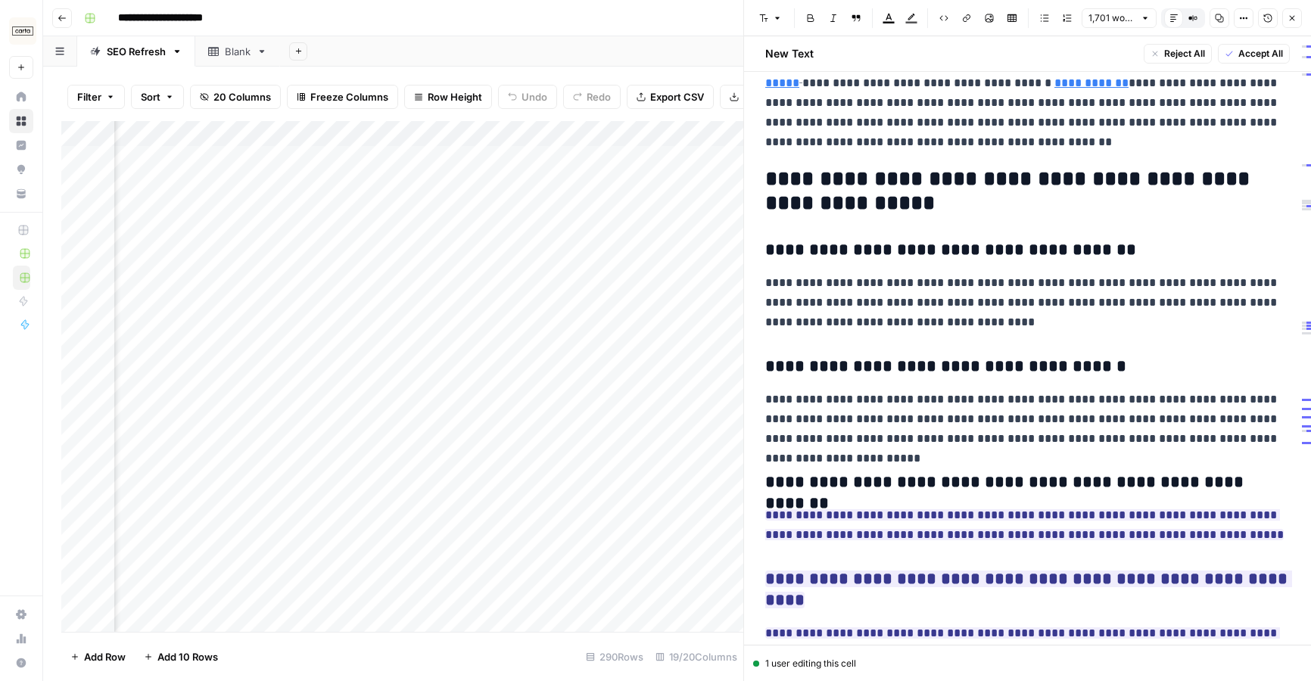
scroll to position [3539, 0]
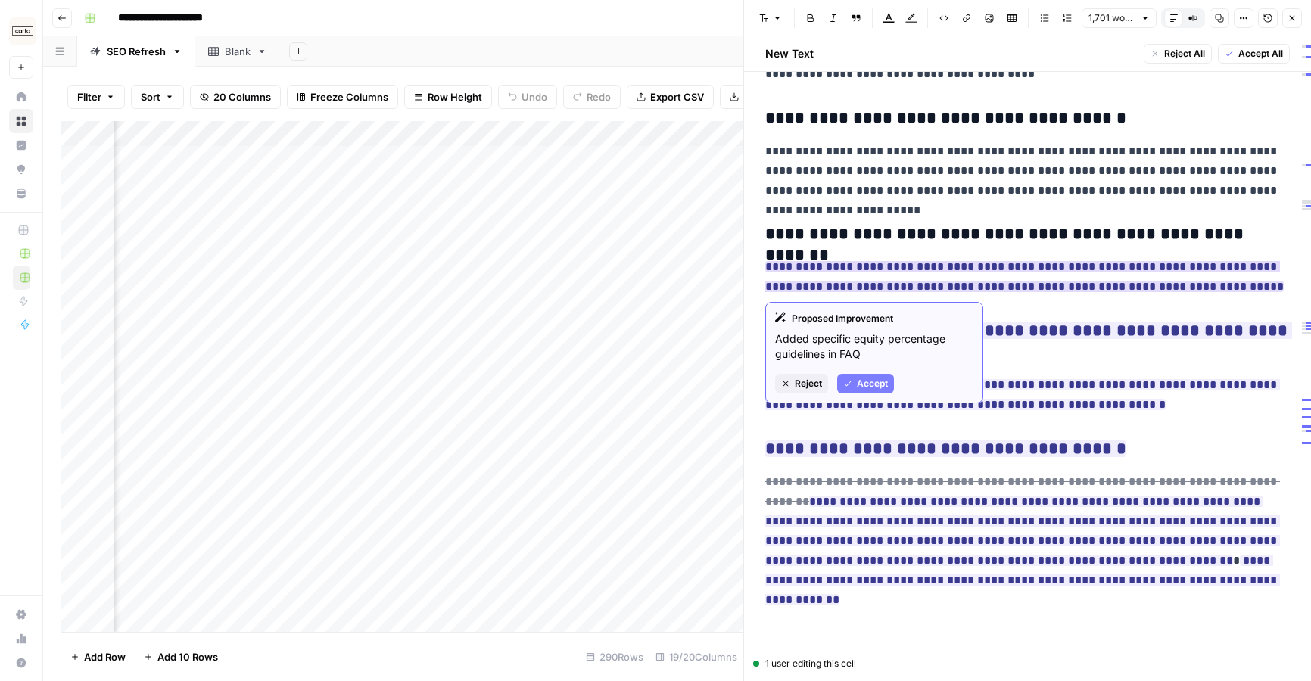
click at [878, 382] on span "Accept" at bounding box center [872, 384] width 31 height 14
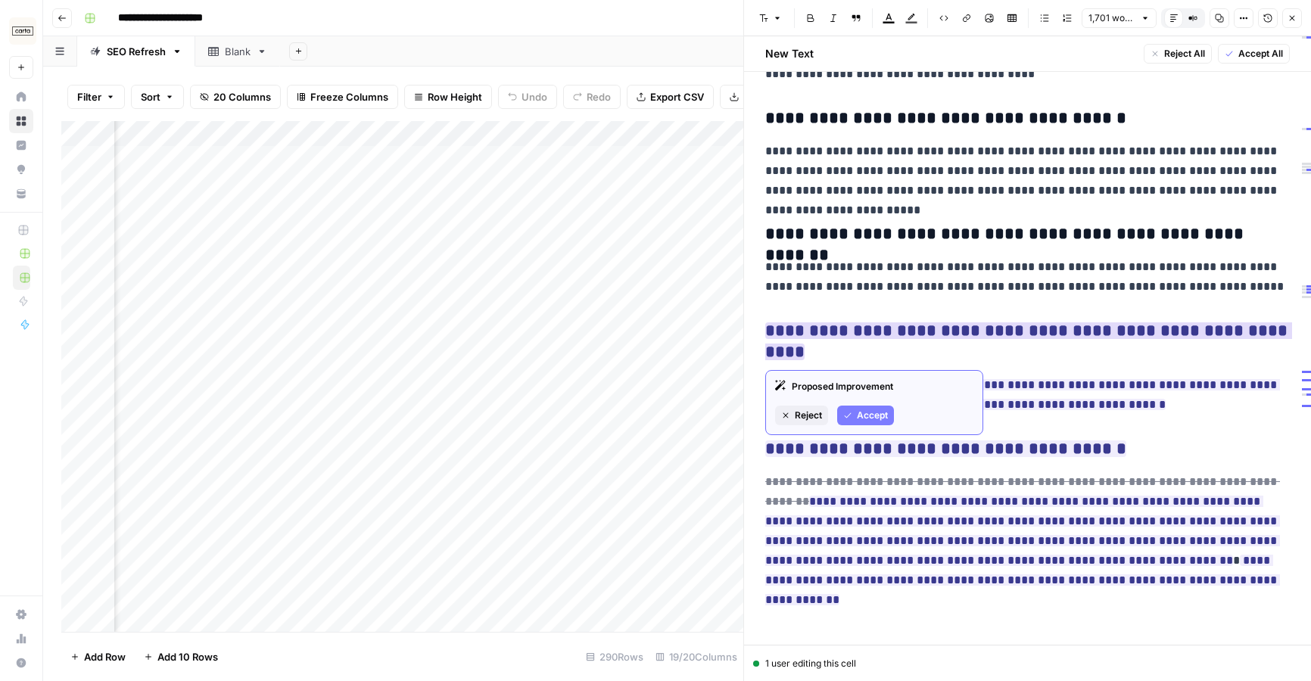
click at [870, 413] on span "Accept" at bounding box center [872, 416] width 31 height 14
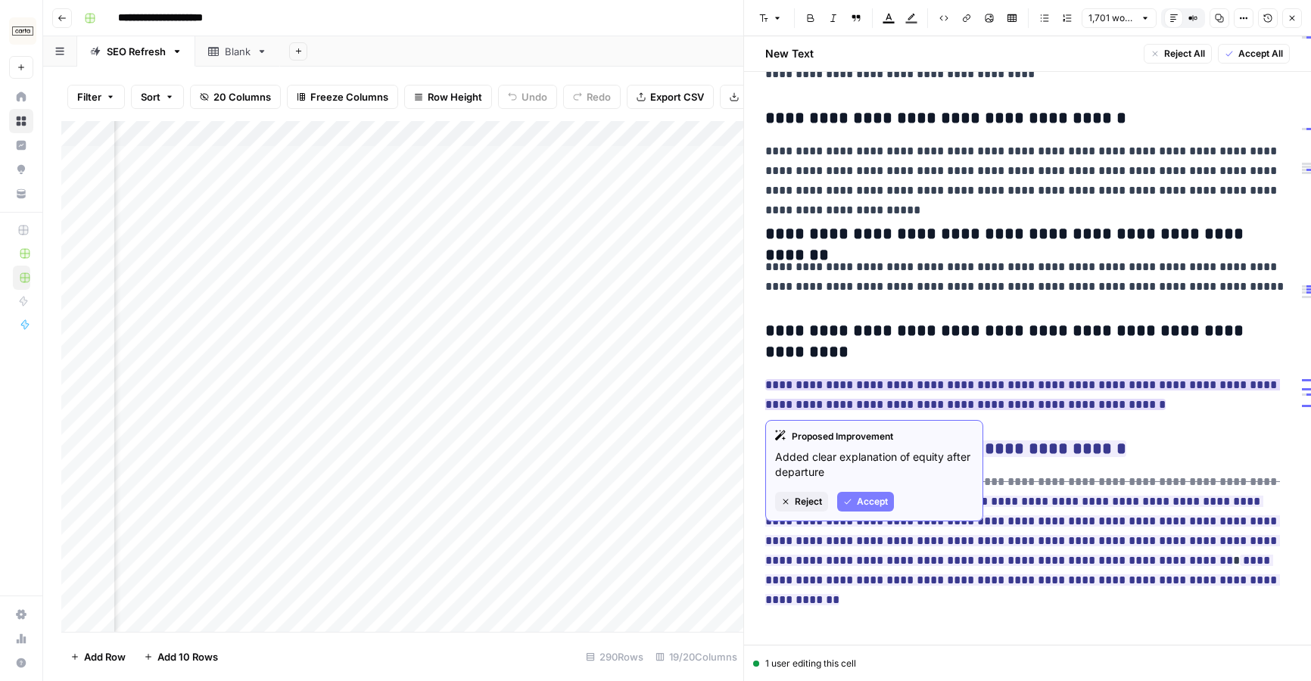
click at [862, 499] on span "Accept" at bounding box center [872, 502] width 31 height 14
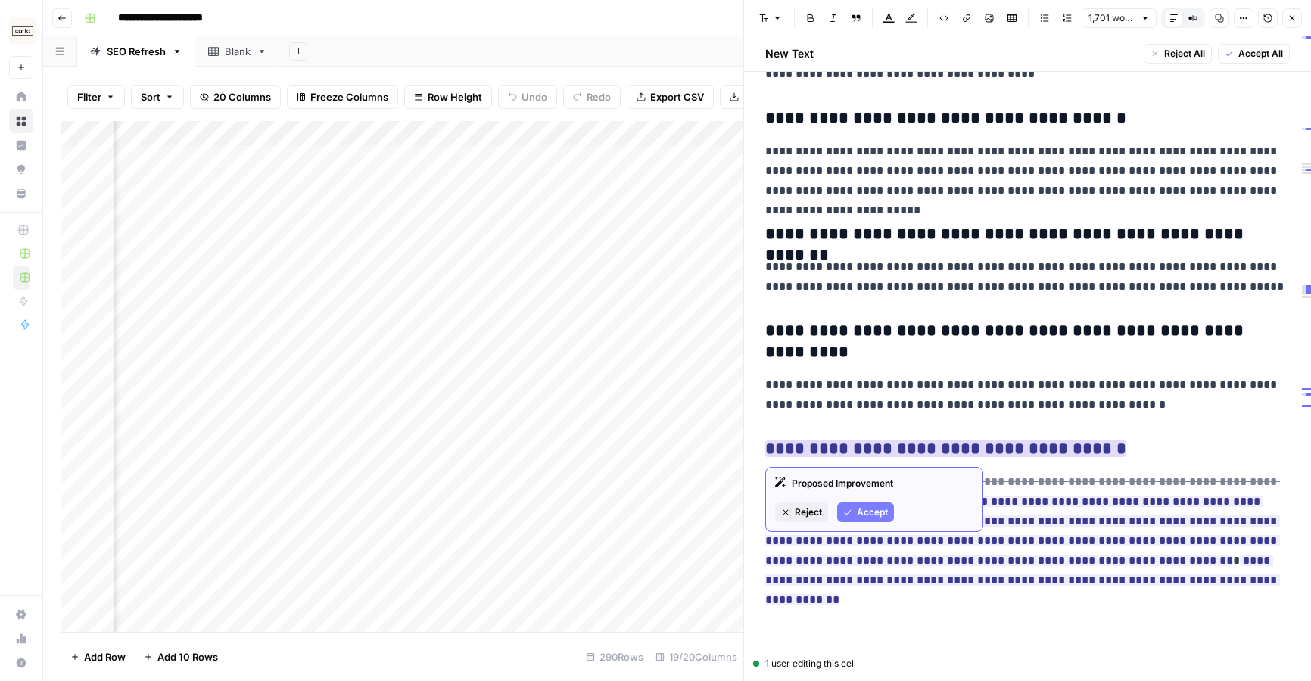
click at [873, 511] on span "Accept" at bounding box center [872, 513] width 31 height 14
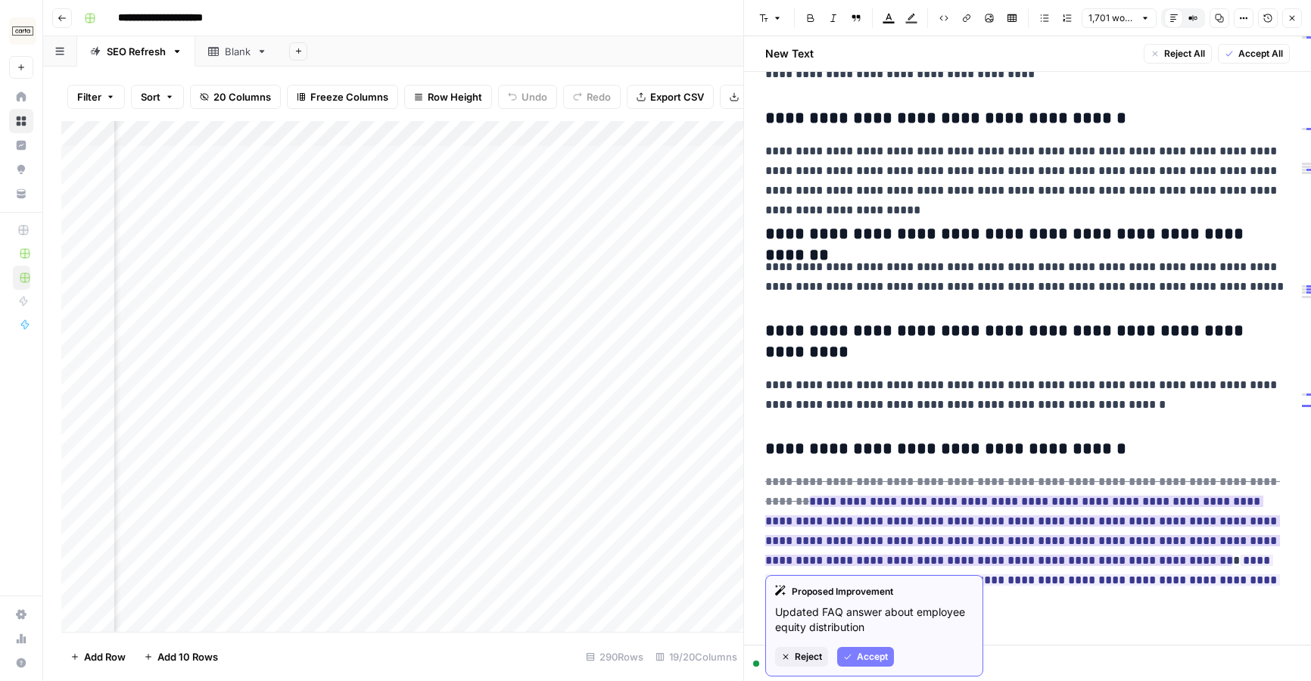
click at [871, 658] on span "Accept" at bounding box center [872, 657] width 31 height 14
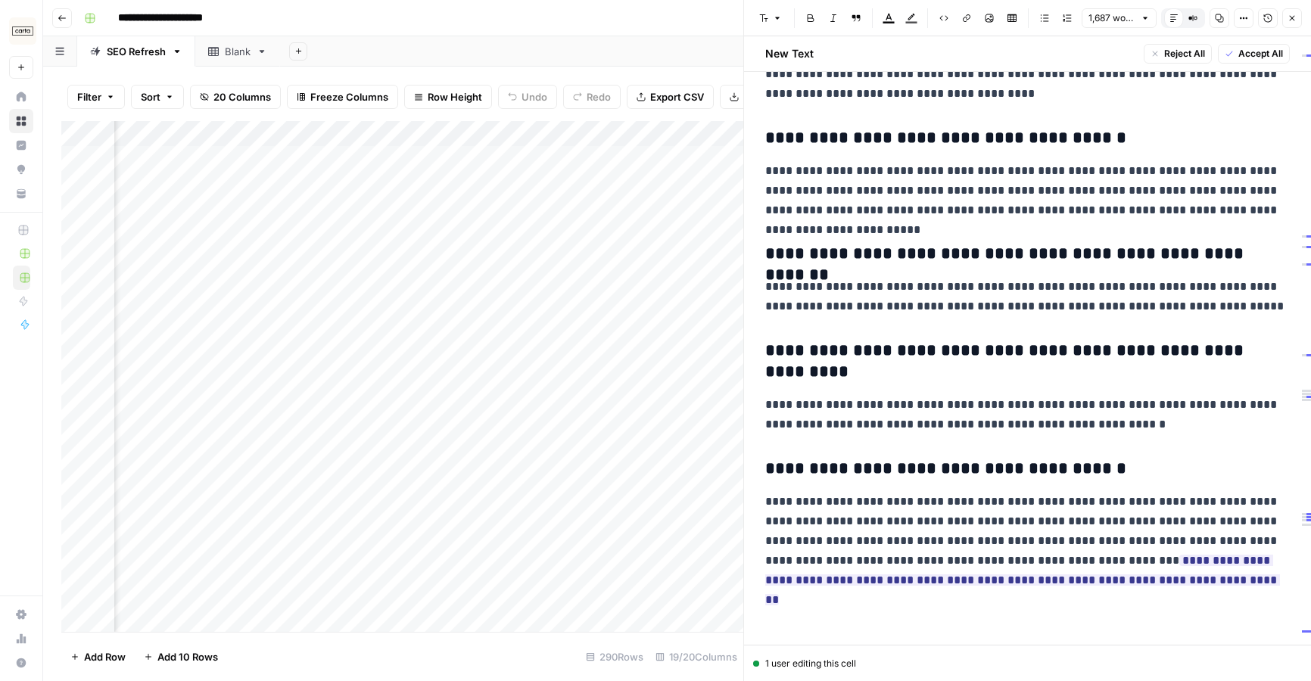
scroll to position [3519, 0]
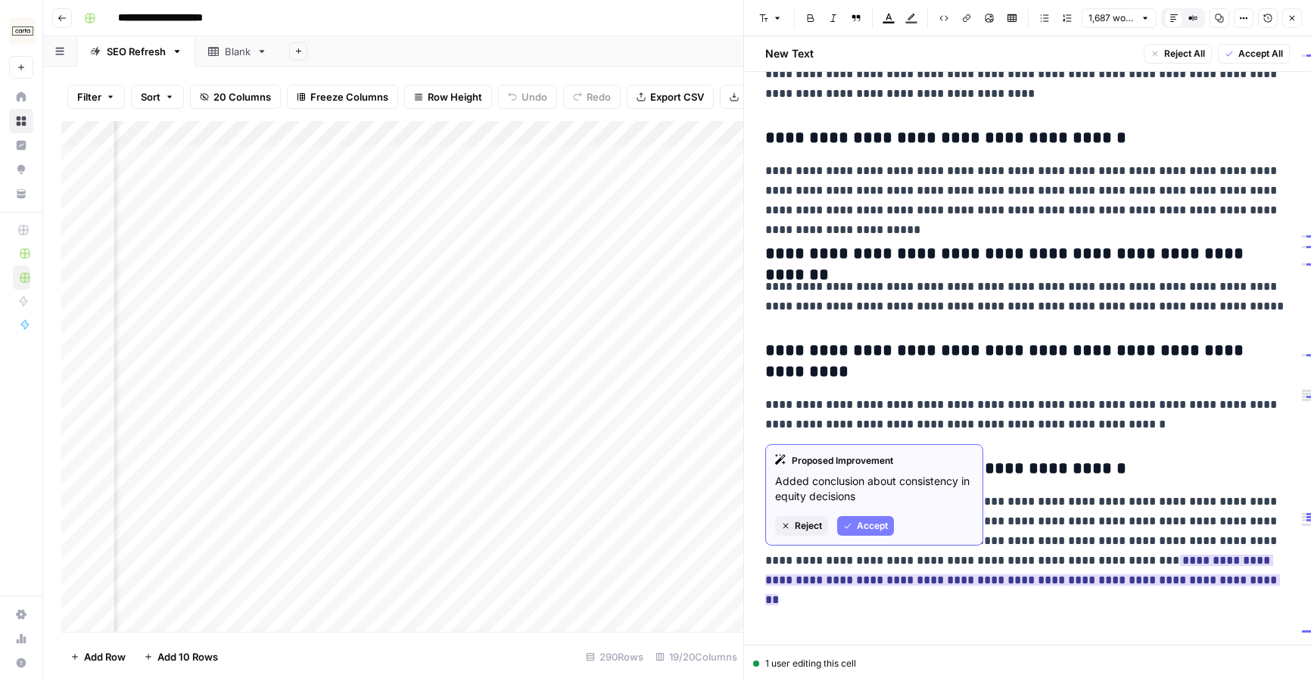
click at [877, 523] on span "Accept" at bounding box center [872, 526] width 31 height 14
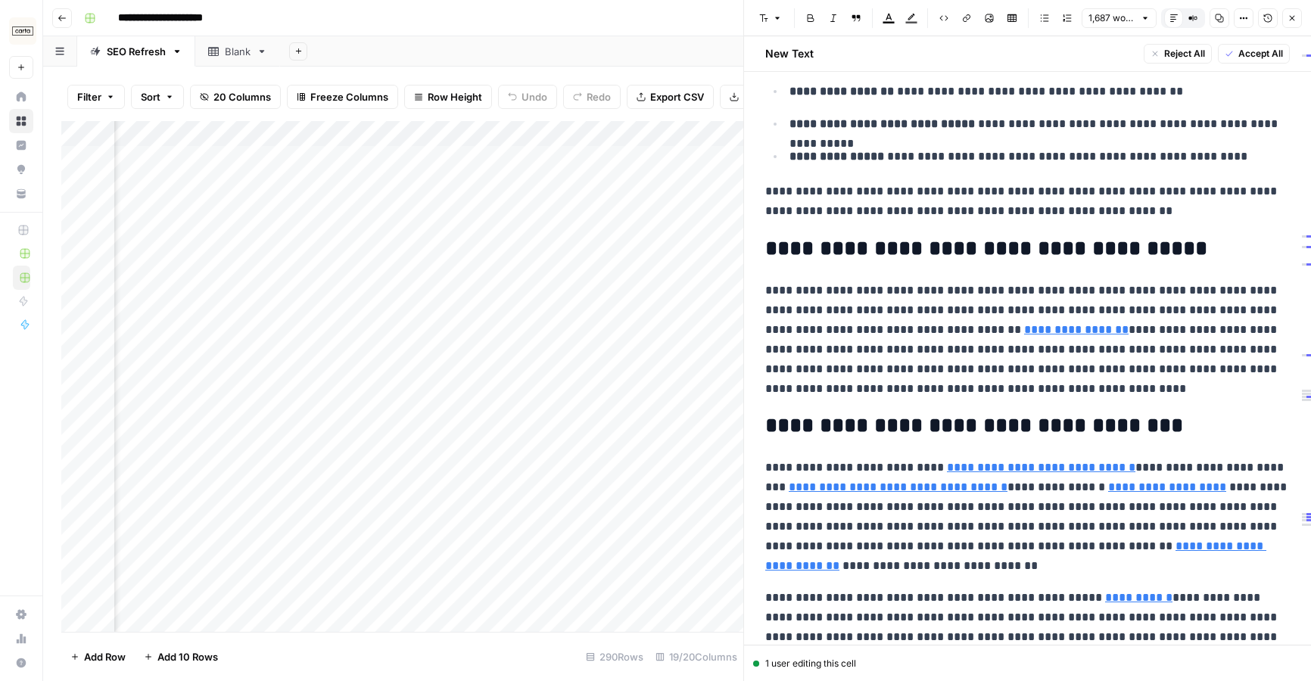
click at [1272, 50] on span "Accept All" at bounding box center [1260, 54] width 45 height 14
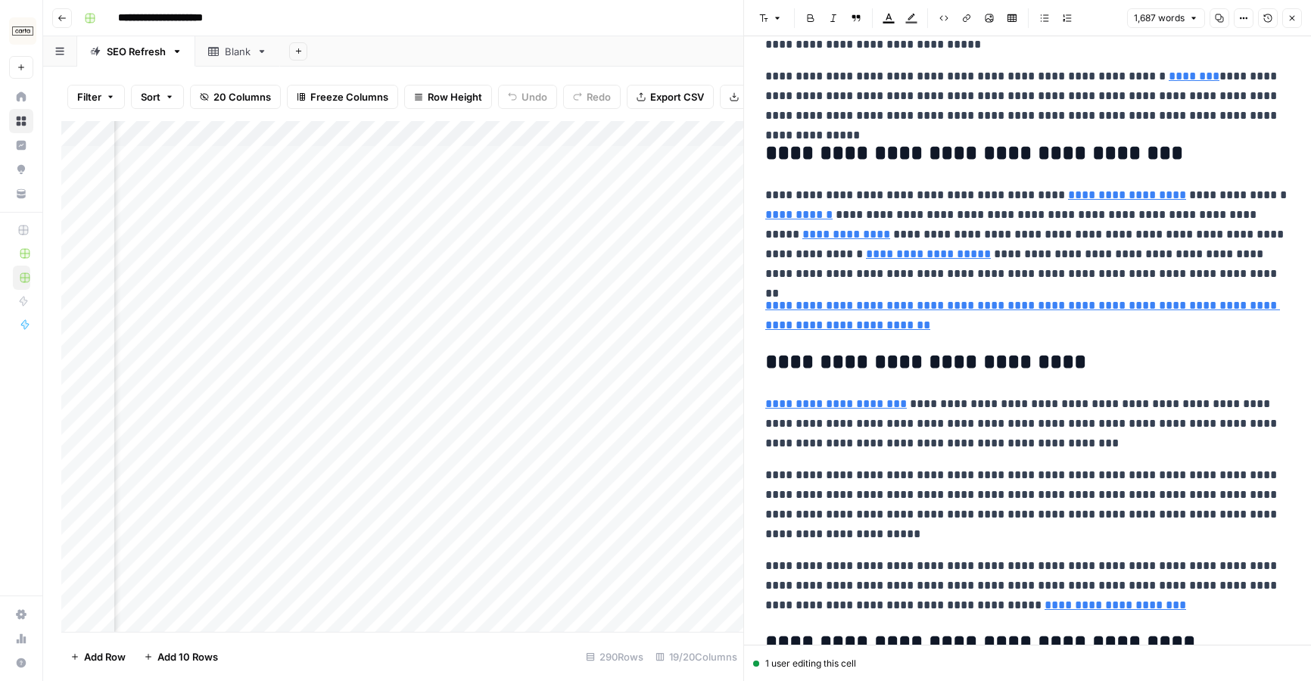
scroll to position [0, 0]
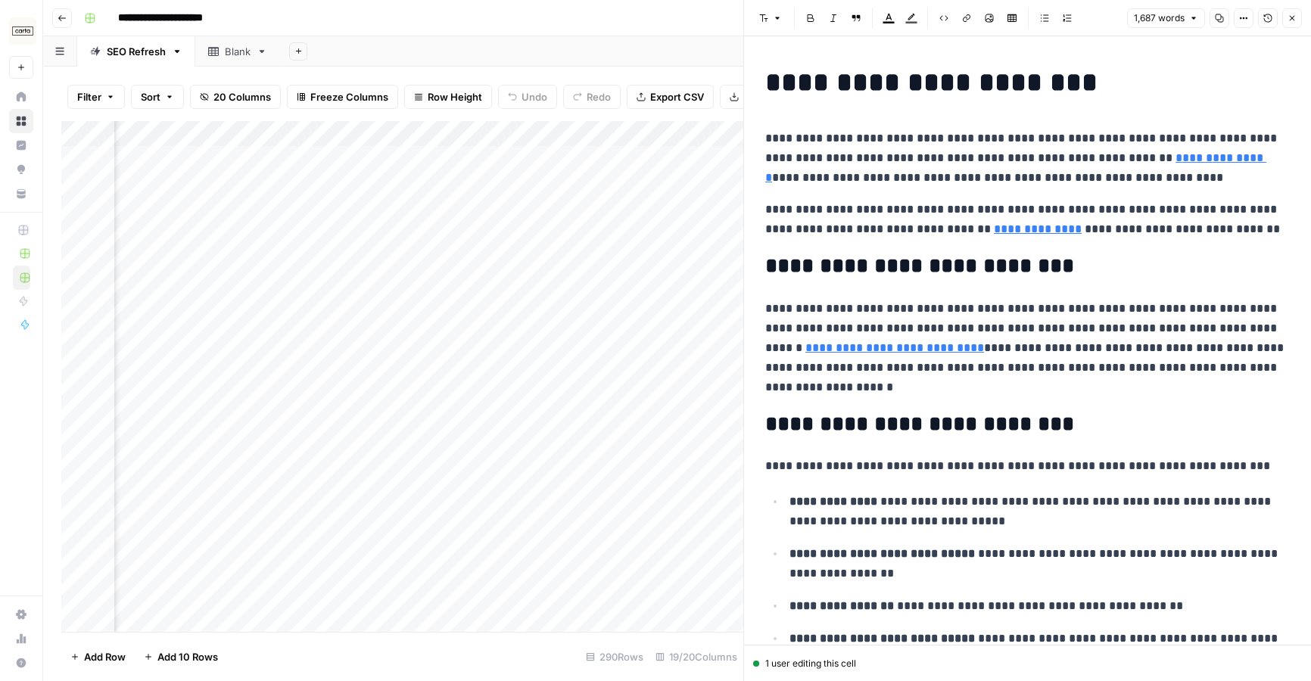
click at [947, 231] on p "**********" at bounding box center [1027, 219] width 525 height 39
click at [931, 182] on p "**********" at bounding box center [1027, 158] width 525 height 59
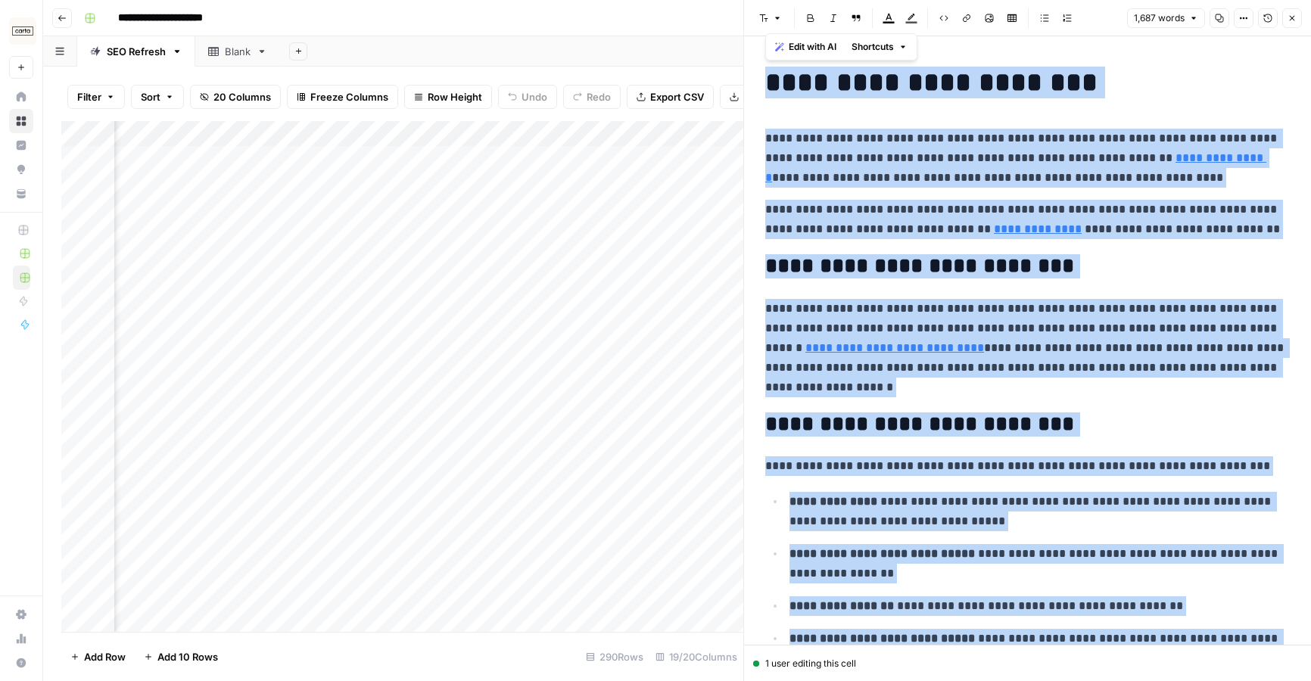
copy div "**********"
